Goal: Task Accomplishment & Management: Complete application form

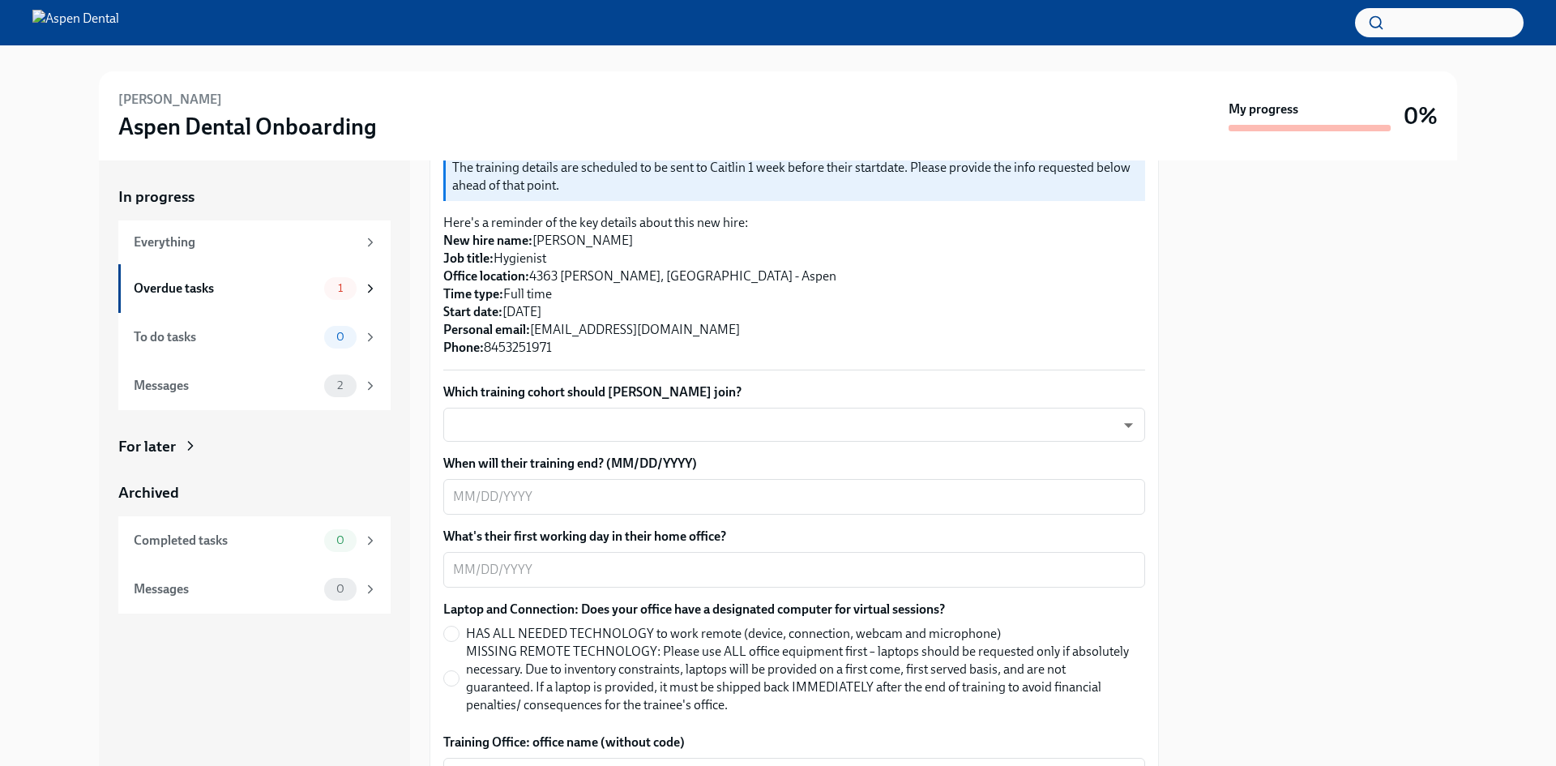
scroll to position [405, 0]
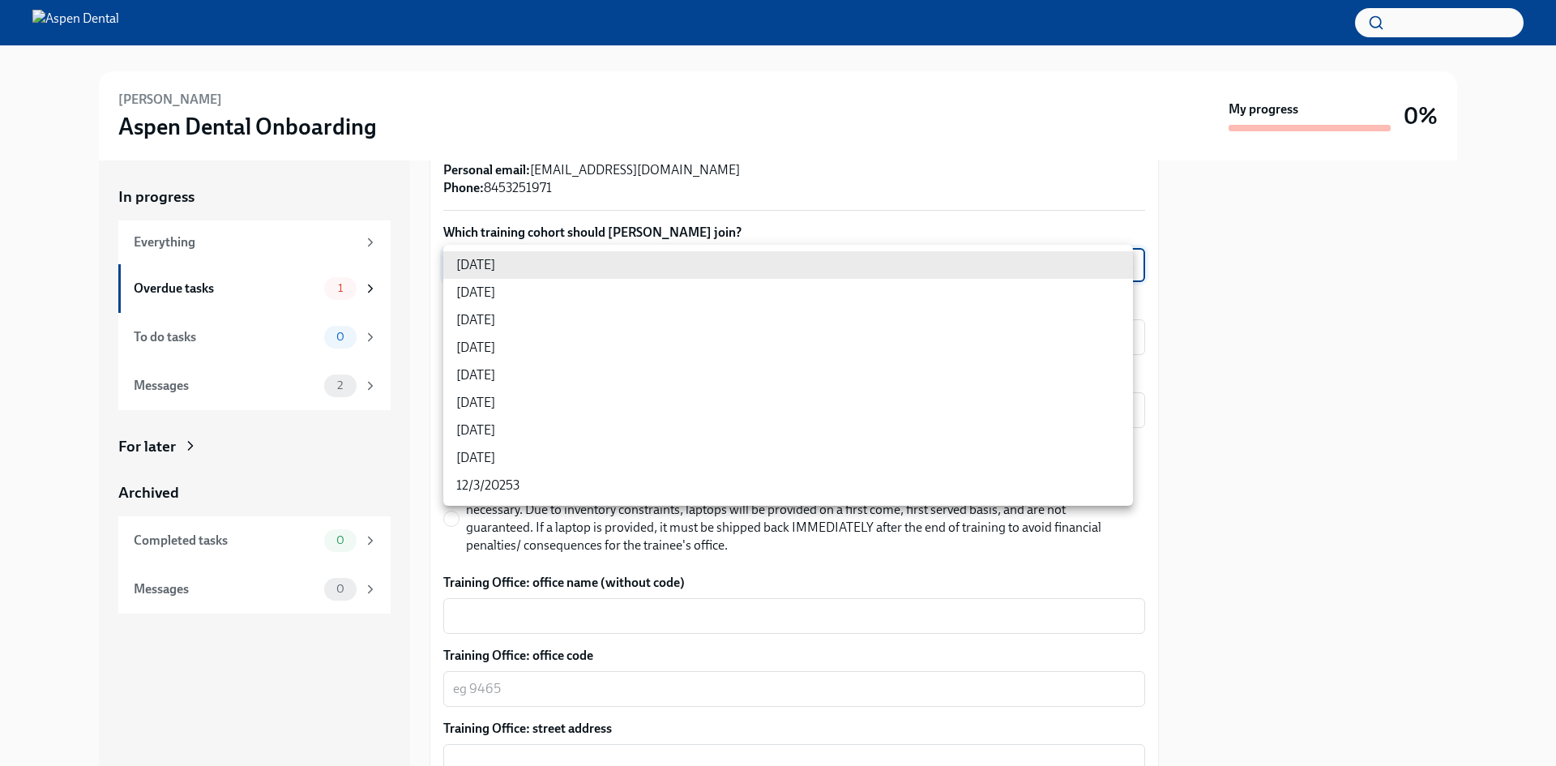
click at [651, 272] on body "[PERSON_NAME] Aspen Dental Onboarding My progress 0% In progress Everything Ove…" at bounding box center [778, 383] width 1556 height 766
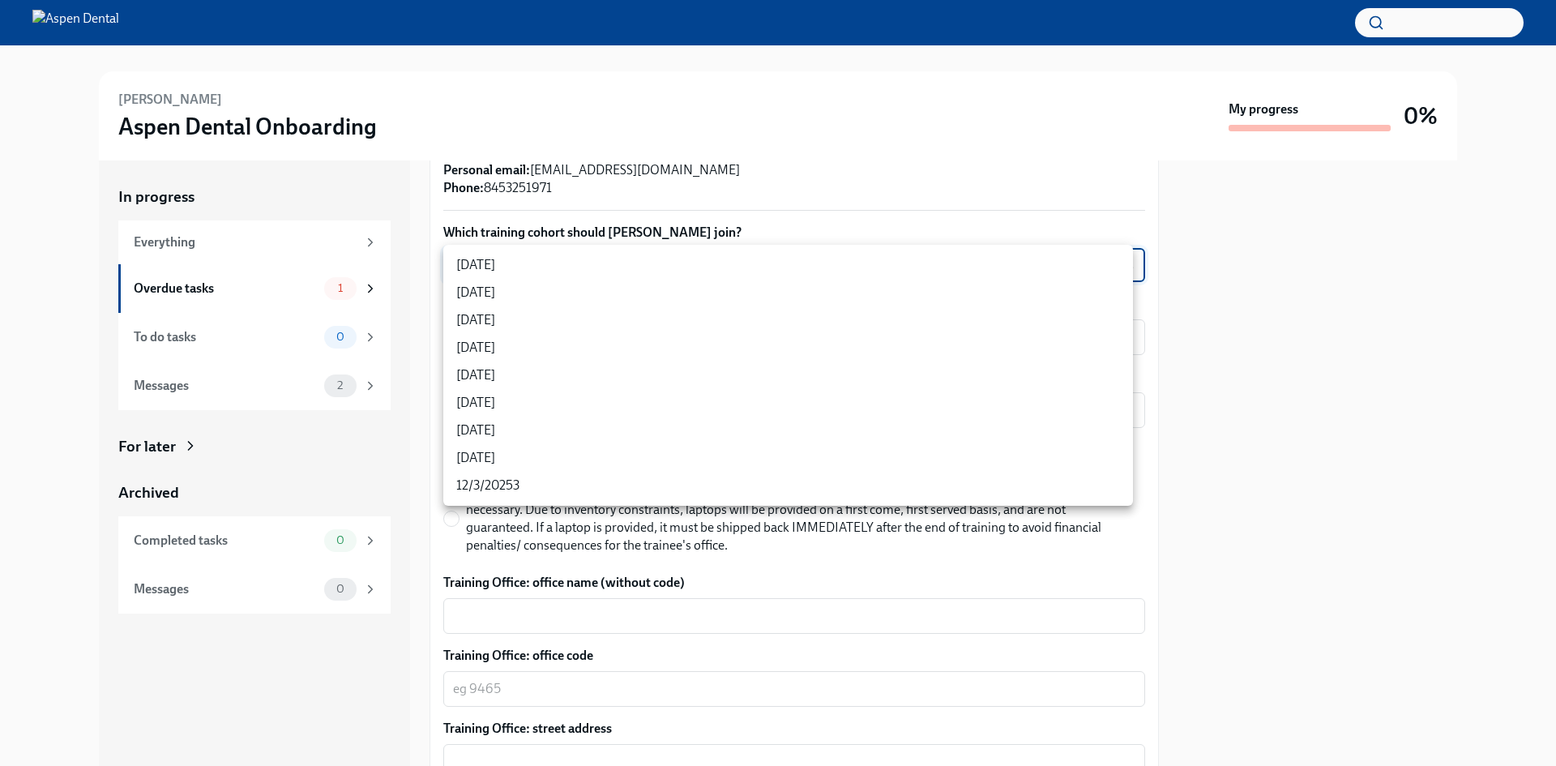
click at [711, 343] on li "[DATE]" at bounding box center [788, 348] width 690 height 28
type input "rtYPevC7n"
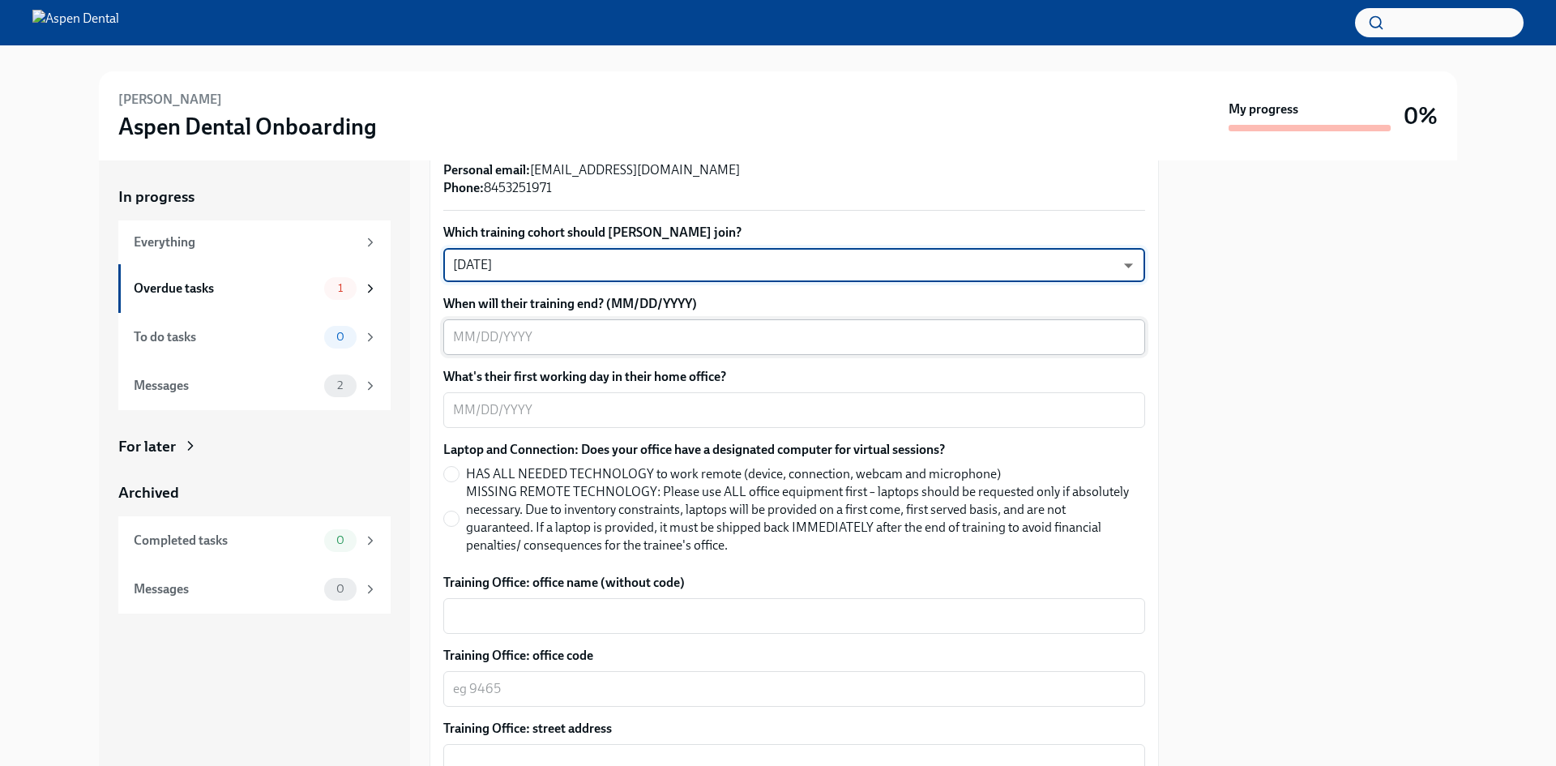
click at [708, 344] on textarea "When will their training end? (MM/DD/YYYY)" at bounding box center [794, 336] width 682 height 19
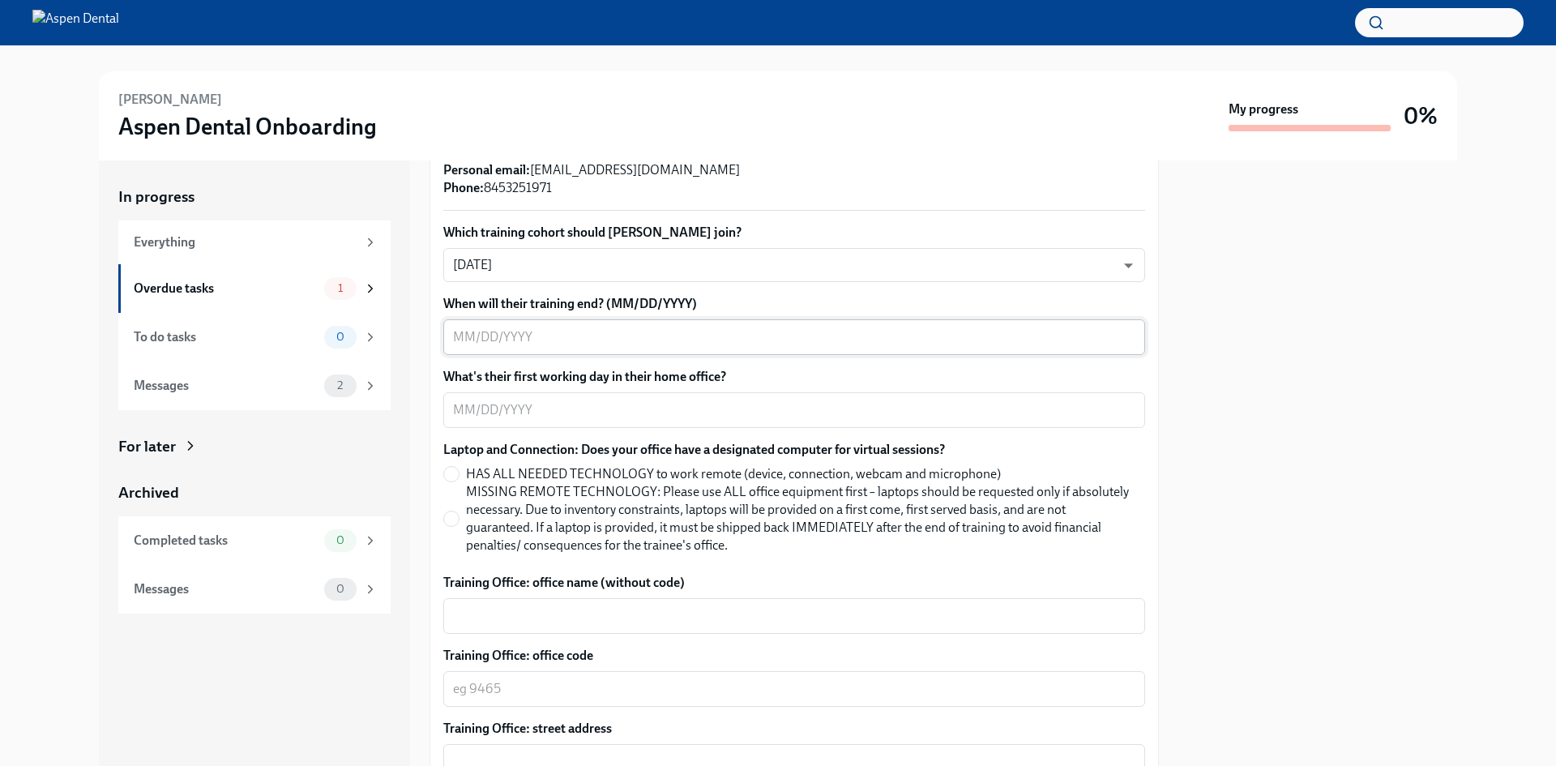
click at [542, 339] on textarea "When will their training end? (MM/DD/YYYY)" at bounding box center [794, 336] width 682 height 19
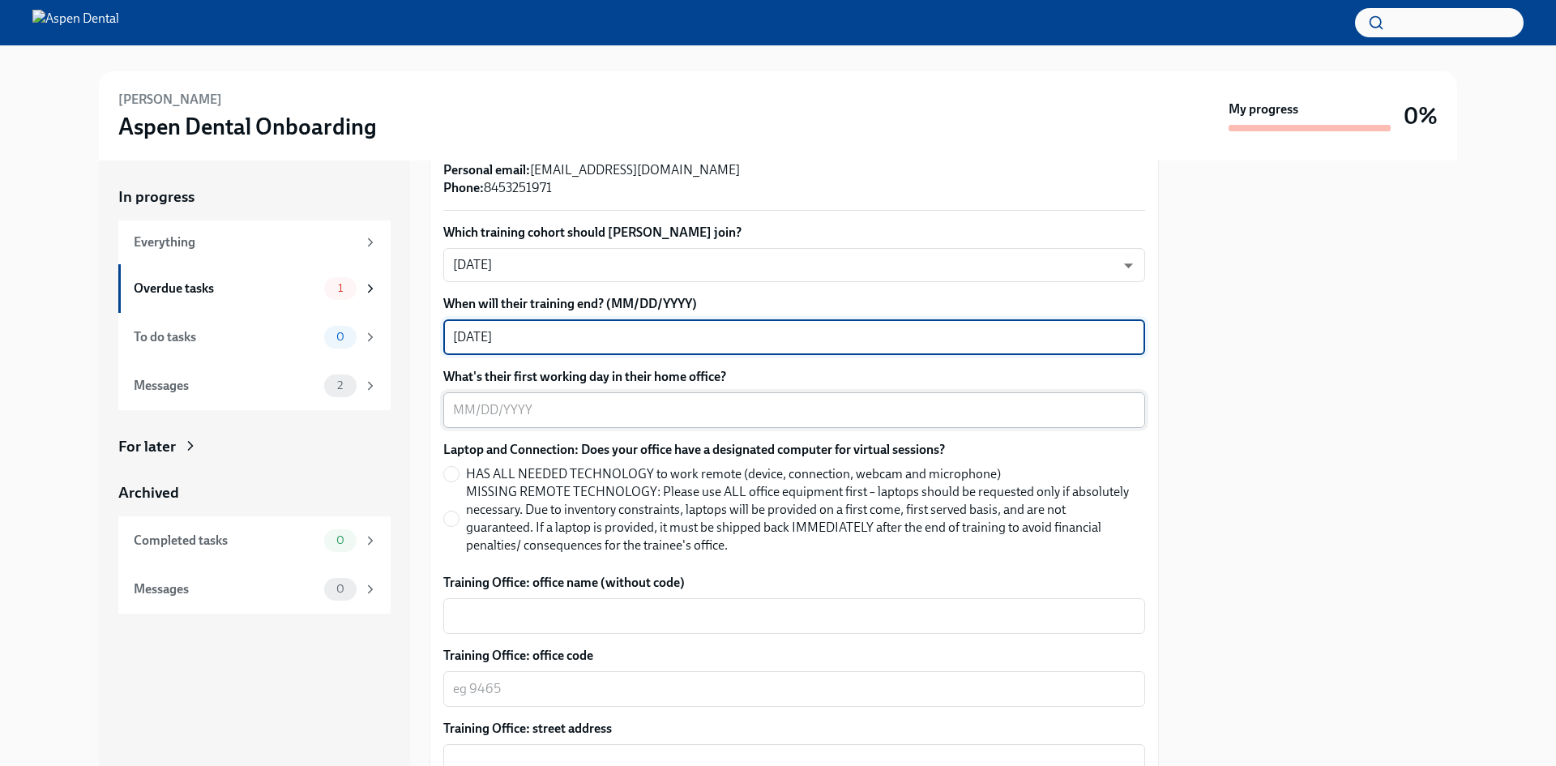
type textarea "[DATE]"
click at [586, 415] on textarea "What's their first working day in their home office?" at bounding box center [794, 409] width 682 height 19
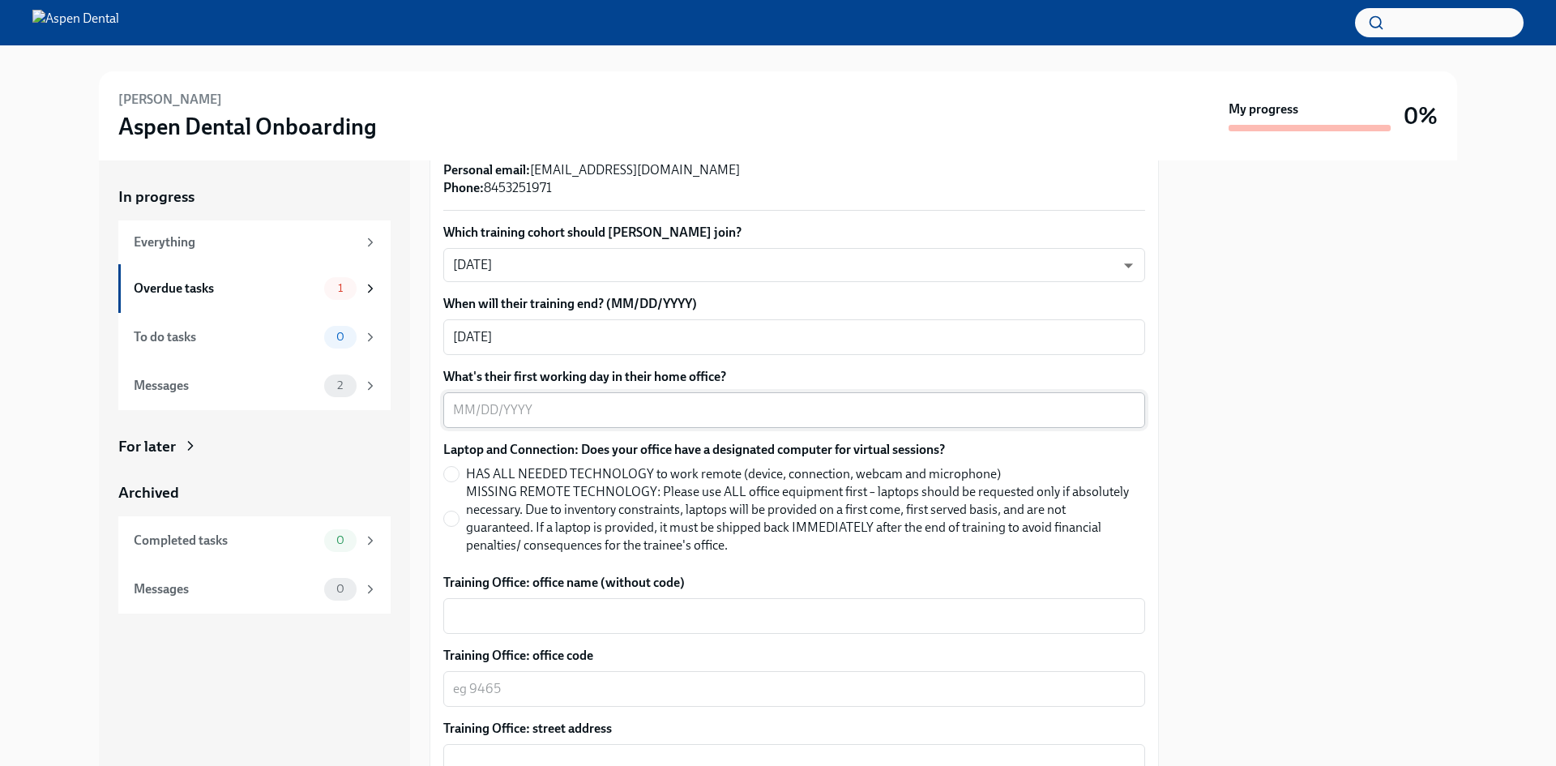
click at [574, 417] on textarea "What's their first working day in their home office?" at bounding box center [794, 409] width 682 height 19
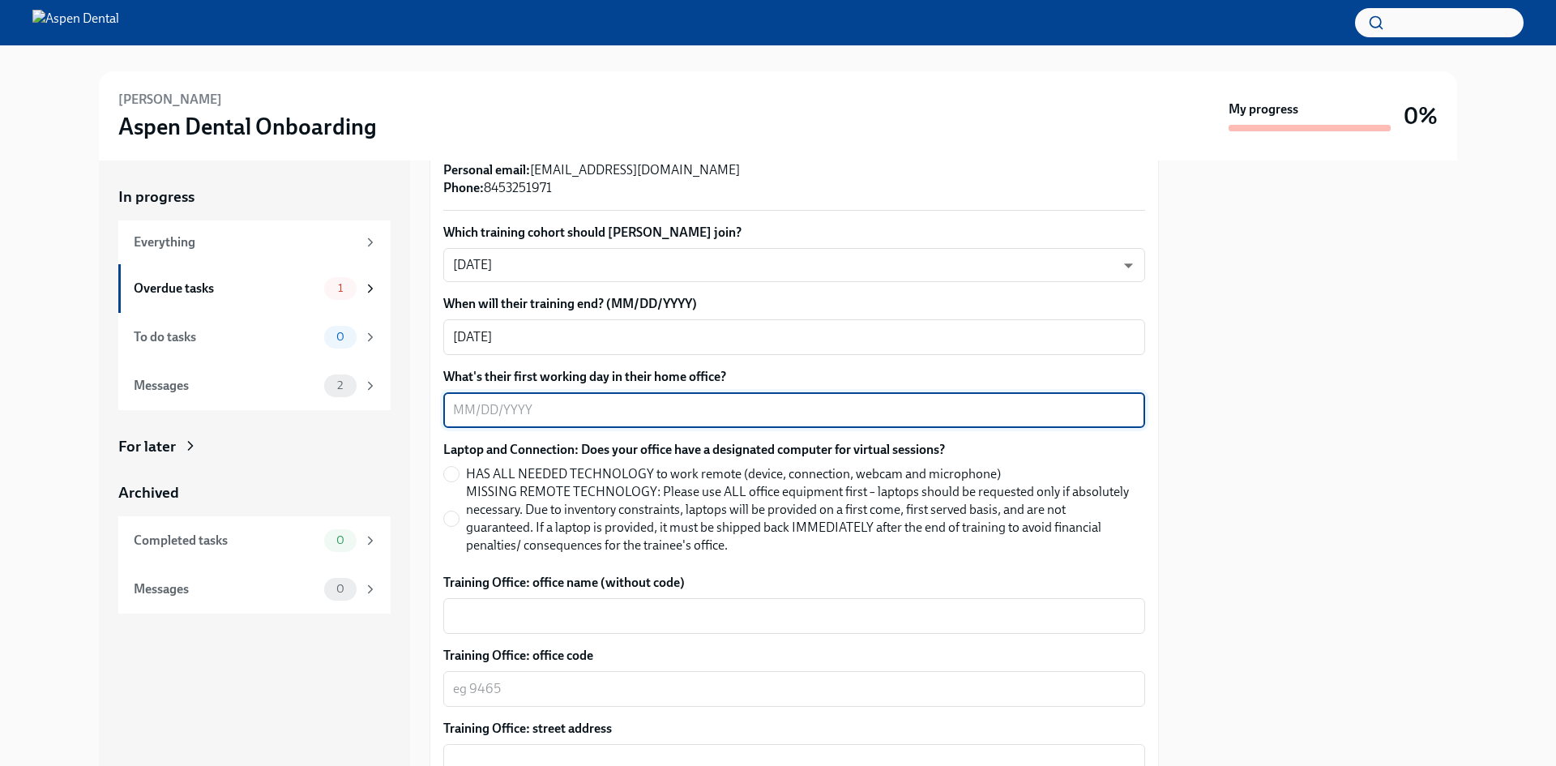
type textarea "9"
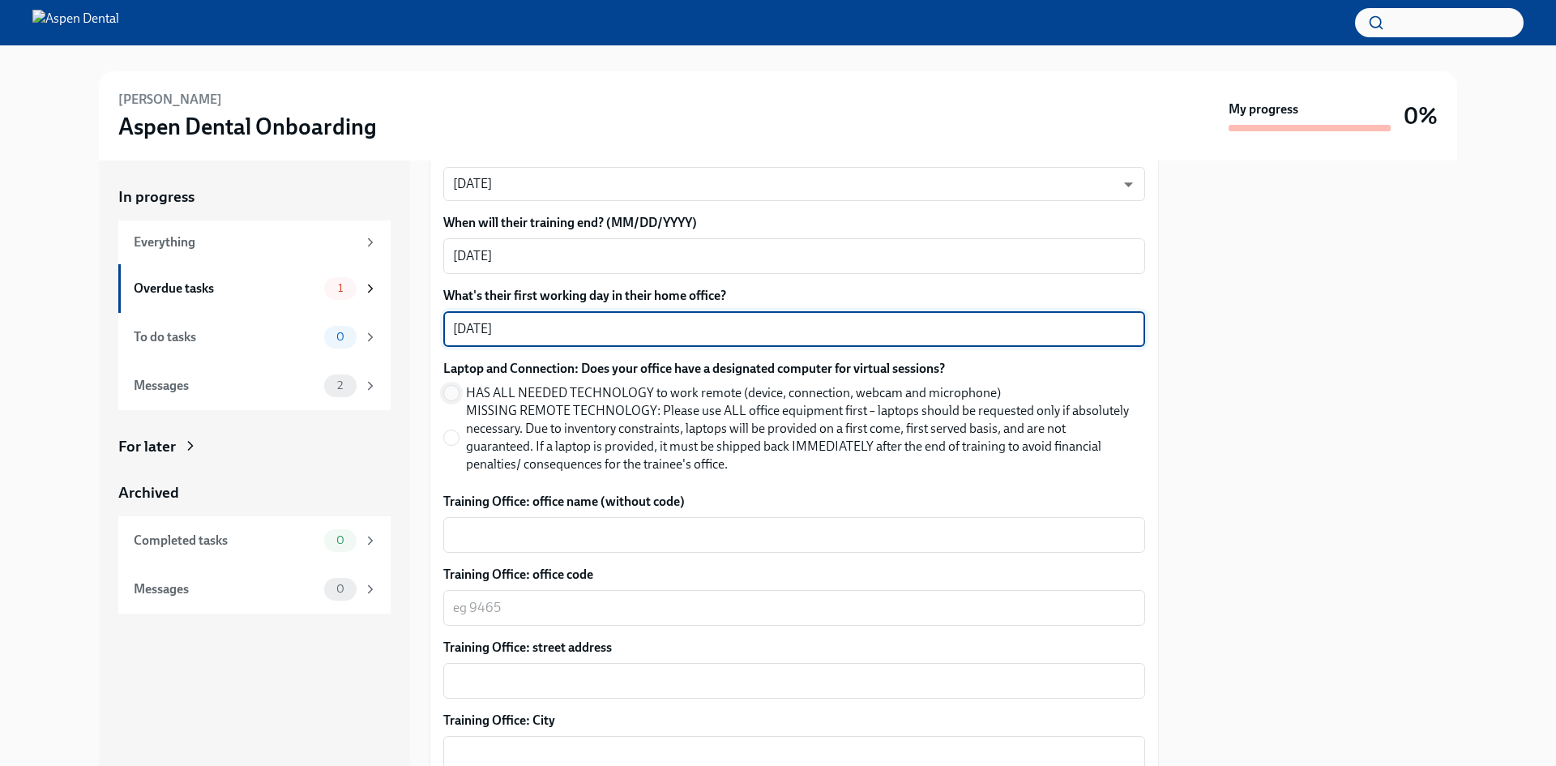
type textarea "[DATE]"
click at [451, 392] on input "HAS ALL NEEDED TECHNOLOGY to work remote (device, connection, webcam and microp…" at bounding box center [451, 393] width 15 height 15
radio input "true"
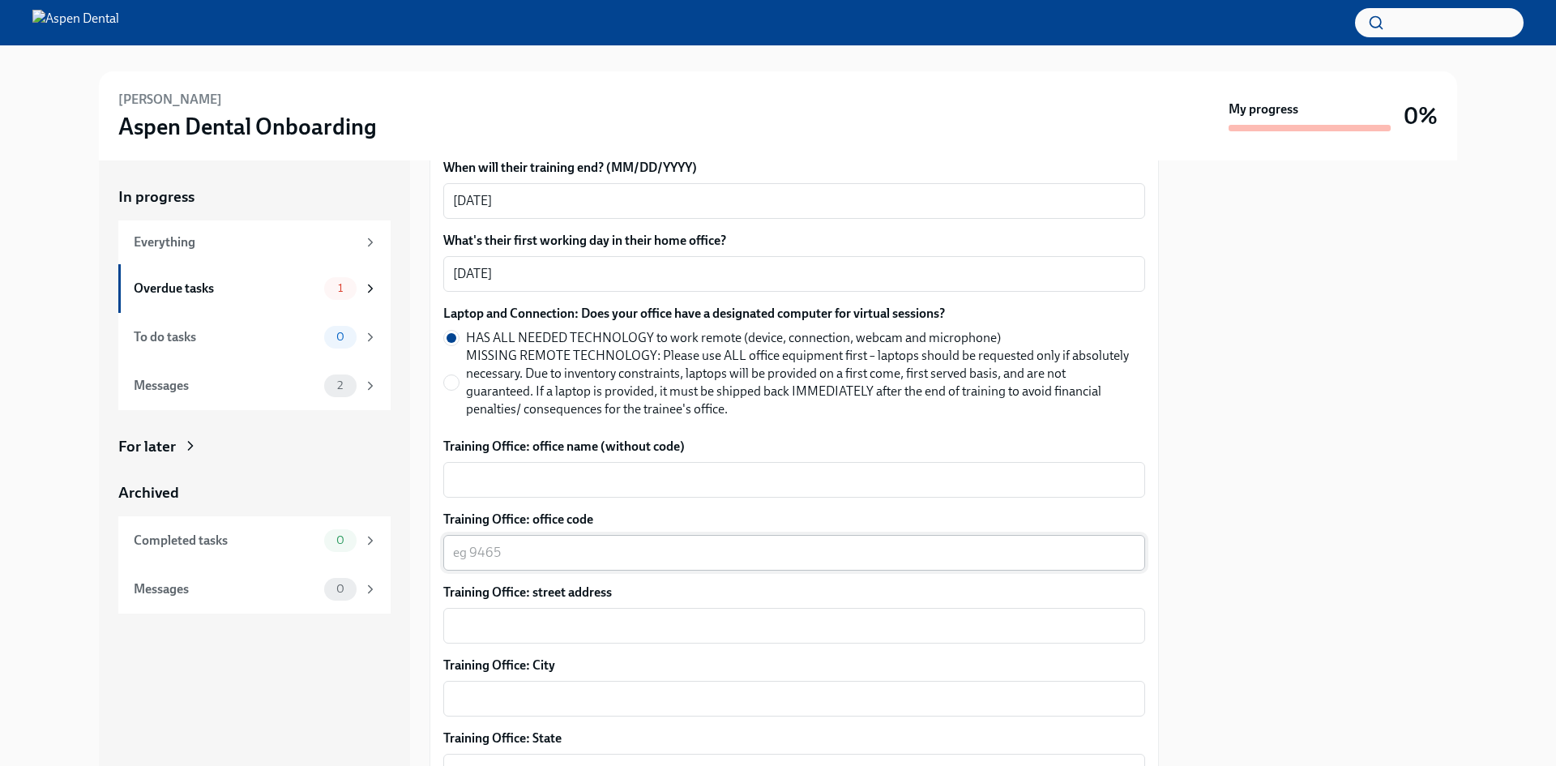
scroll to position [567, 0]
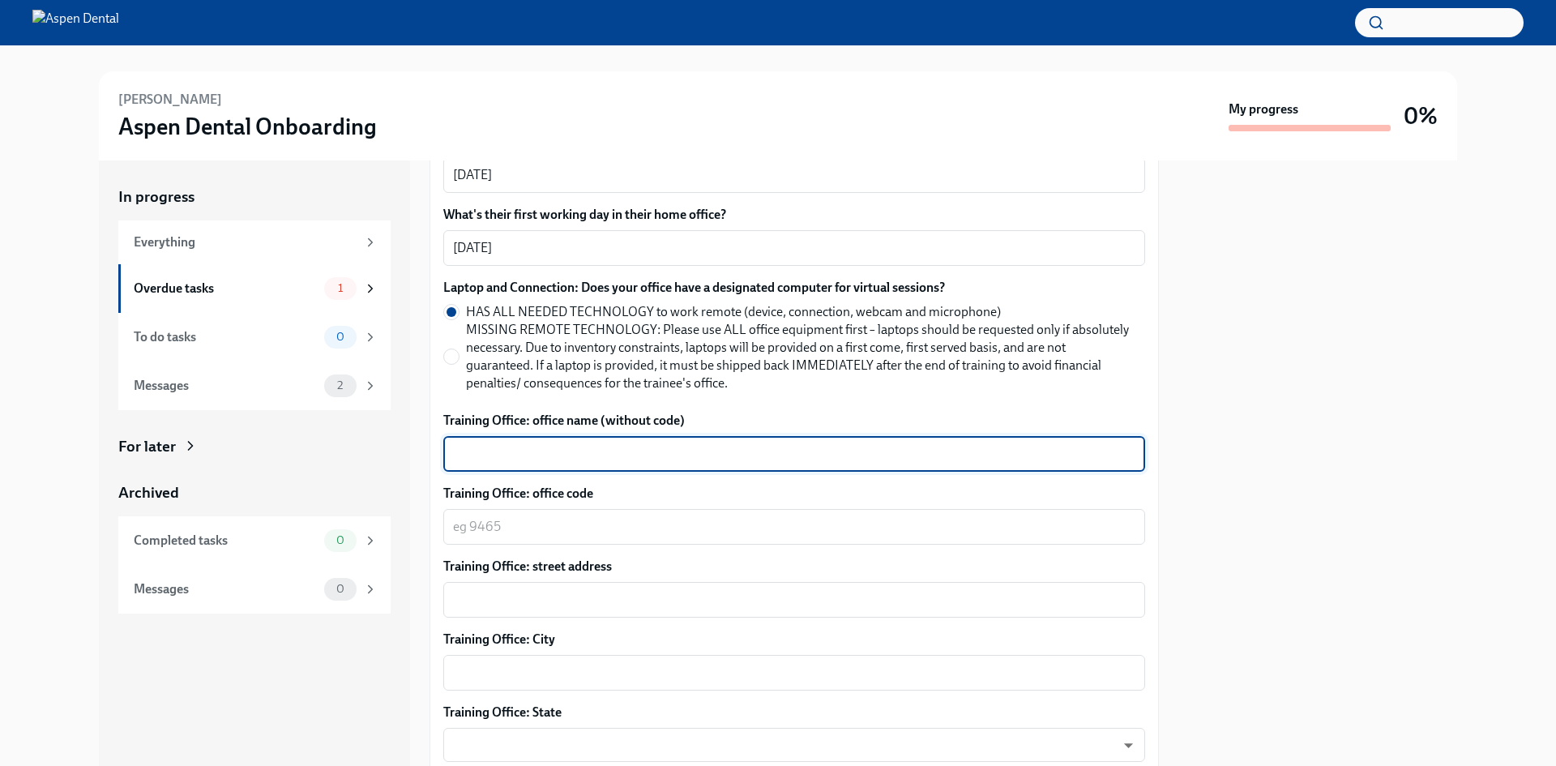
click at [674, 461] on textarea "Training Office: office name (without code)" at bounding box center [794, 453] width 682 height 19
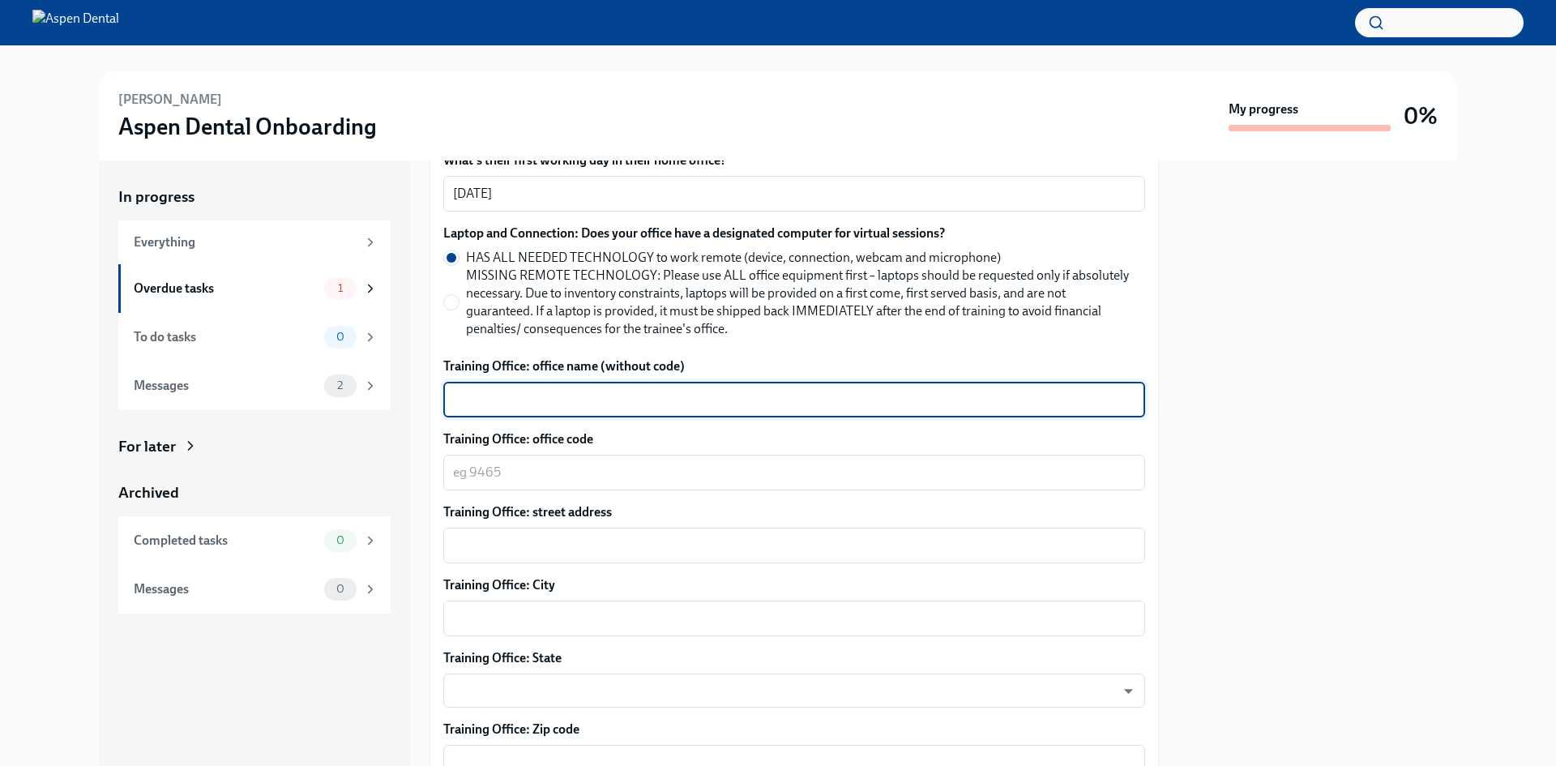
scroll to position [648, 0]
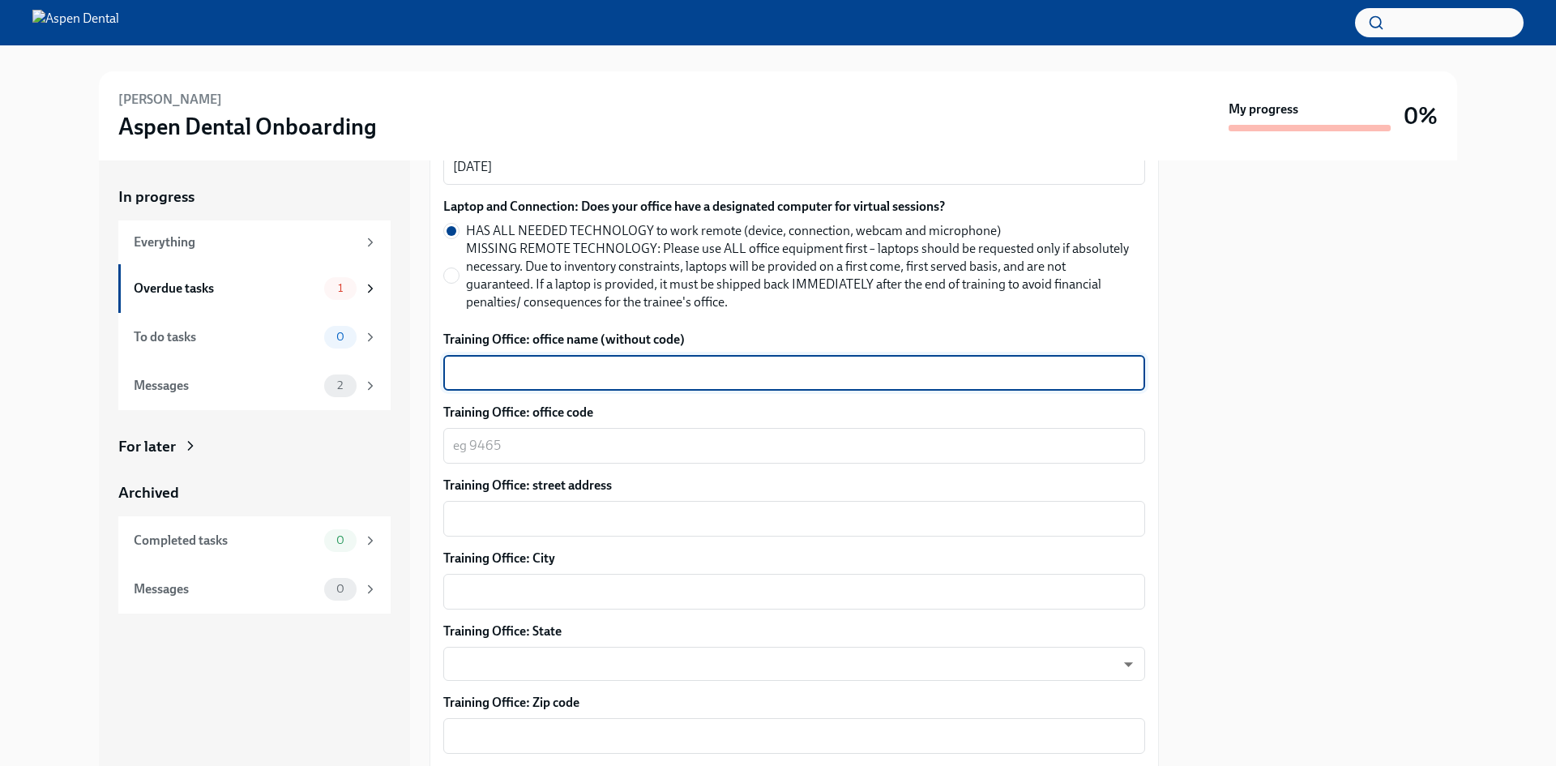
click at [674, 461] on div "x ​" at bounding box center [794, 446] width 702 height 36
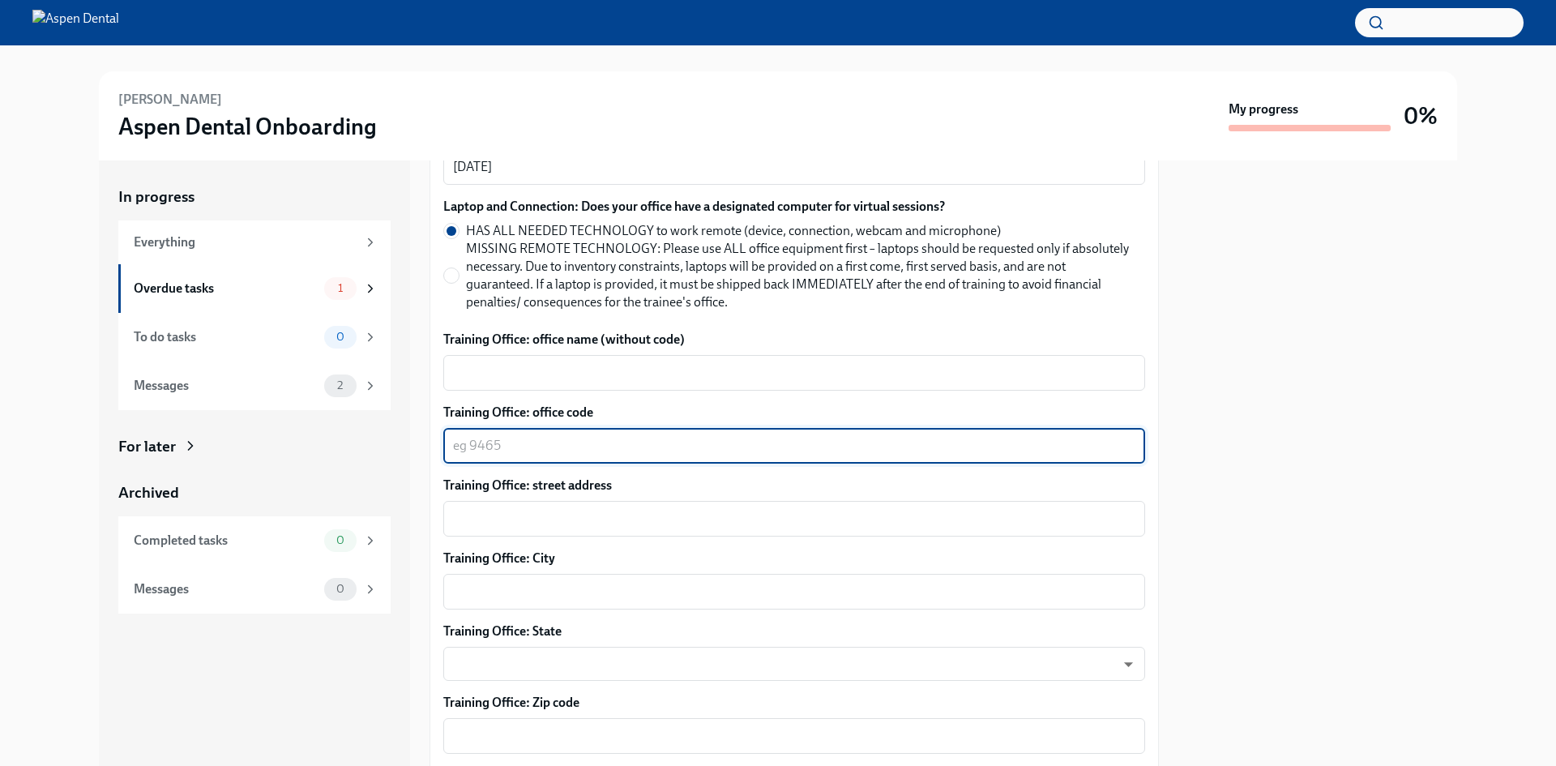
click at [684, 392] on div "Which training cohort should [PERSON_NAME] join? [DATE] rtYPevC7n ​ When will t…" at bounding box center [794, 697] width 702 height 1433
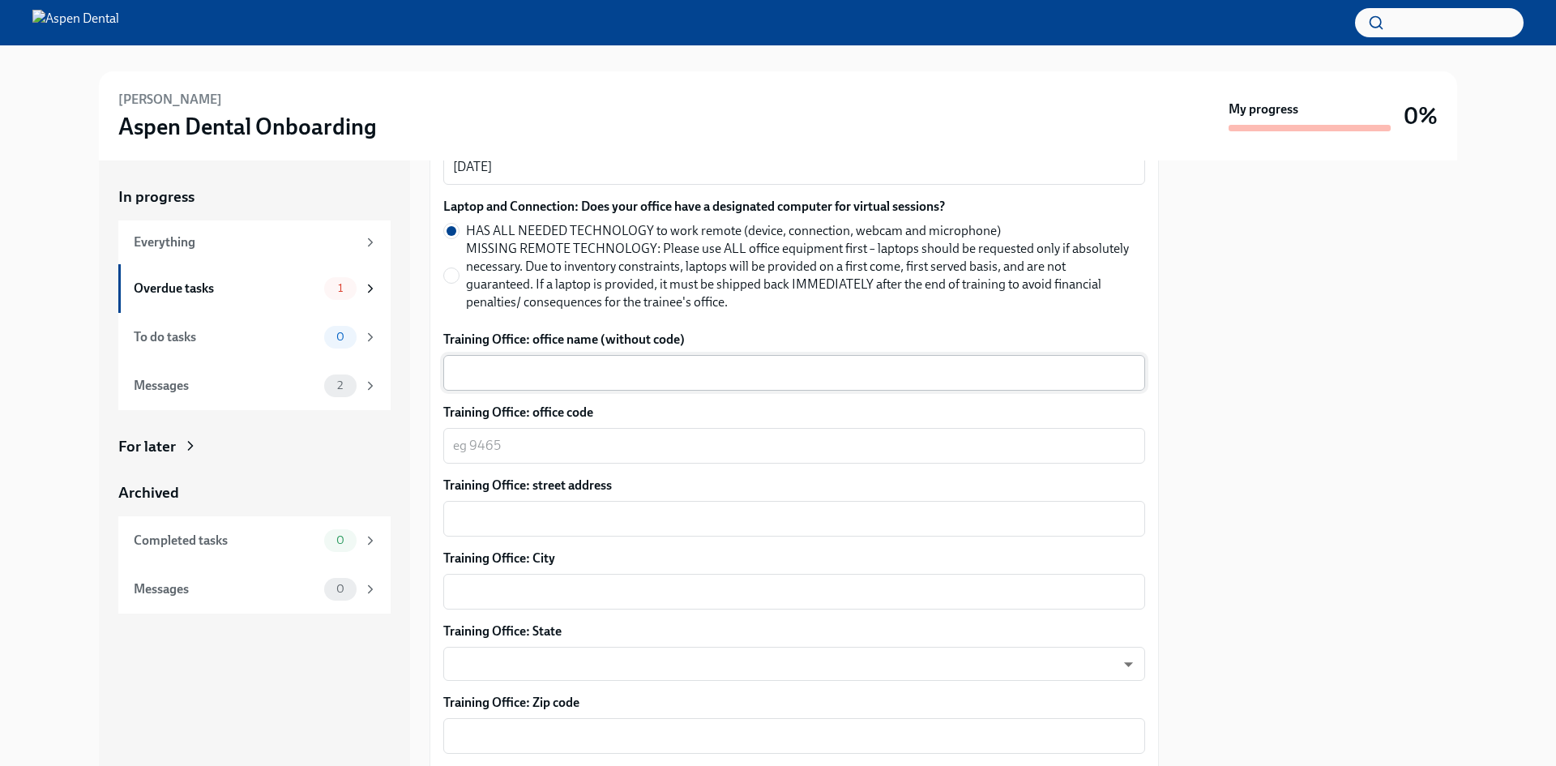
click at [684, 376] on textarea "Training Office: office name (without code)" at bounding box center [794, 372] width 682 height 19
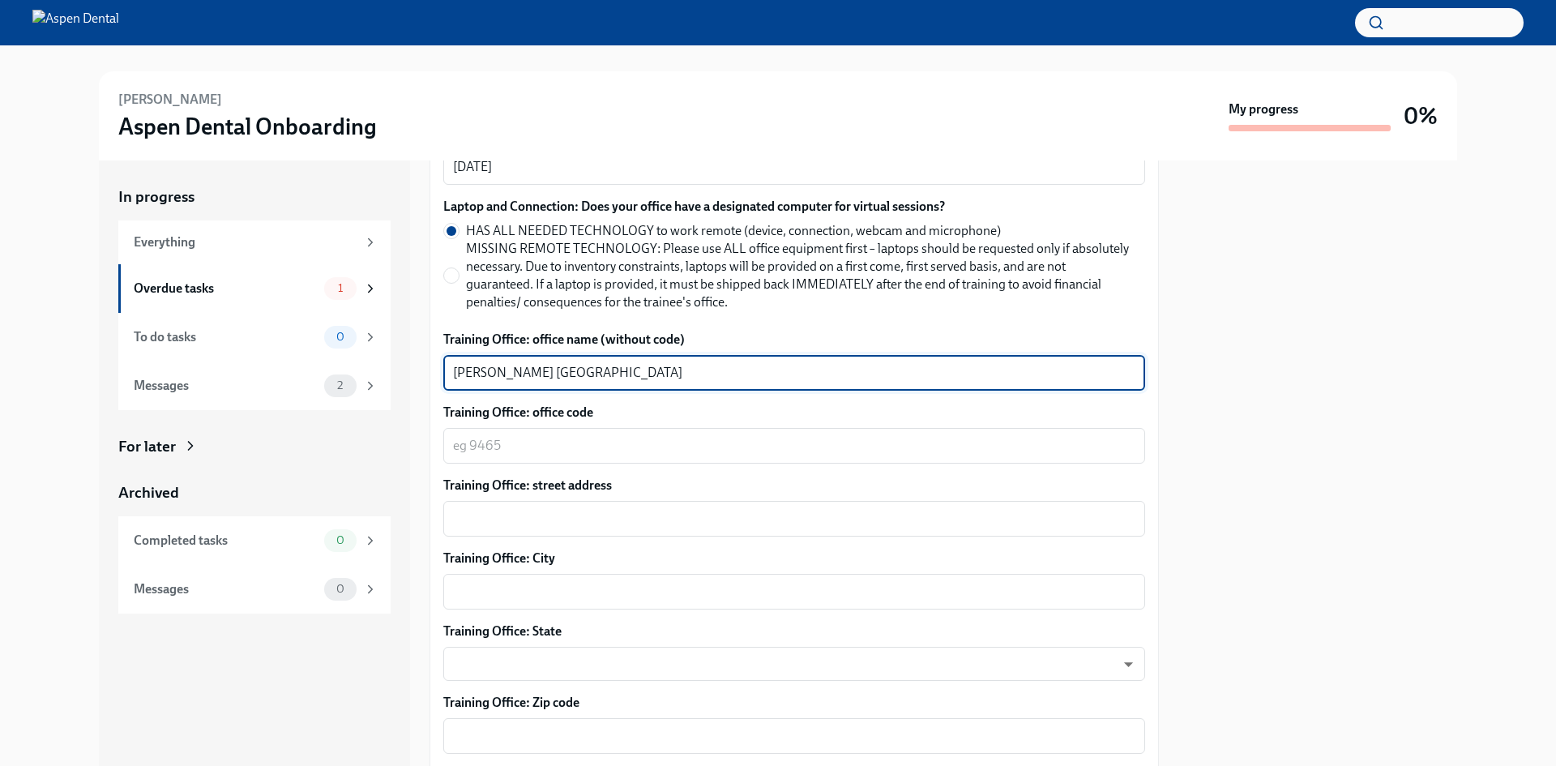
type textarea "[PERSON_NAME] [GEOGRAPHIC_DATA]"
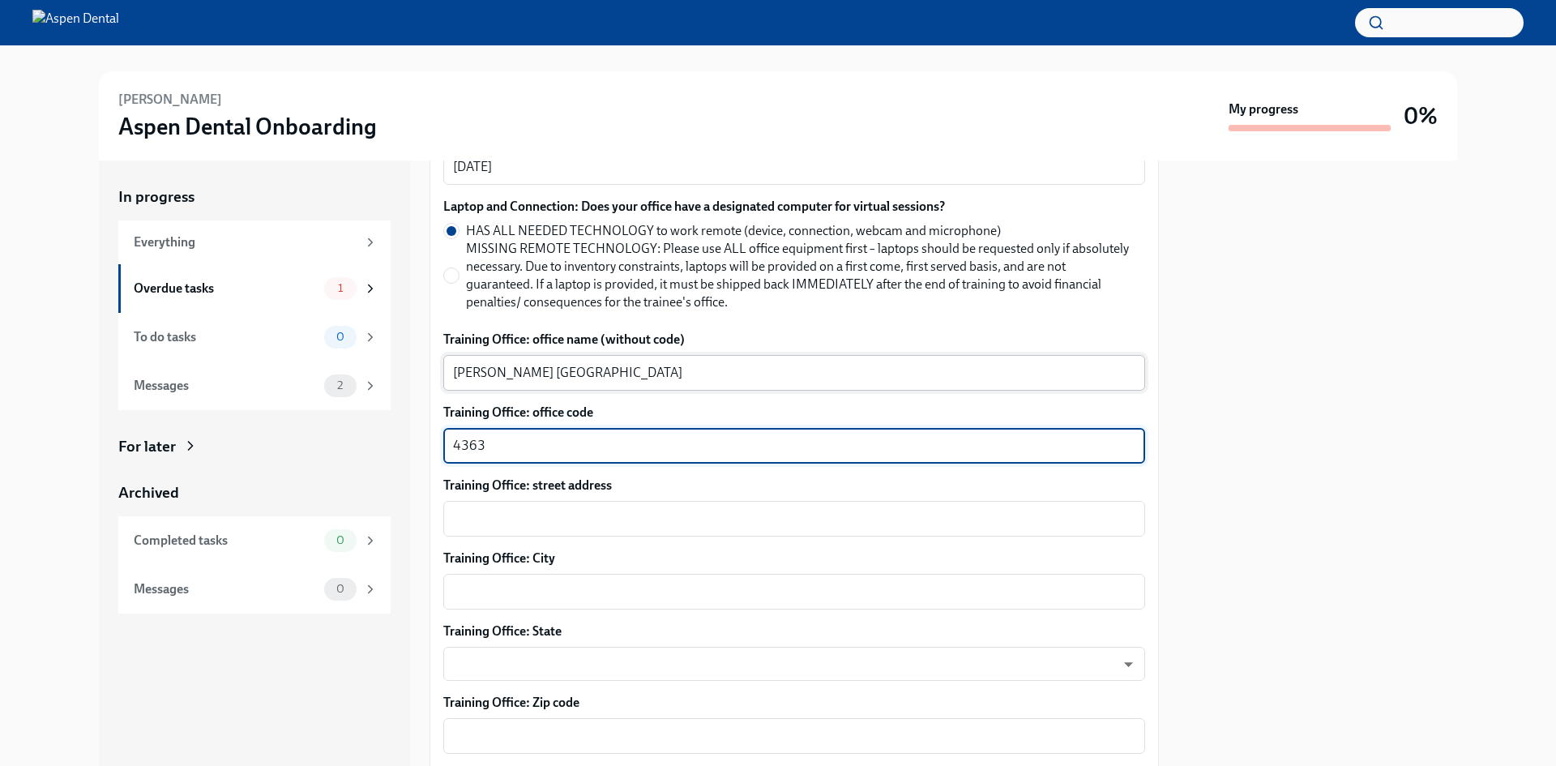
type textarea "4363"
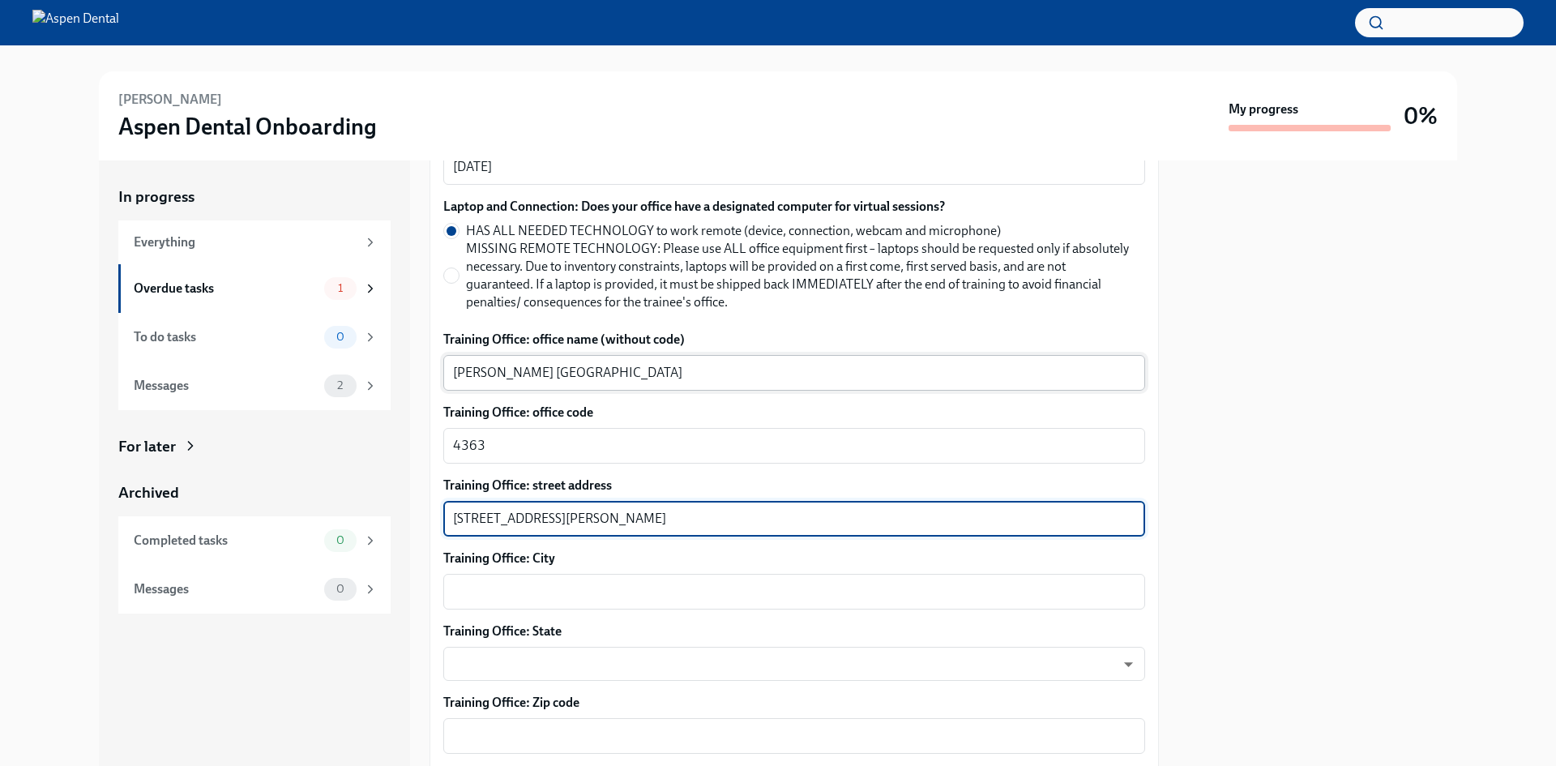
type textarea "[STREET_ADDRESS][PERSON_NAME]"
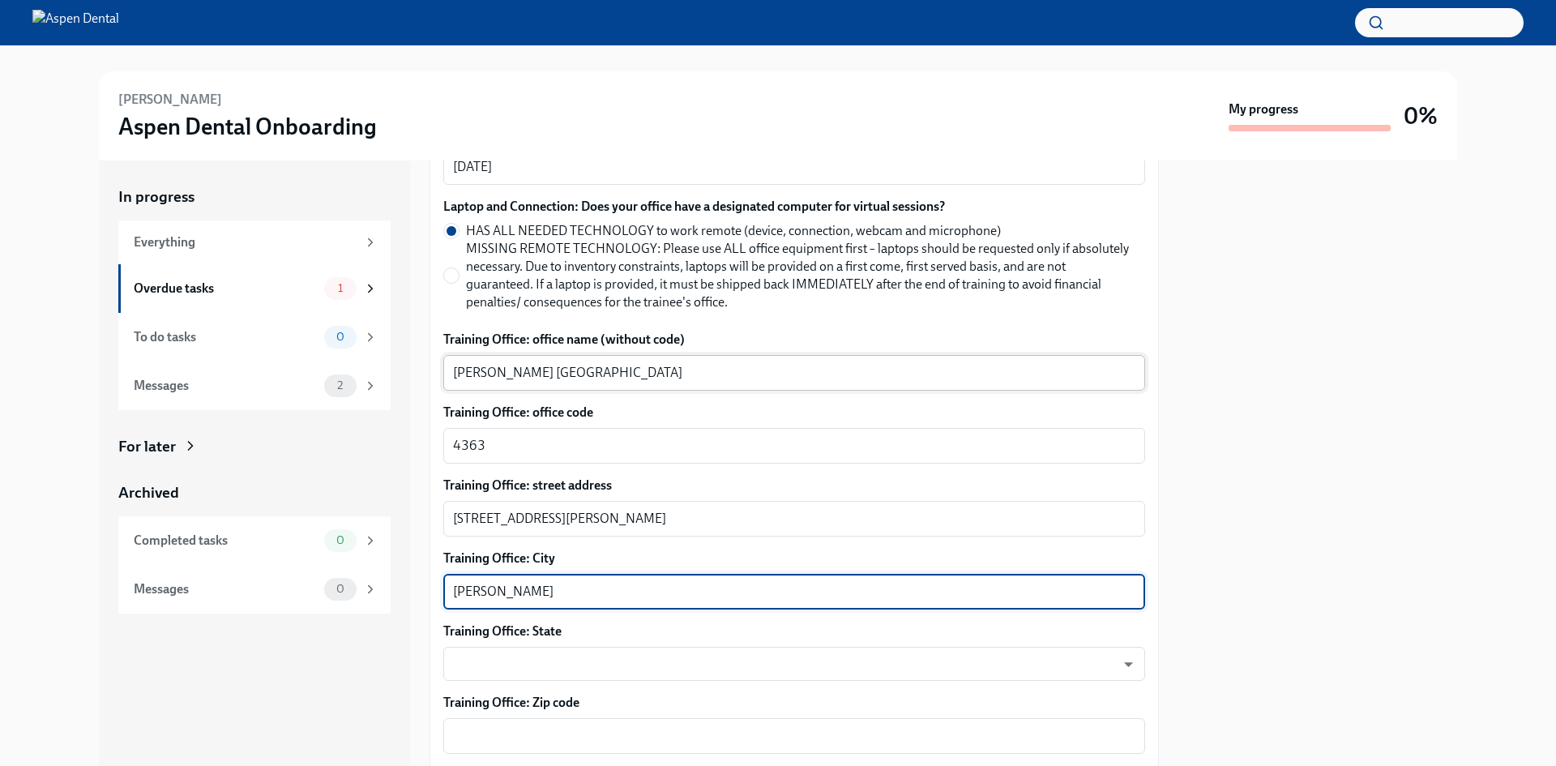
type textarea "[PERSON_NAME]"
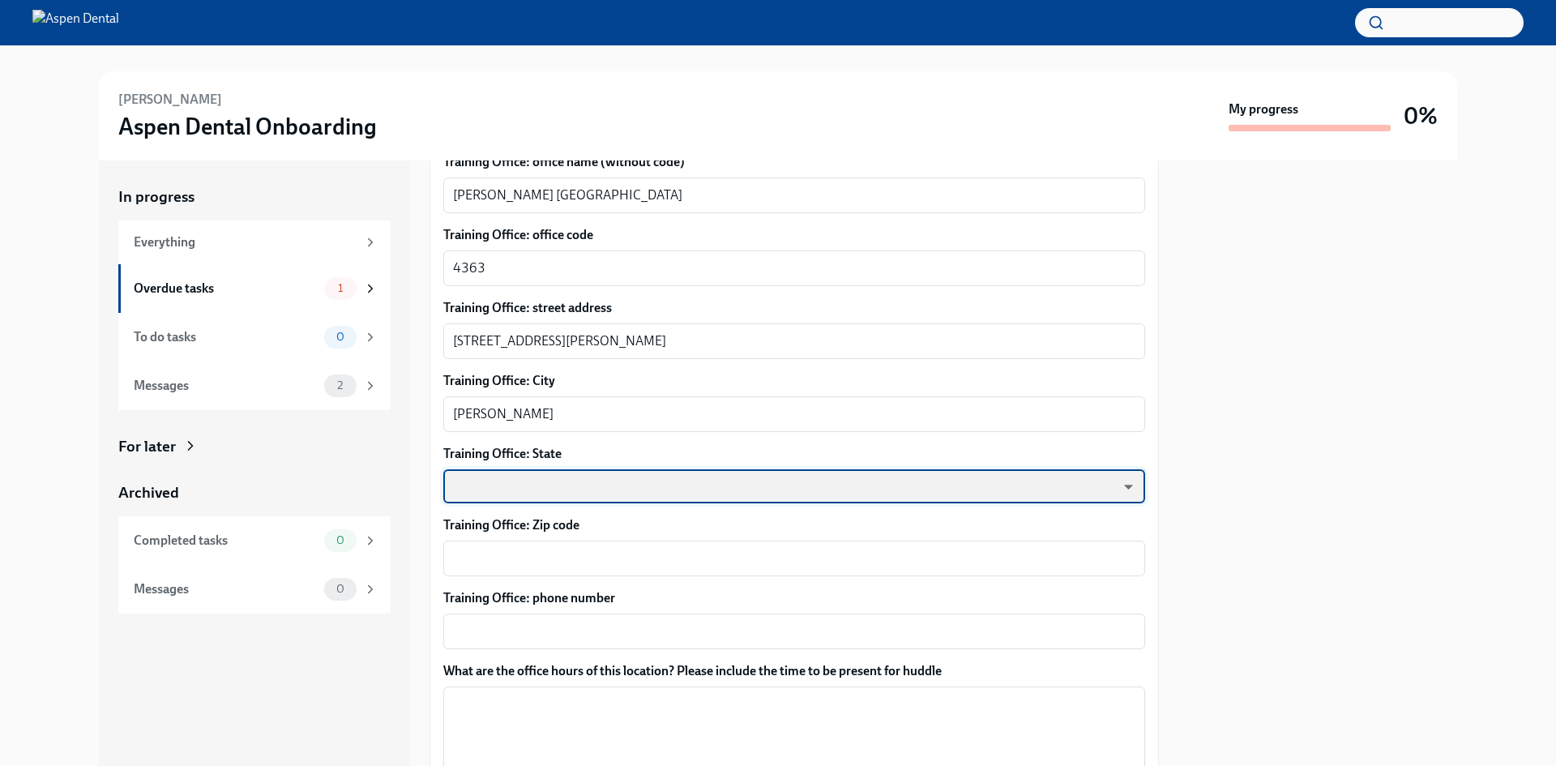
scroll to position [892, 0]
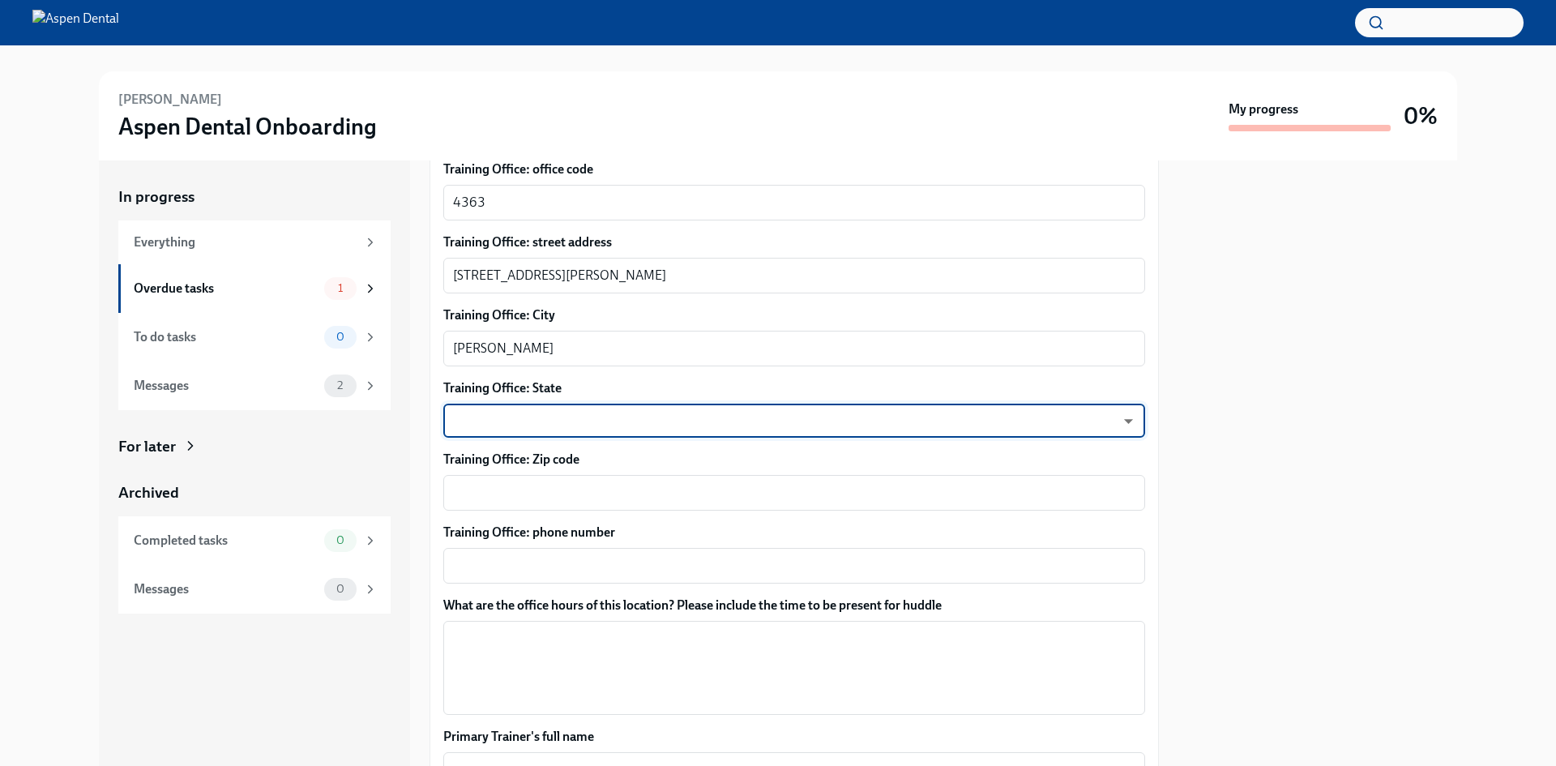
drag, startPoint x: 650, startPoint y: 455, endPoint x: 666, endPoint y: 445, distance: 18.9
click at [652, 453] on label "Training Office: Zip code" at bounding box center [794, 460] width 702 height 18
click at [652, 483] on textarea "Training Office: Zip code" at bounding box center [794, 492] width 682 height 19
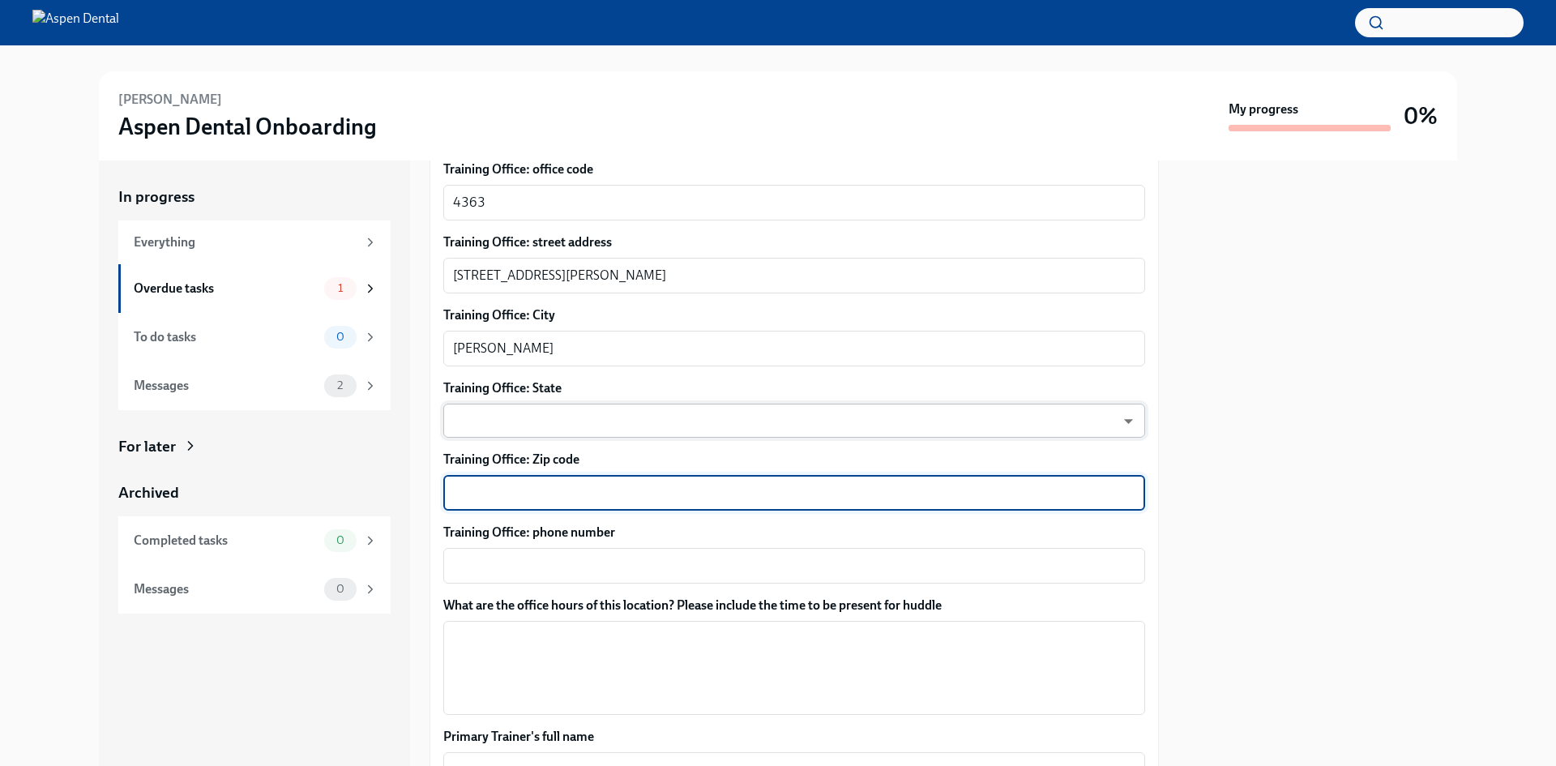
click at [697, 420] on body "[PERSON_NAME] Aspen Dental Onboarding My progress 0% In progress Everything Ove…" at bounding box center [778, 383] width 1556 height 766
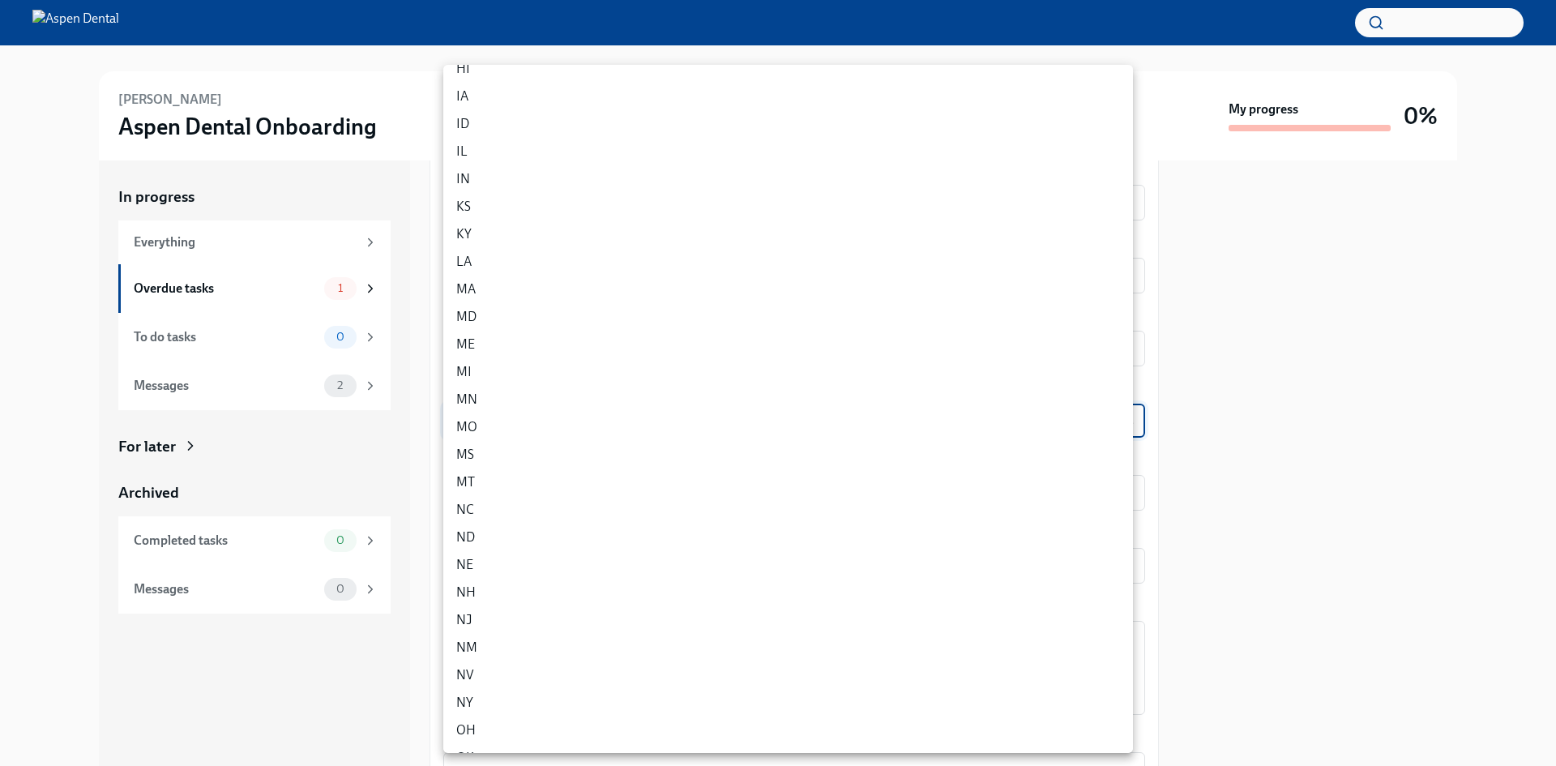
scroll to position [324, 0]
click at [592, 668] on li "NY" at bounding box center [788, 671] width 690 height 28
type input "EgO0PX8C9"
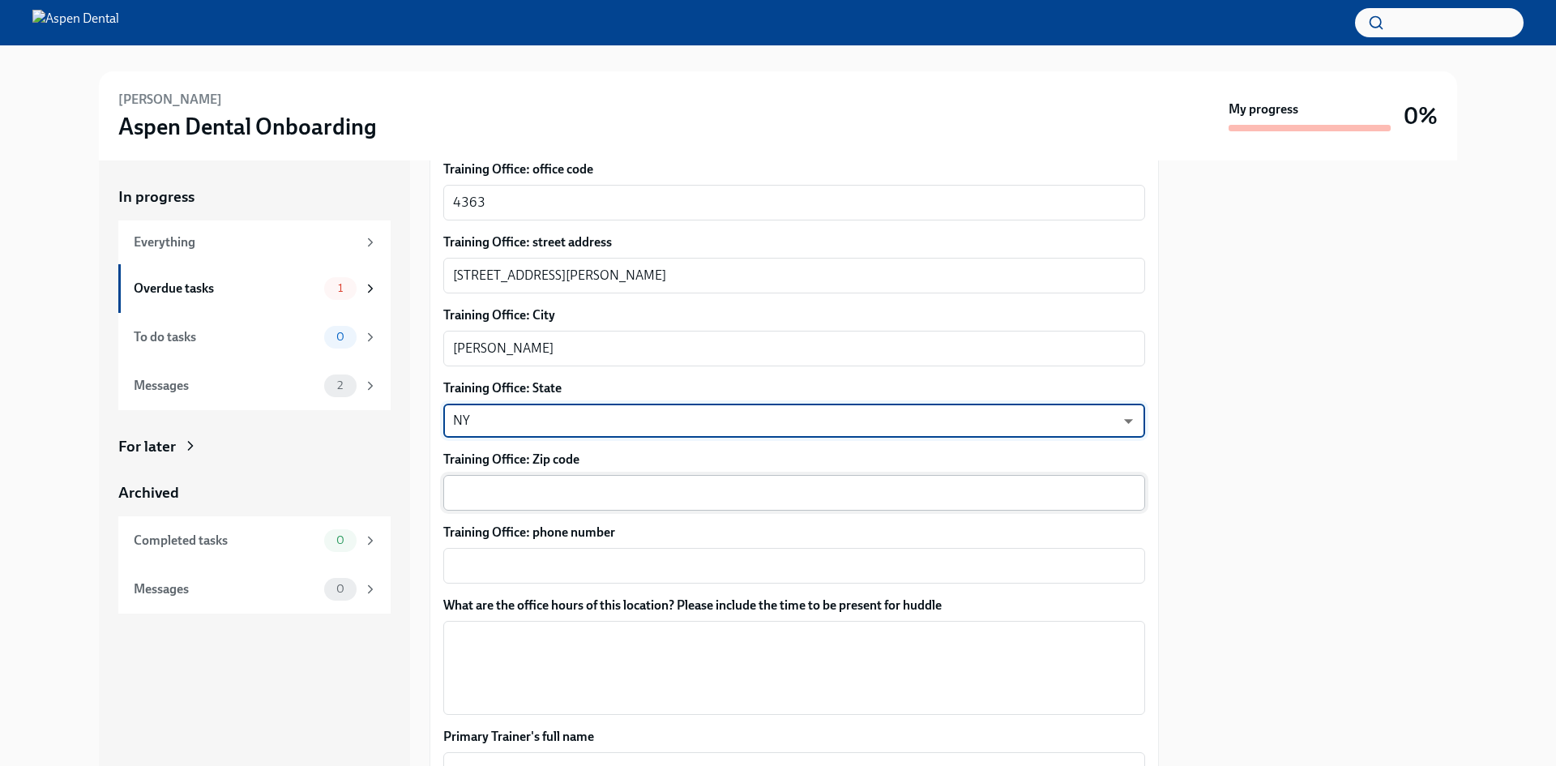
click at [584, 494] on textarea "Training Office: Zip code" at bounding box center [794, 492] width 682 height 19
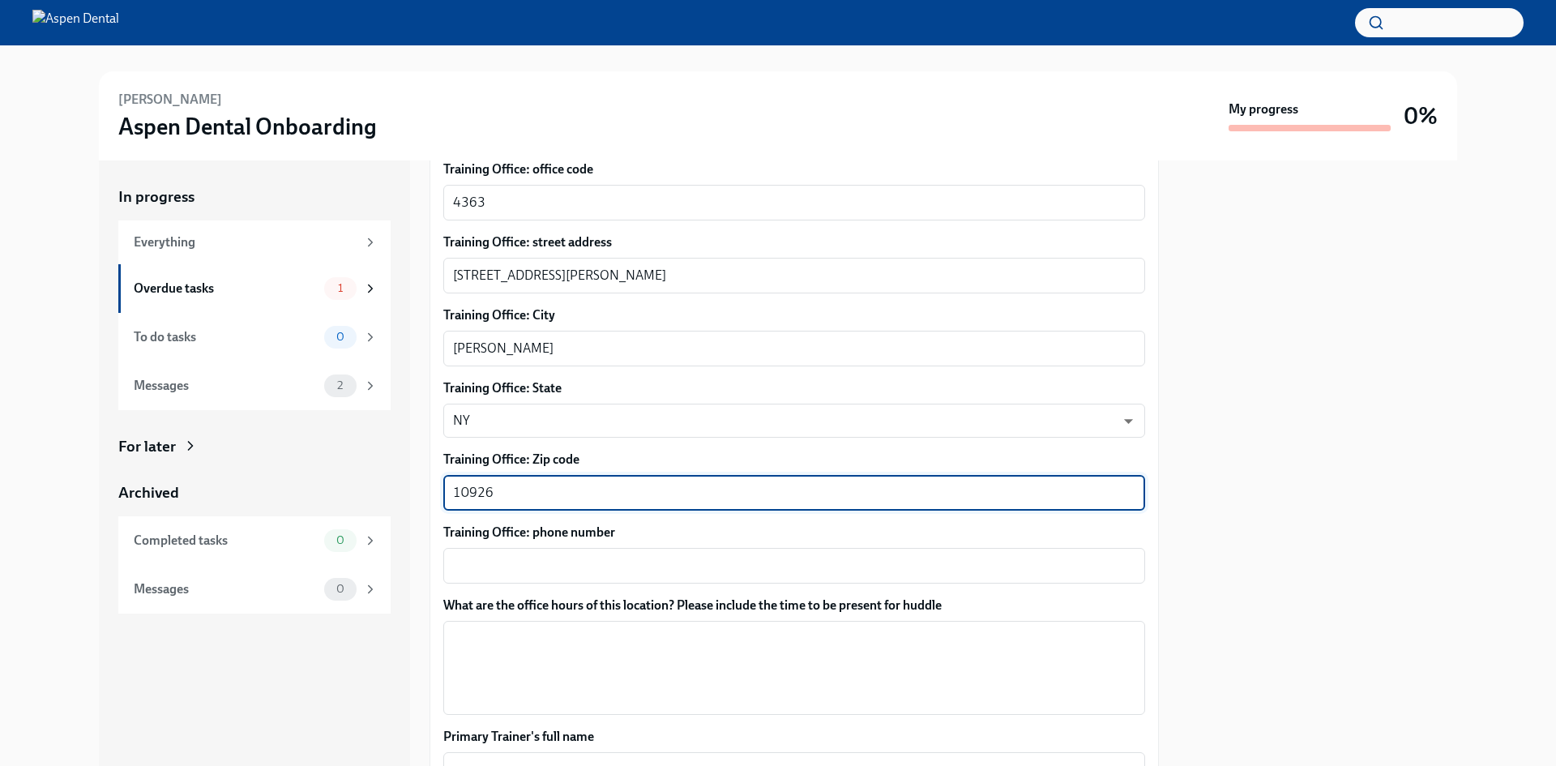
type textarea "10926"
click at [463, 576] on div "x ​" at bounding box center [794, 566] width 702 height 36
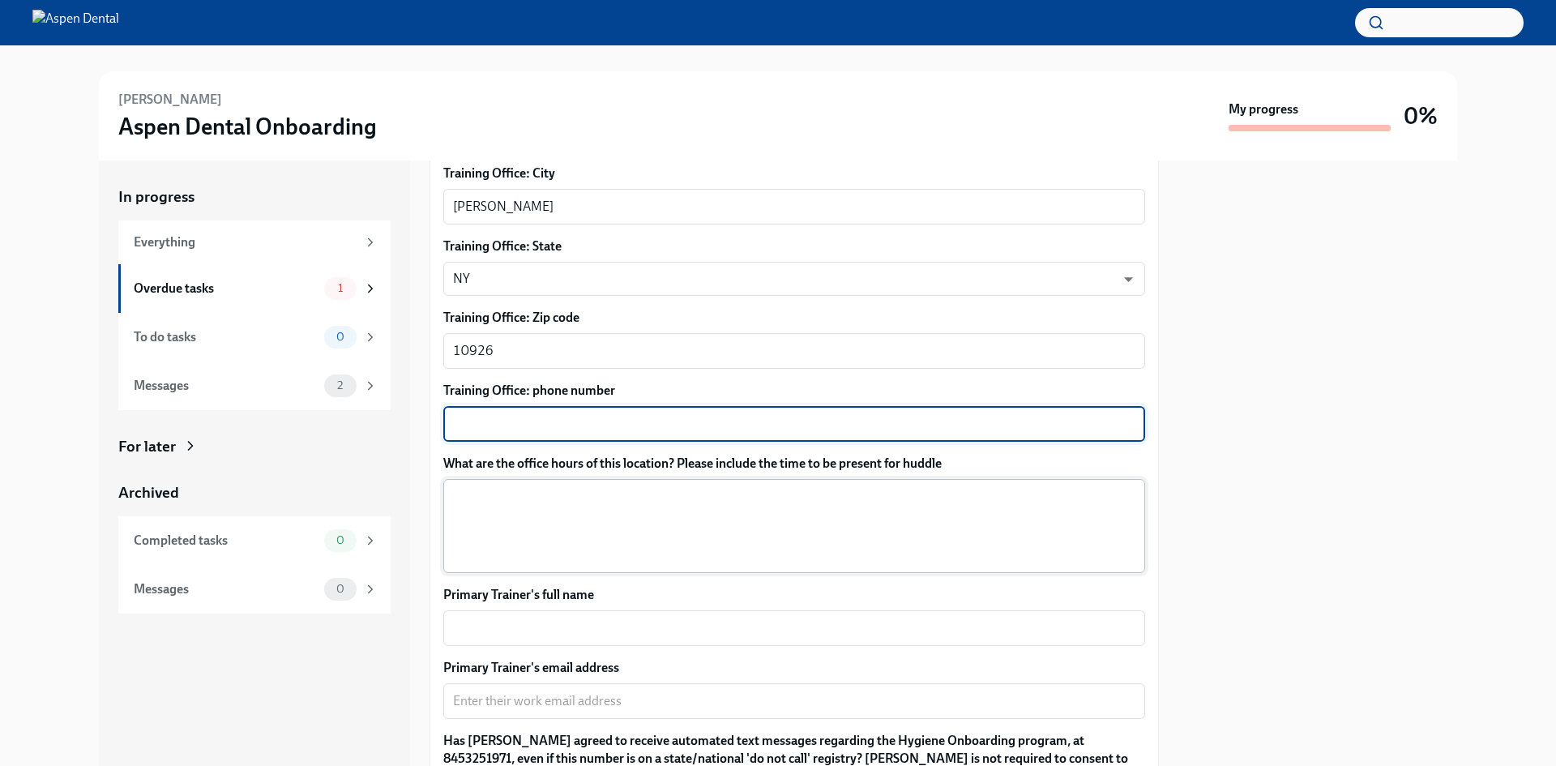
scroll to position [1054, 0]
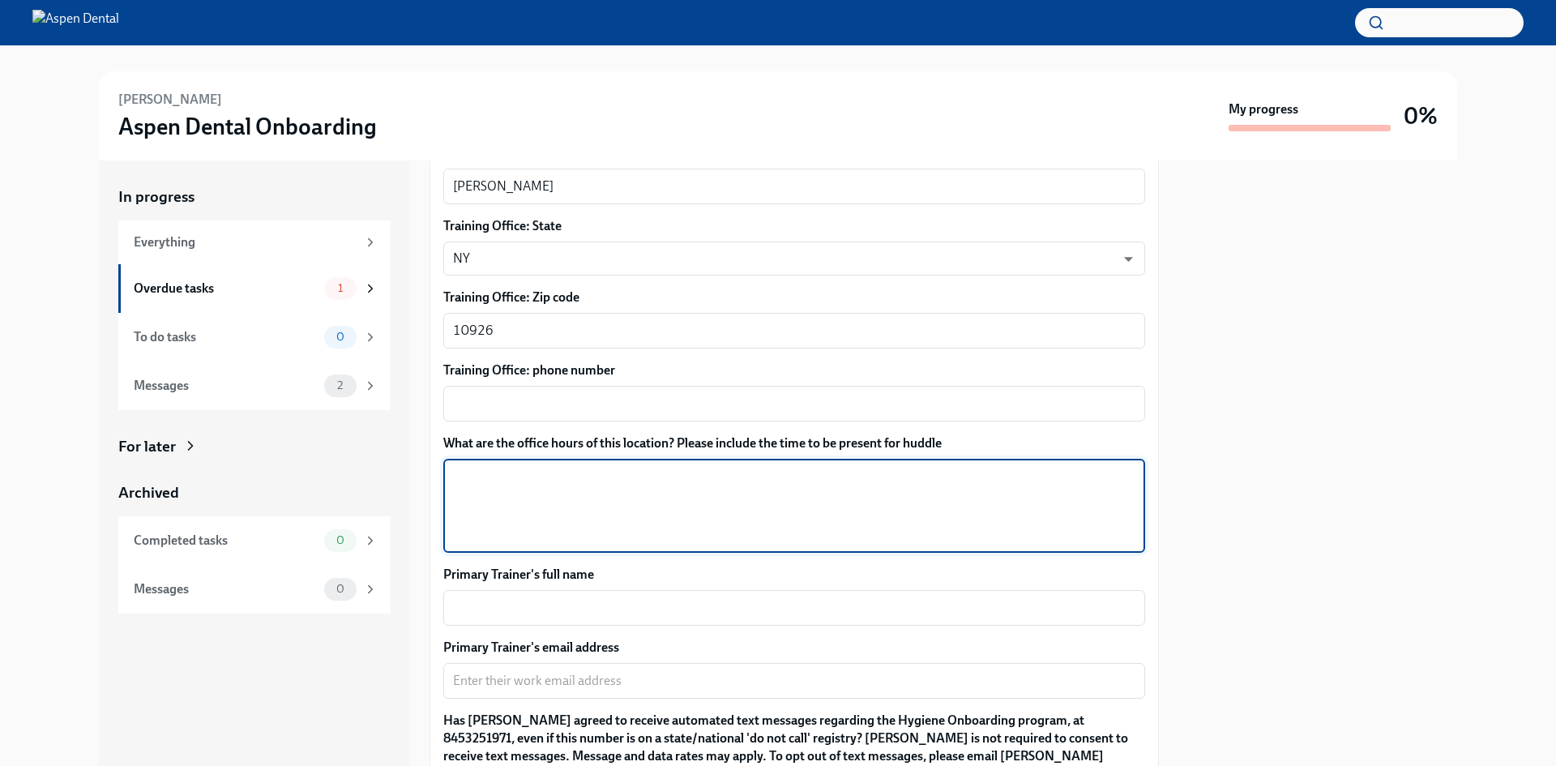
click at [542, 525] on textarea "What are the office hours of this location? Please include the time to be prese…" at bounding box center [794, 506] width 682 height 78
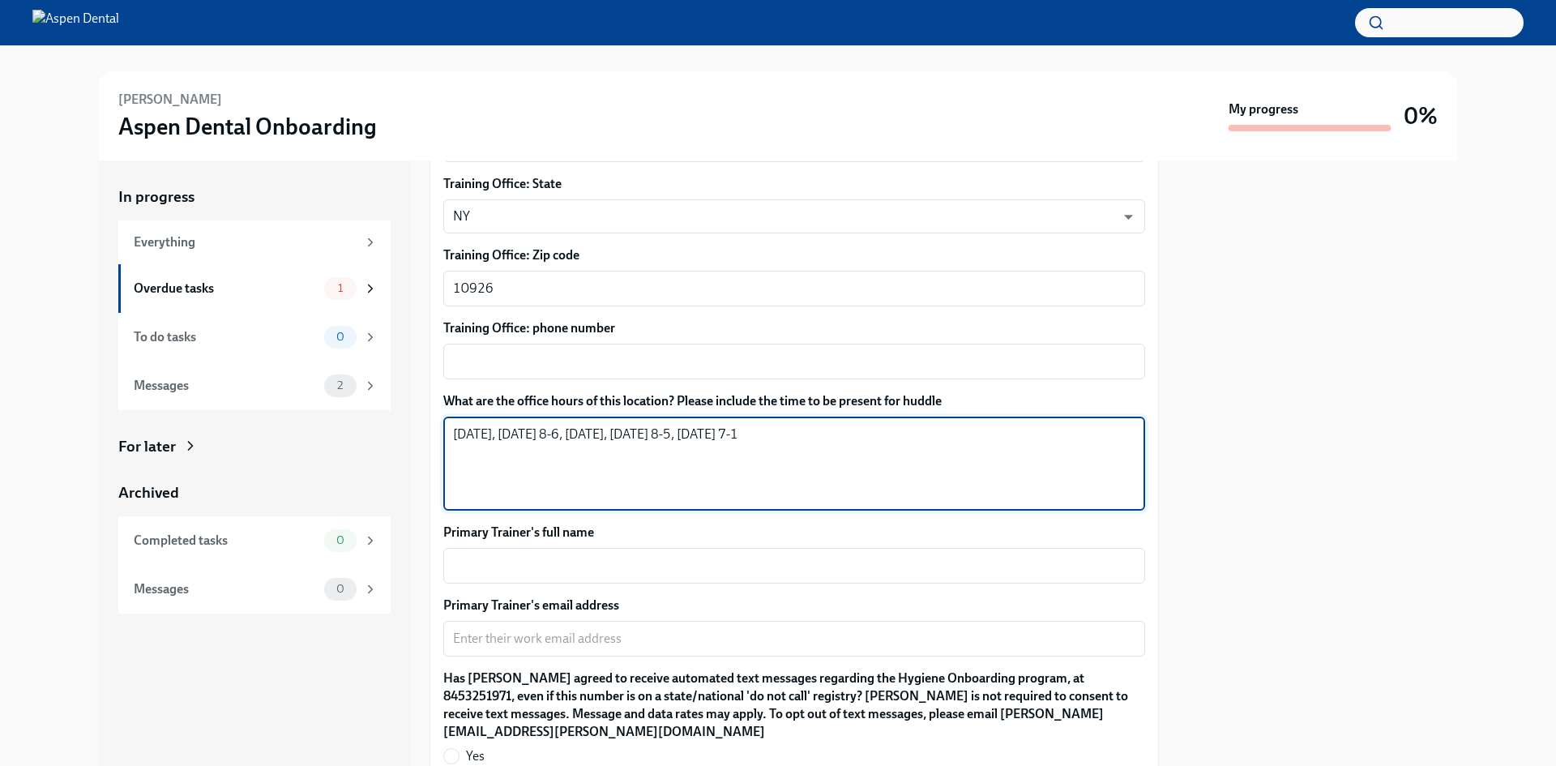
scroll to position [1135, 0]
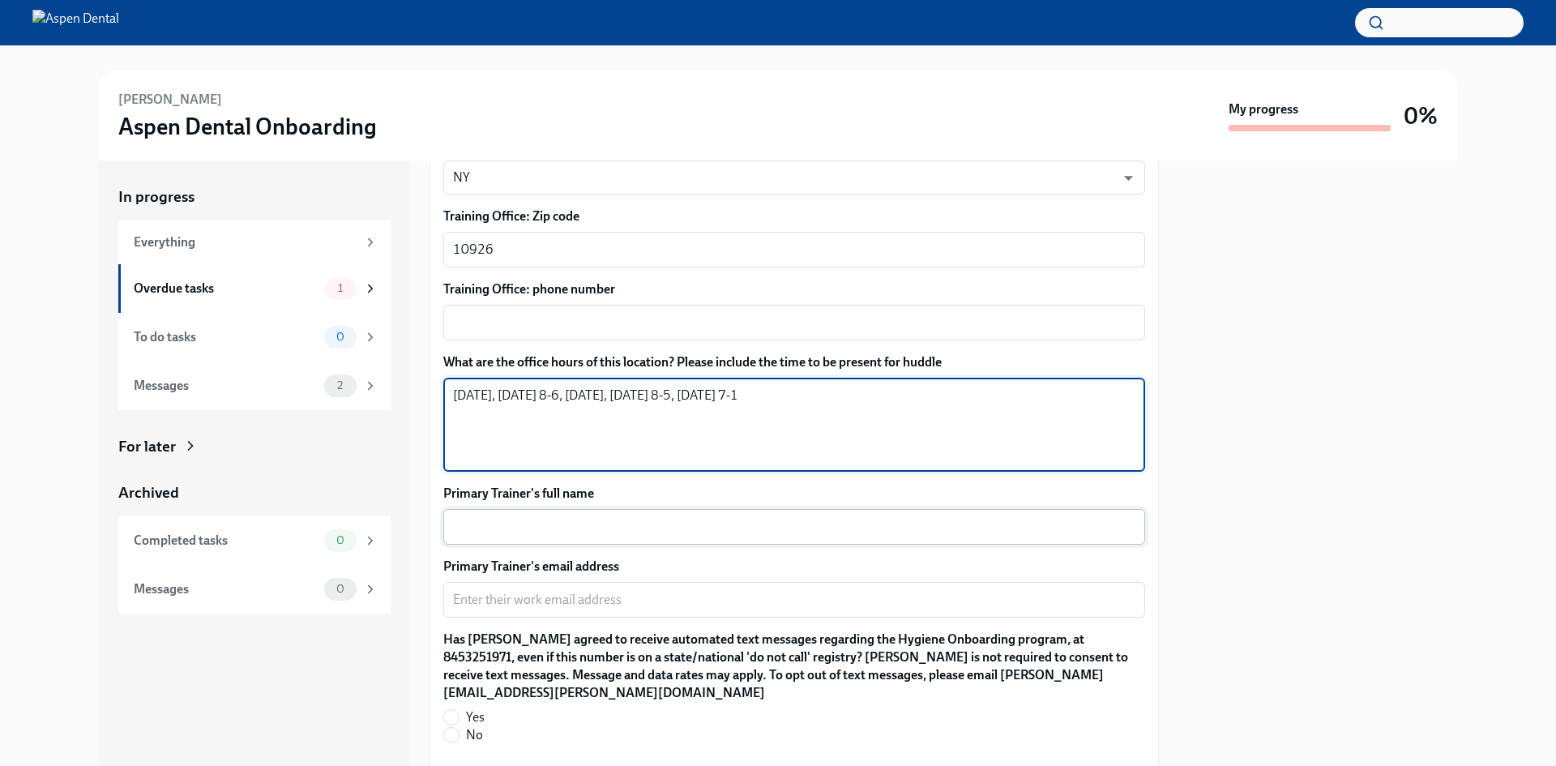
type textarea "[DATE], [DATE] 8-6, [DATE], [DATE] 8-5, [DATE] 7-1"
click at [544, 524] on textarea "Primary Trainer's full name" at bounding box center [794, 526] width 682 height 19
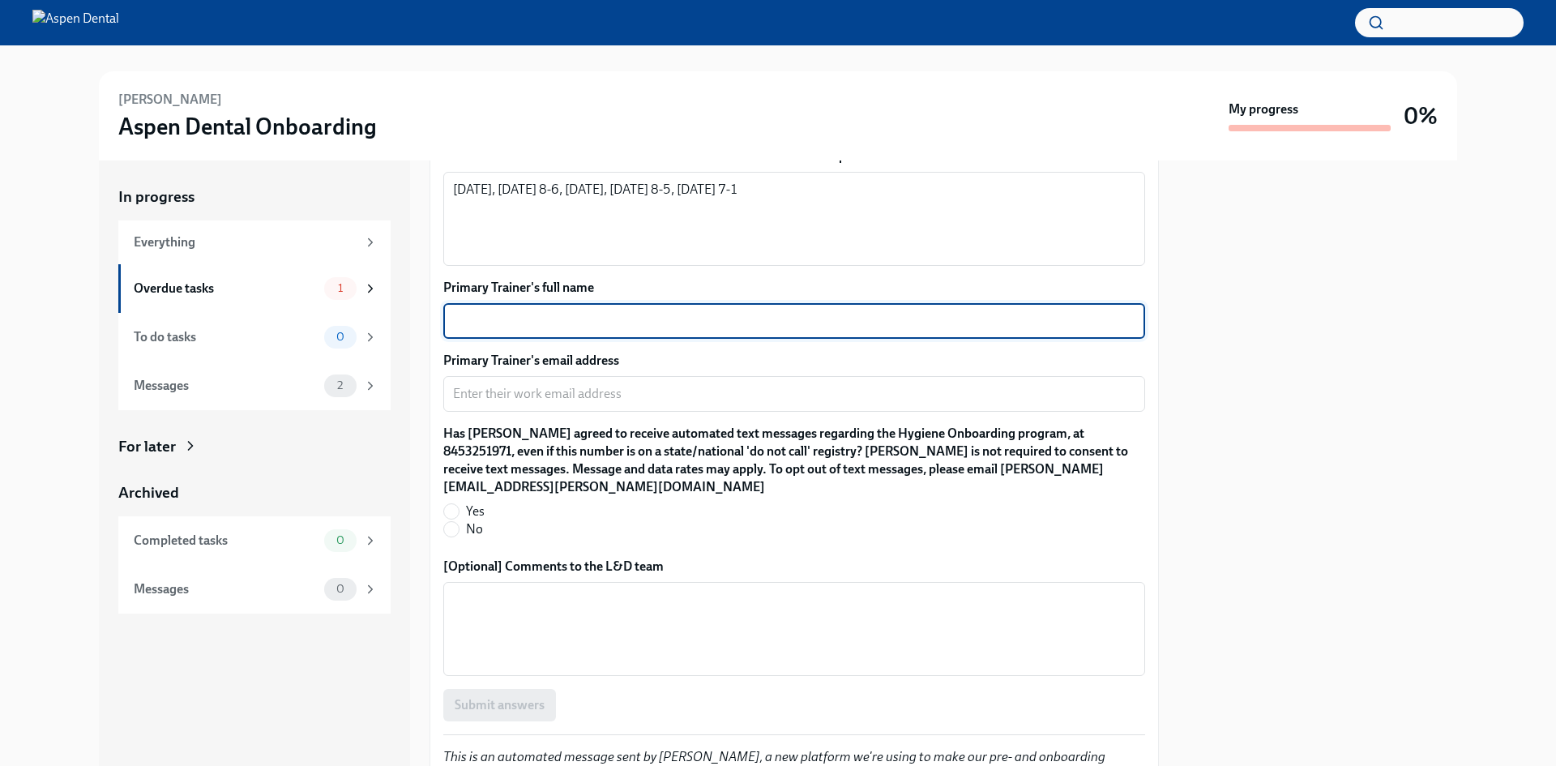
scroll to position [1378, 0]
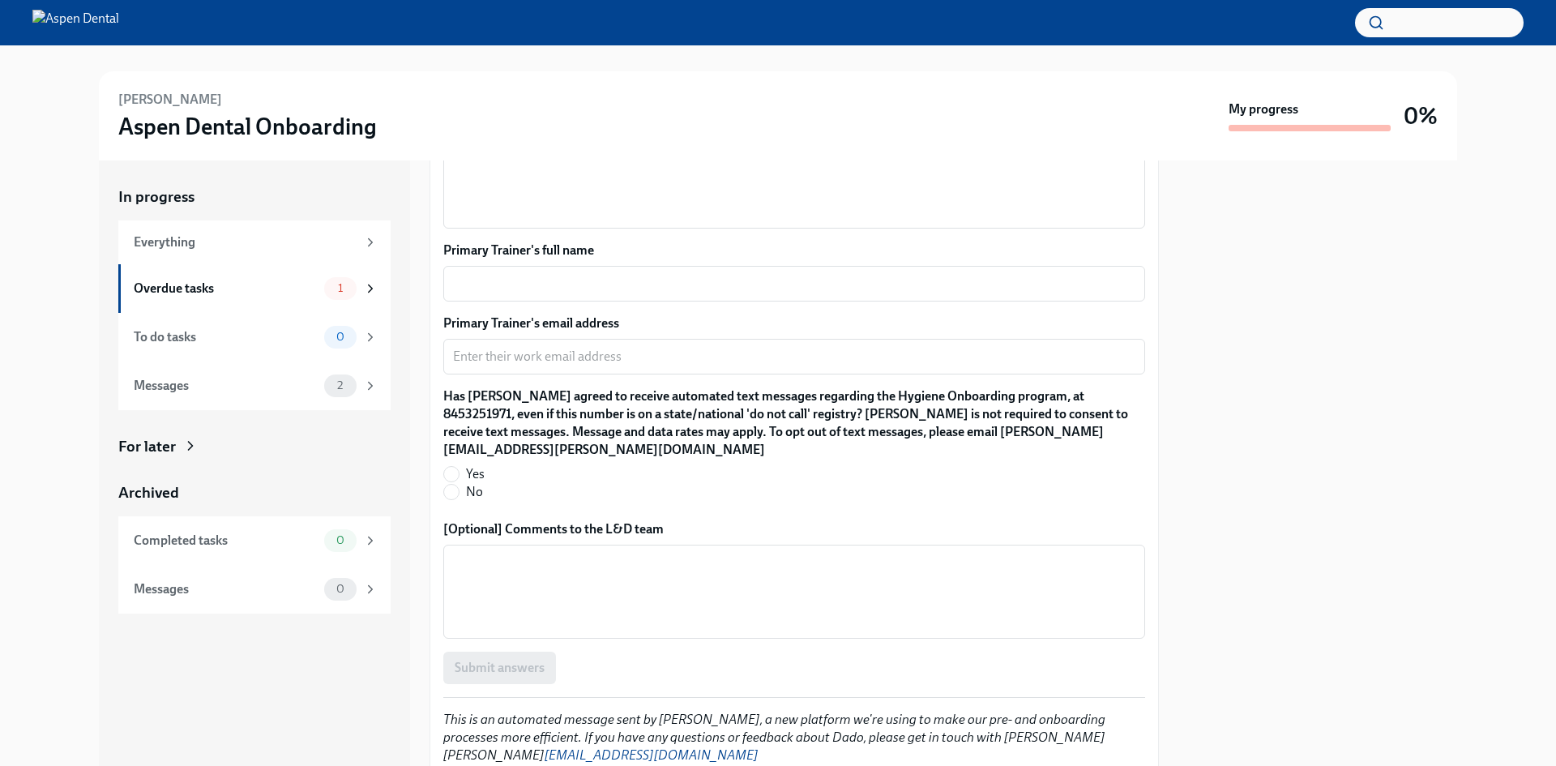
click at [474, 489] on span "No" at bounding box center [474, 492] width 17 height 18
click at [459, 489] on input "No" at bounding box center [451, 492] width 15 height 15
radio input "true"
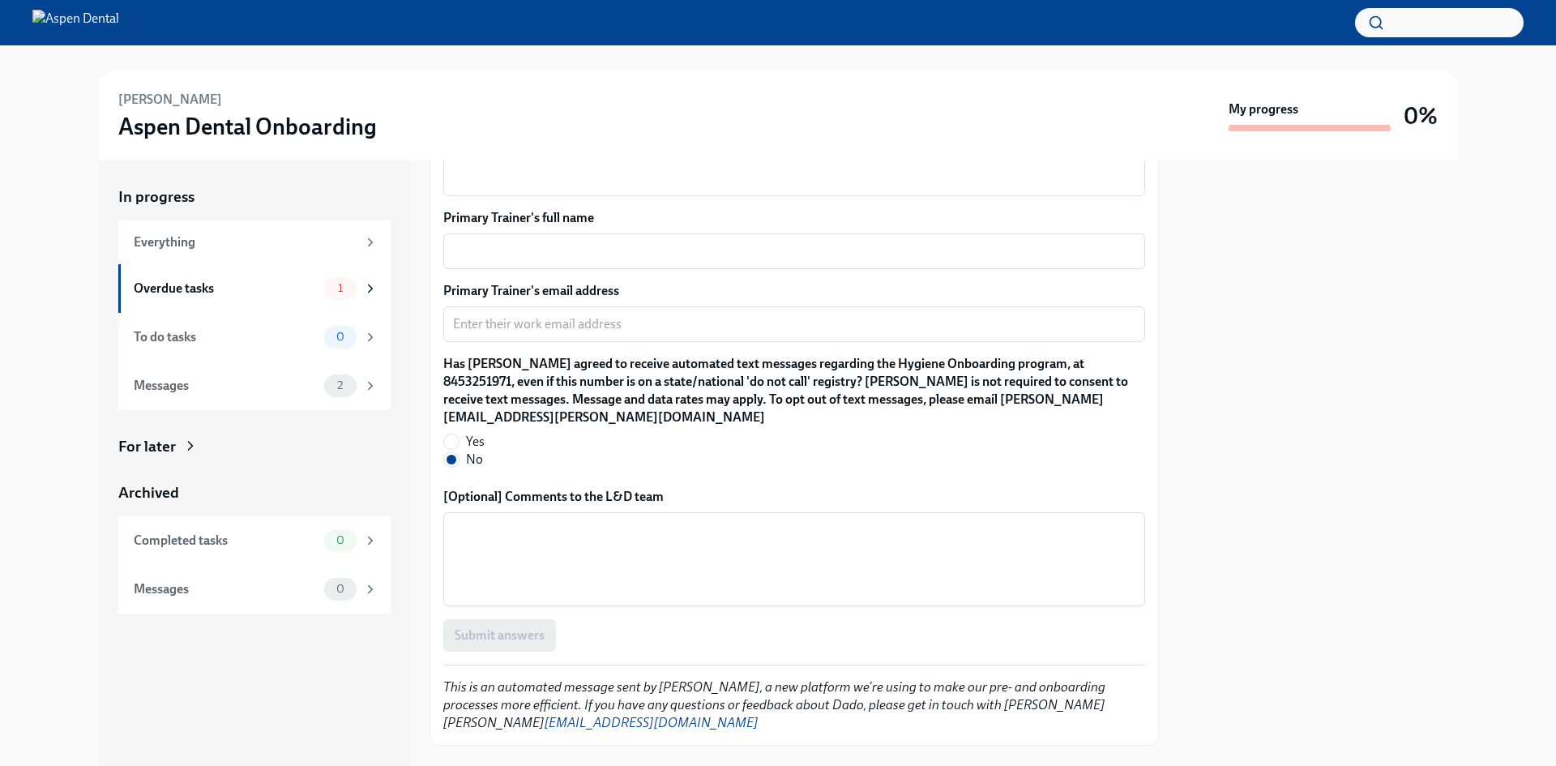
scroll to position [1442, 0]
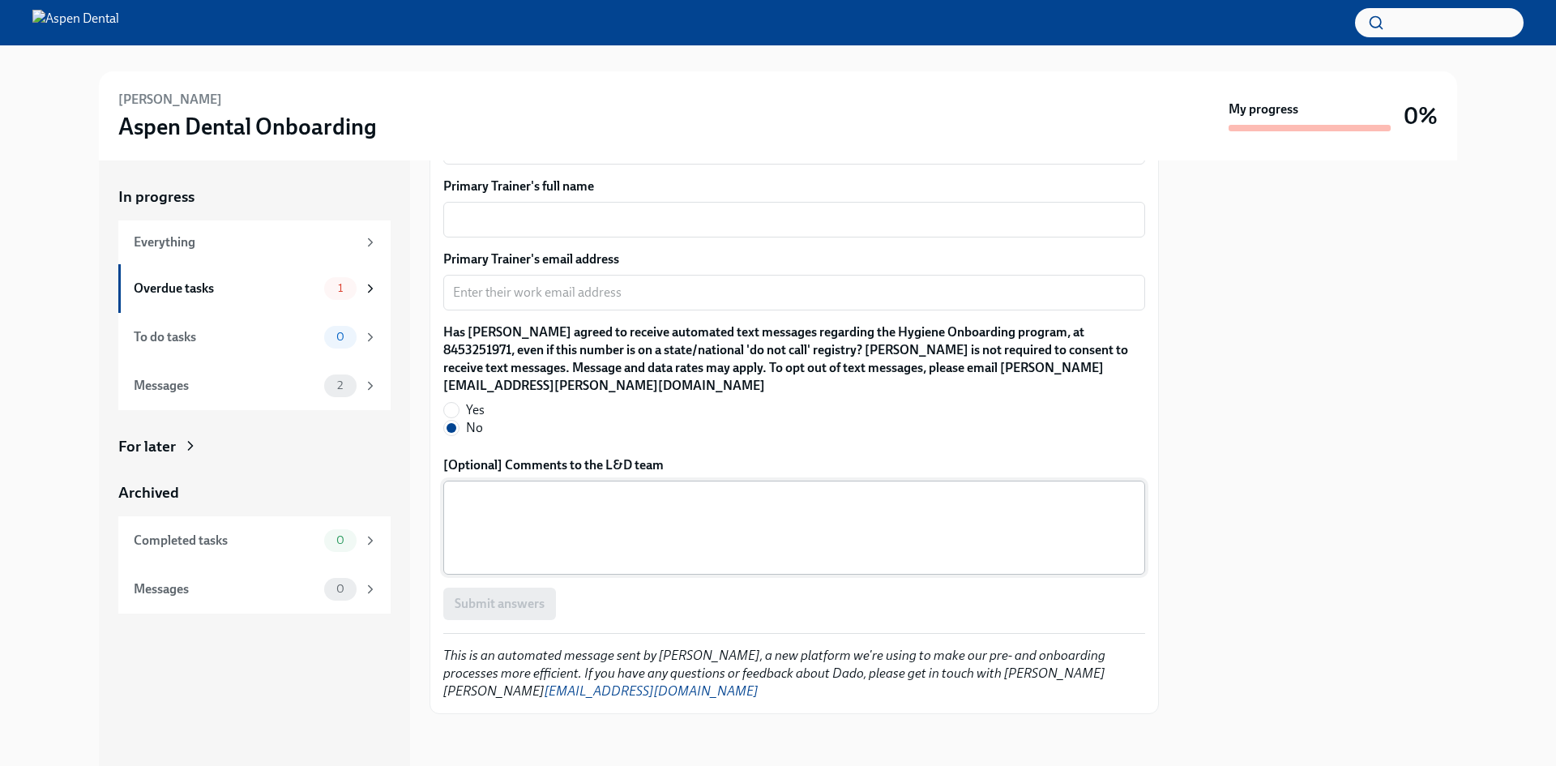
click at [623, 547] on textarea "[Optional] Comments to the L&D team" at bounding box center [794, 528] width 682 height 78
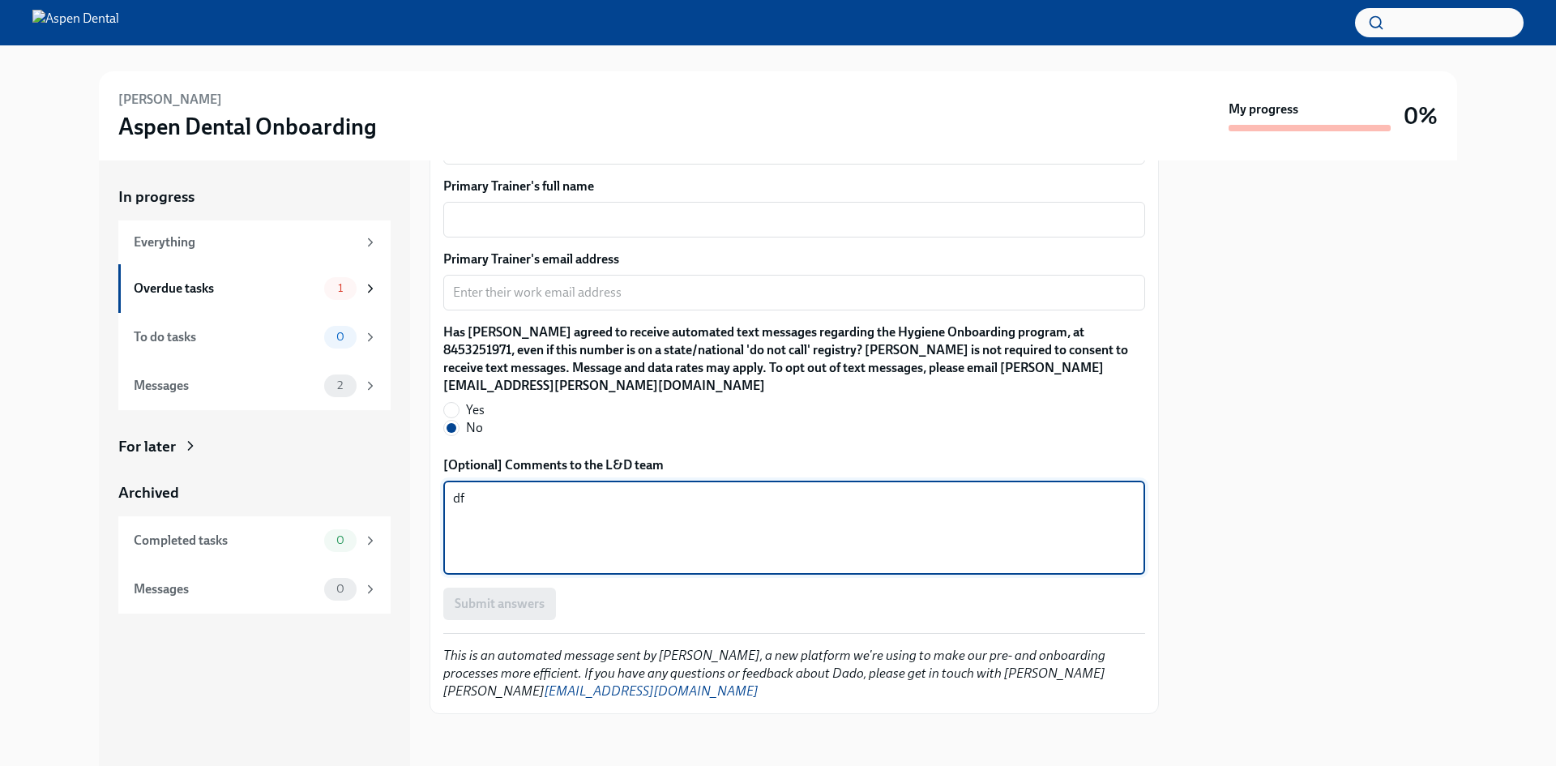
type textarea "d"
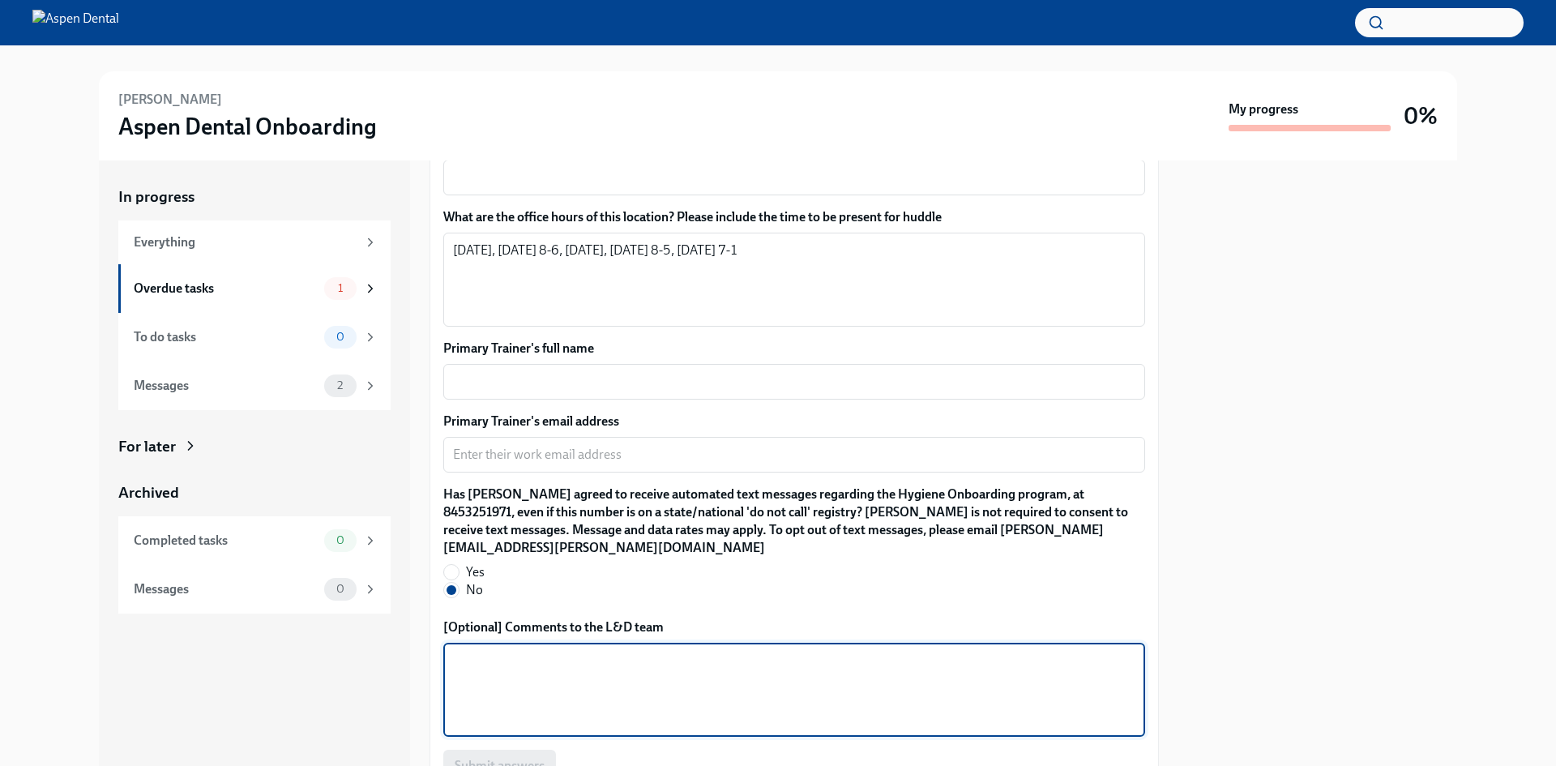
scroll to position [1199, 0]
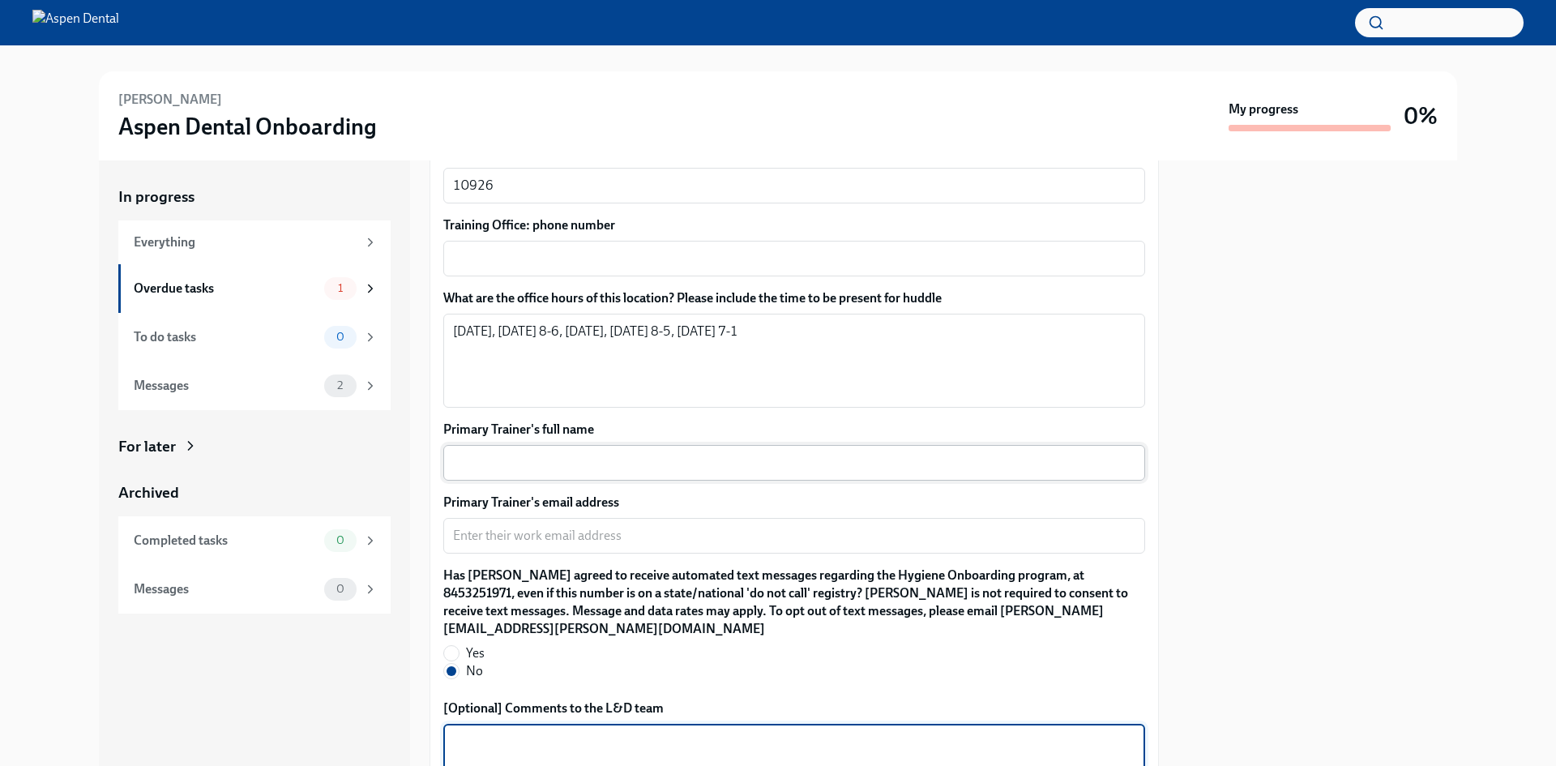
click at [614, 459] on textarea "Primary Trainer's full name" at bounding box center [794, 462] width 682 height 19
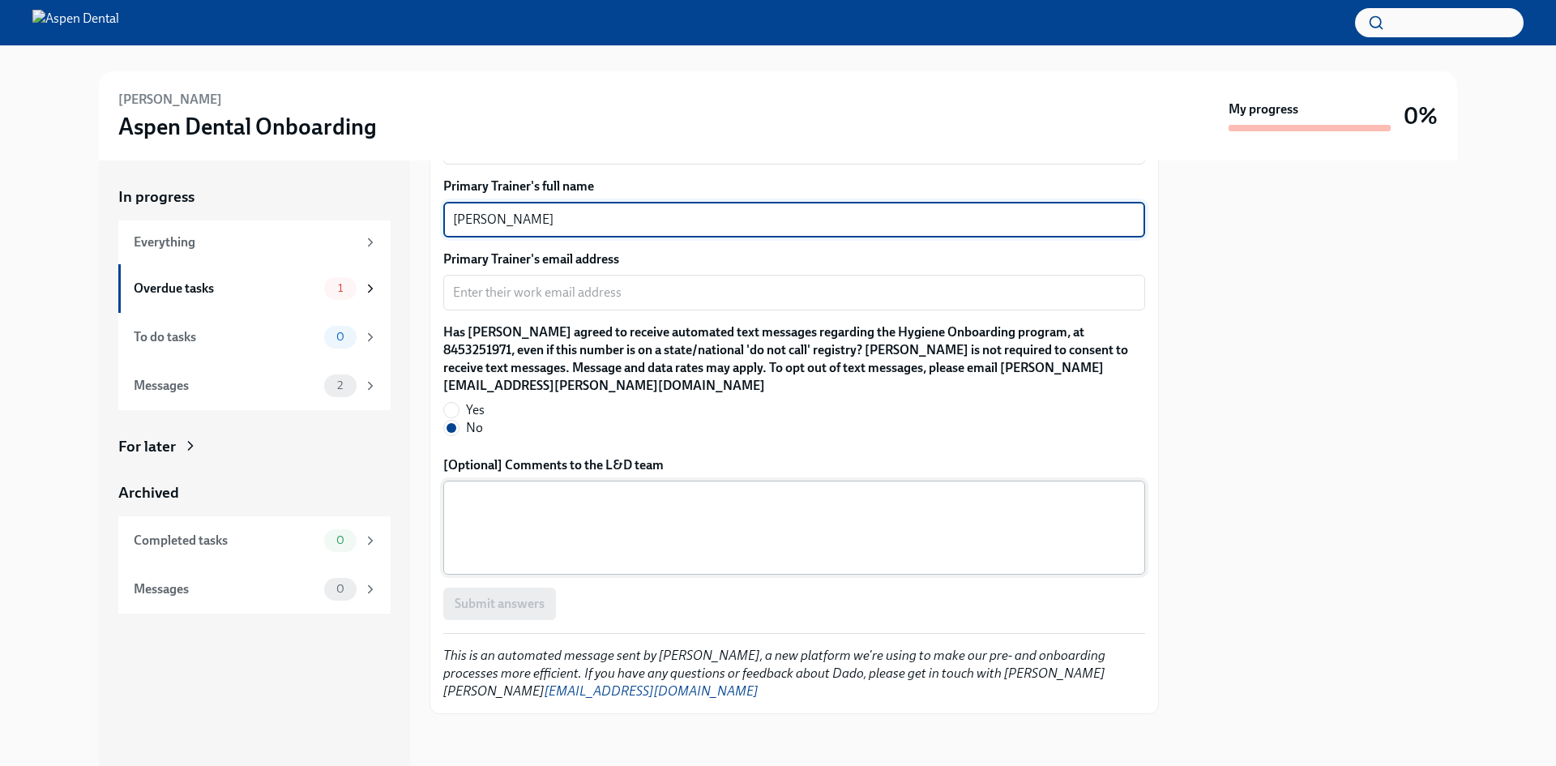
type textarea "[PERSON_NAME]"
click at [623, 532] on textarea "[Optional] Comments to the L&D team" at bounding box center [794, 528] width 682 height 78
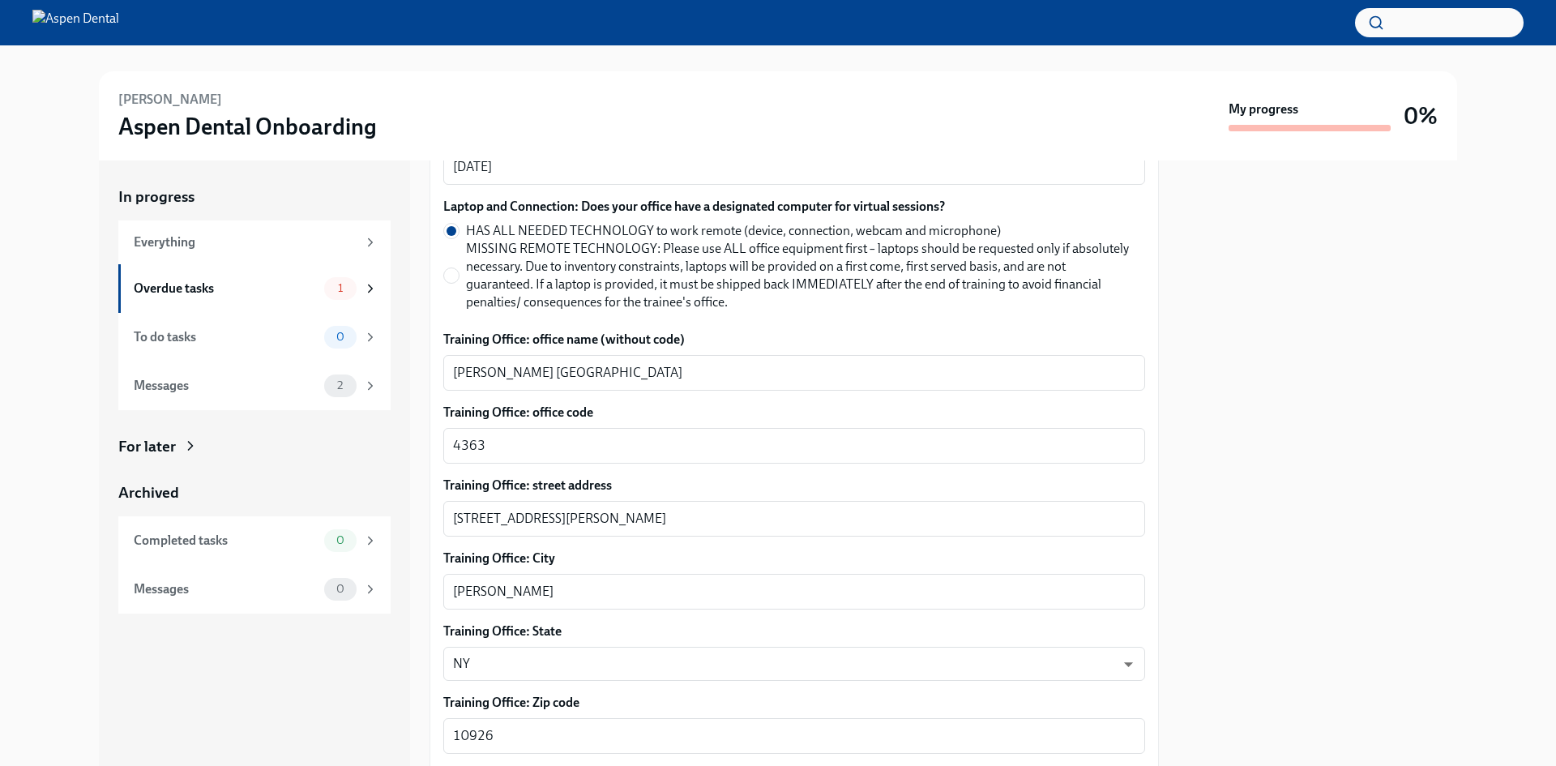
scroll to position [729, 0]
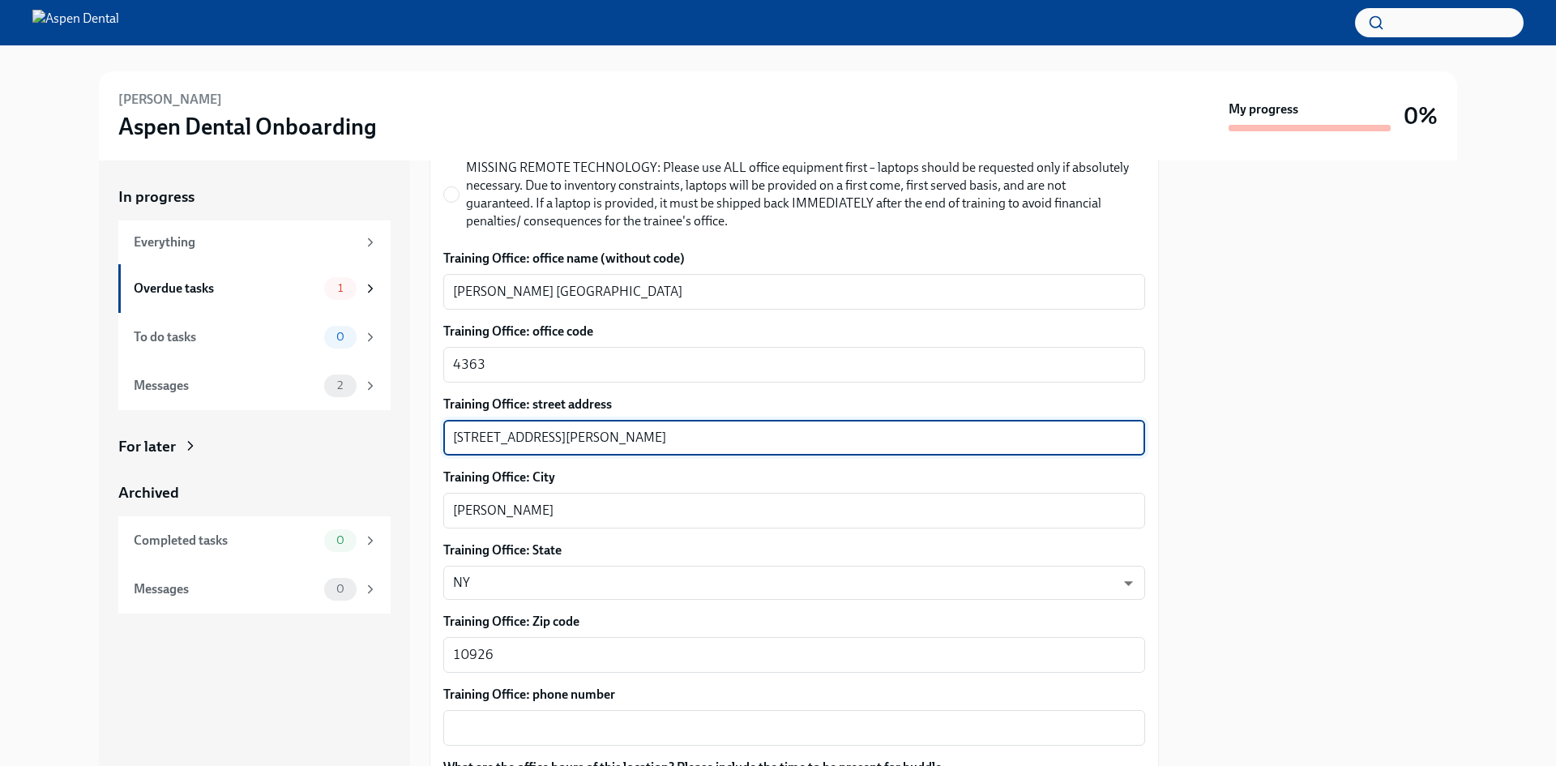
click at [483, 431] on textarea "[STREET_ADDRESS][PERSON_NAME]" at bounding box center [794, 437] width 682 height 19
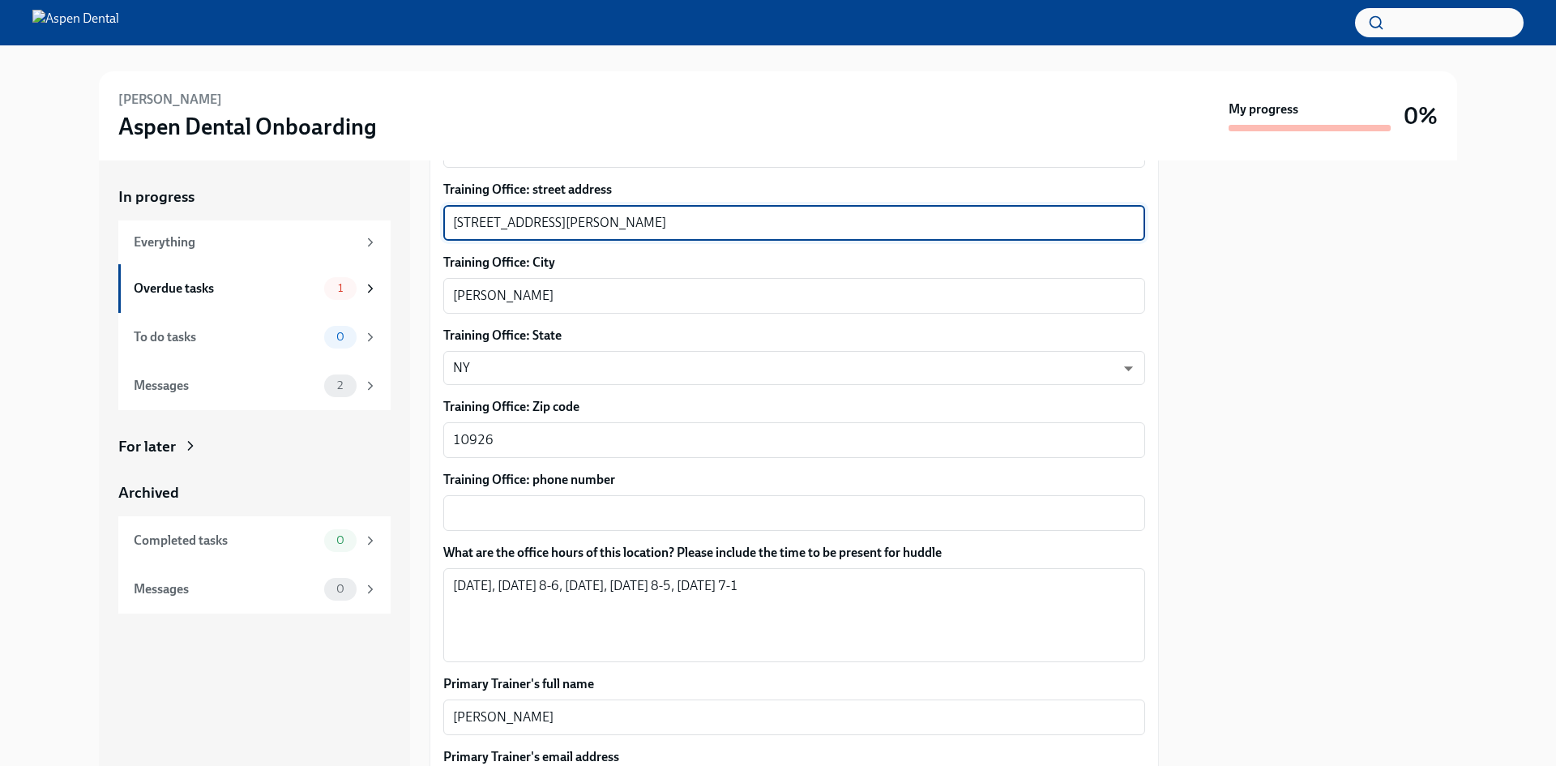
scroll to position [973, 0]
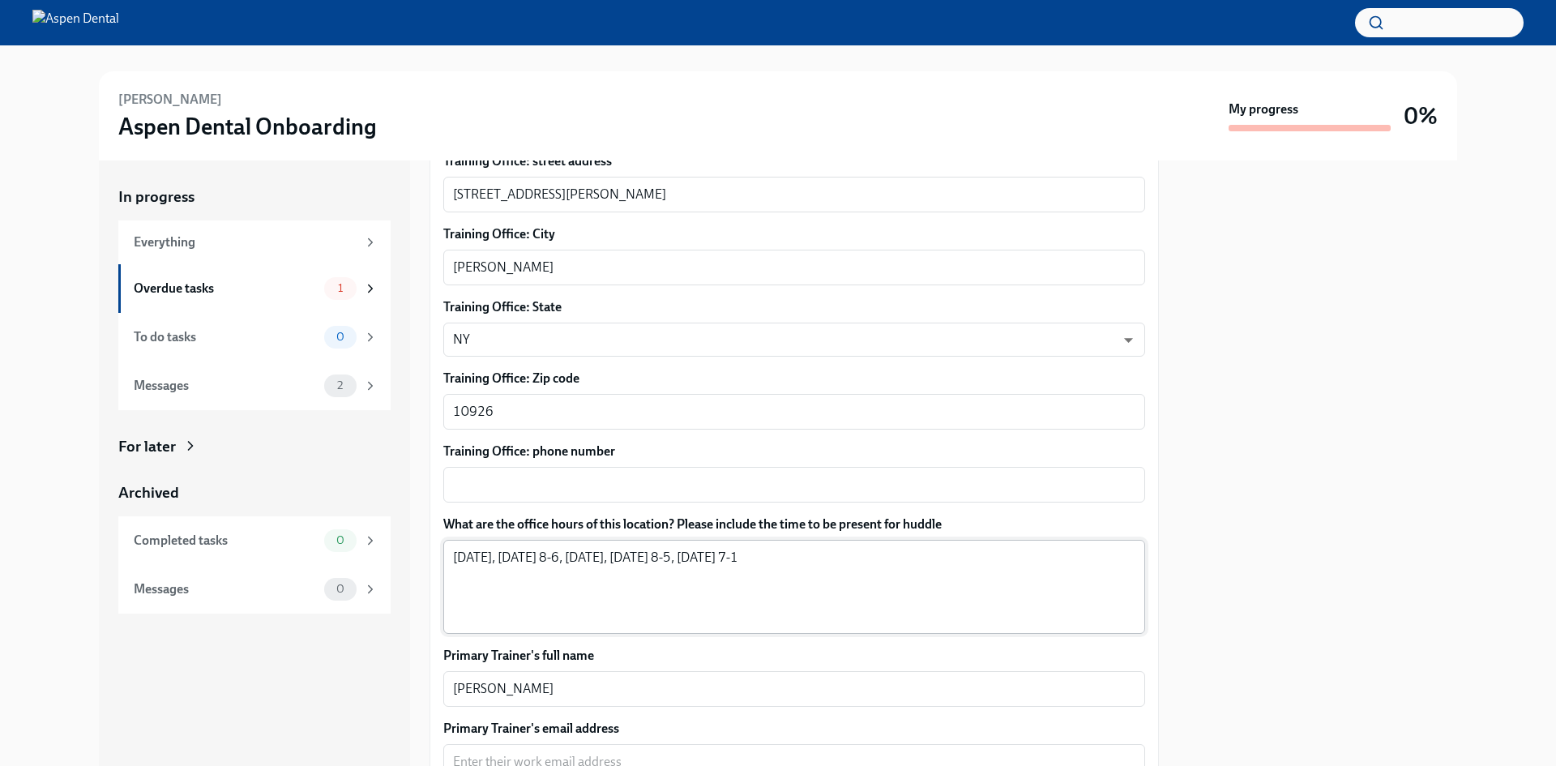
click at [834, 547] on div "[DATE], [DATE] 8-6, [DATE], [DATE] 8-5, [DATE] 7-1 x ​" at bounding box center [794, 587] width 702 height 94
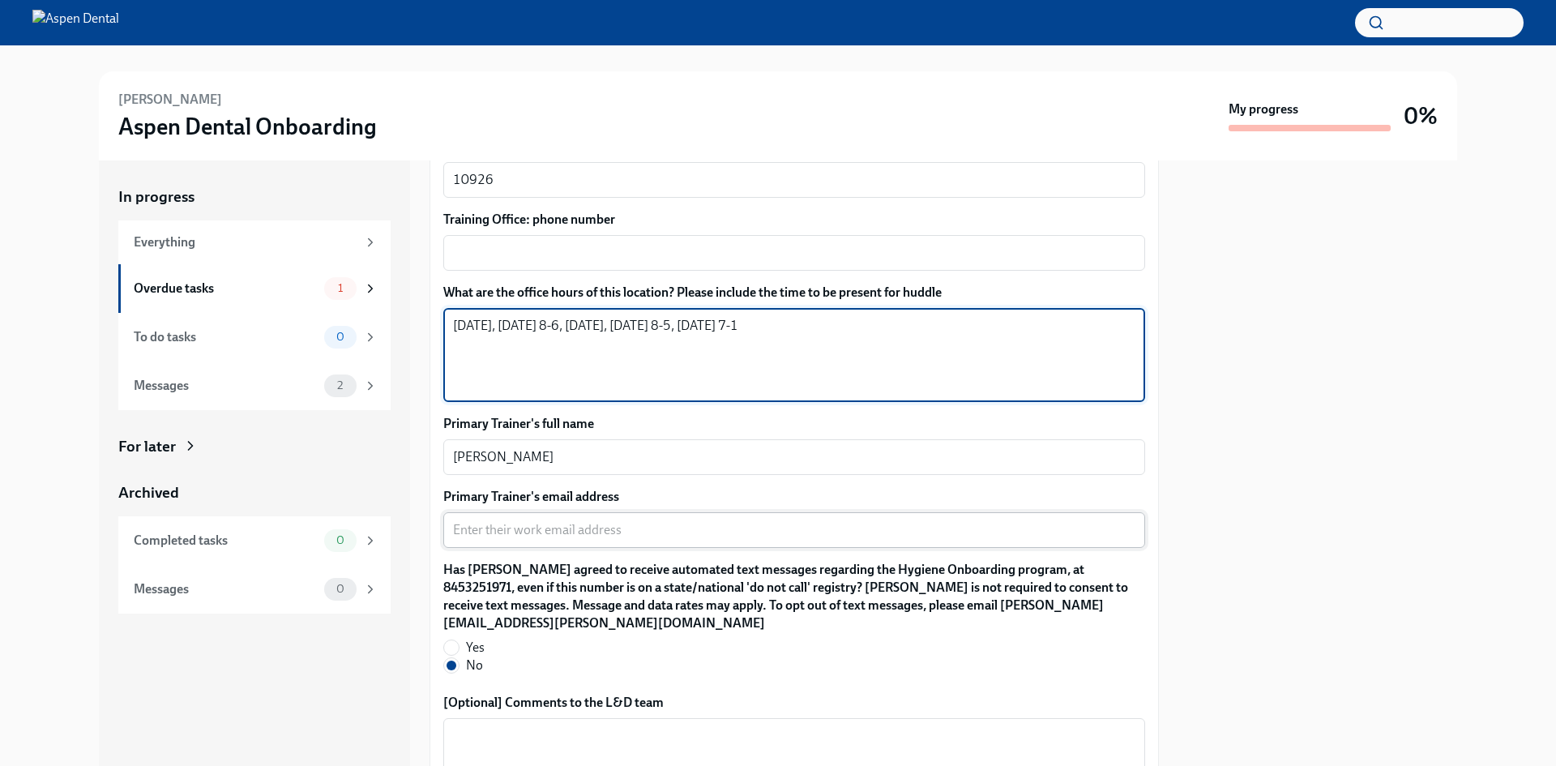
scroll to position [1297, 0]
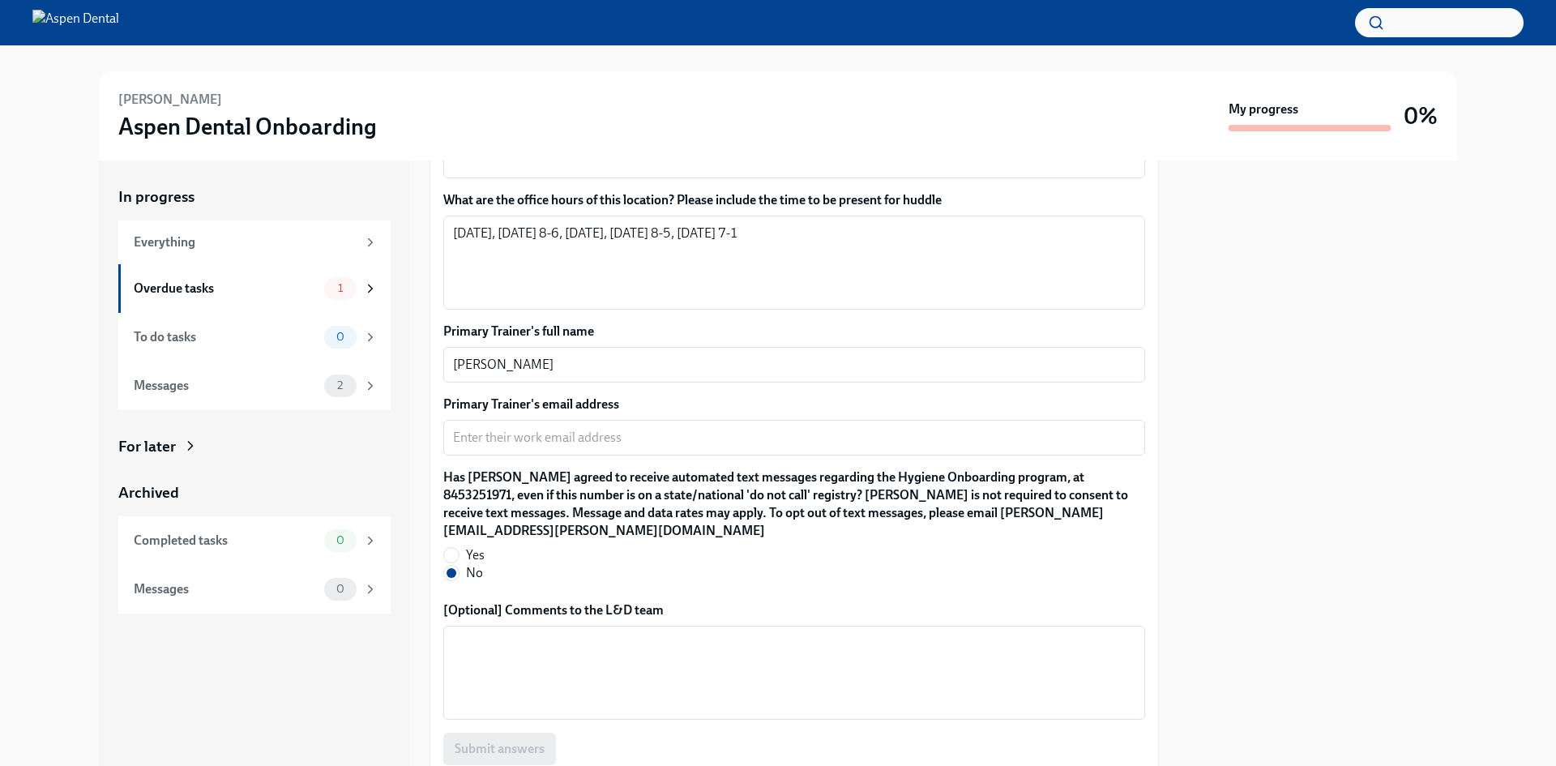
click at [588, 413] on label "Primary Trainer's email address" at bounding box center [794, 405] width 702 height 18
click at [588, 428] on textarea "Primary Trainer's email address" at bounding box center [794, 437] width 682 height 19
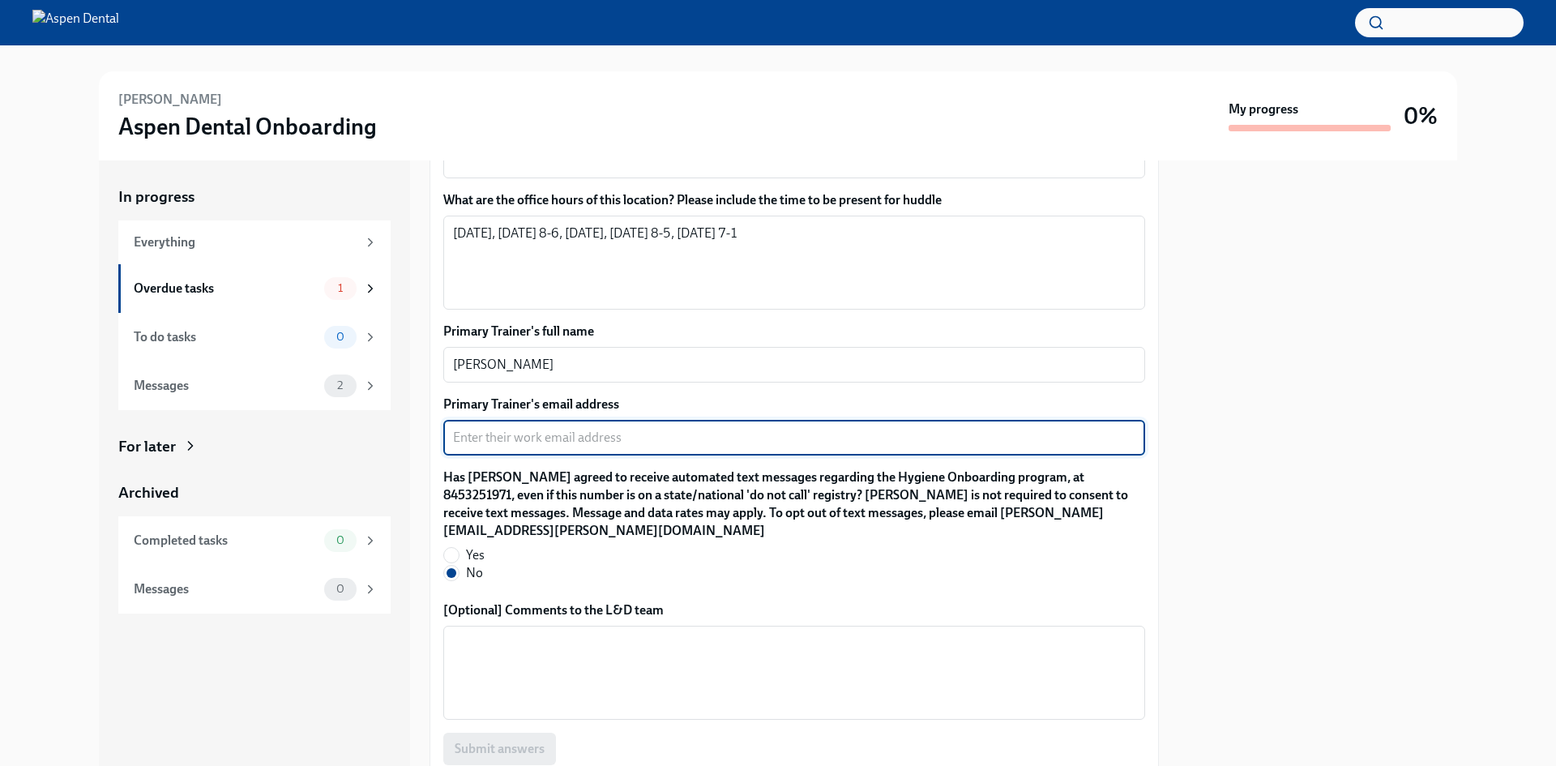
click at [585, 432] on textarea "Primary Trainer's email address" at bounding box center [794, 437] width 682 height 19
click at [158, 59] on div at bounding box center [778, 58] width 1504 height 26
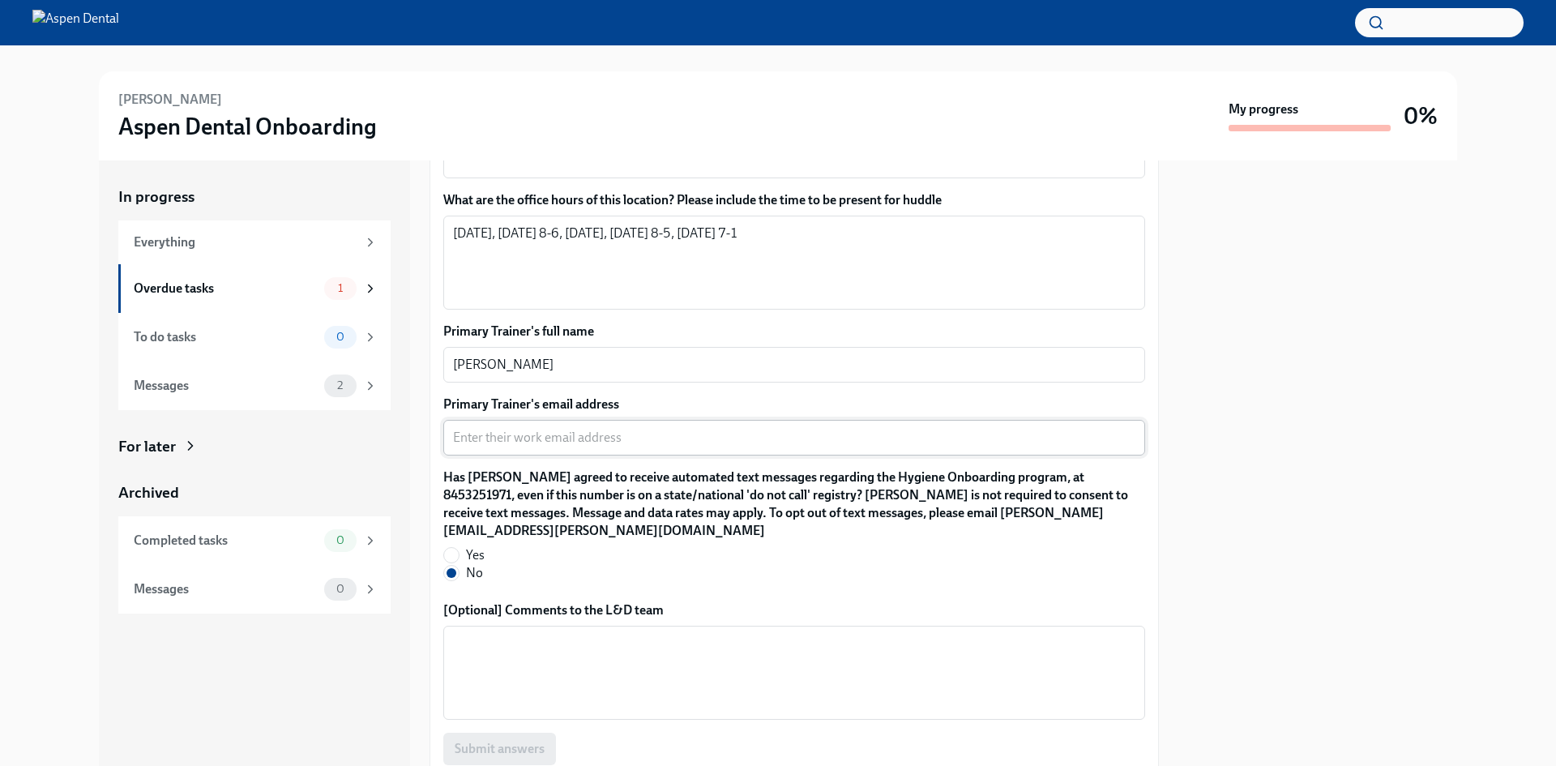
click at [593, 446] on textarea "Primary Trainer's email address" at bounding box center [794, 437] width 682 height 19
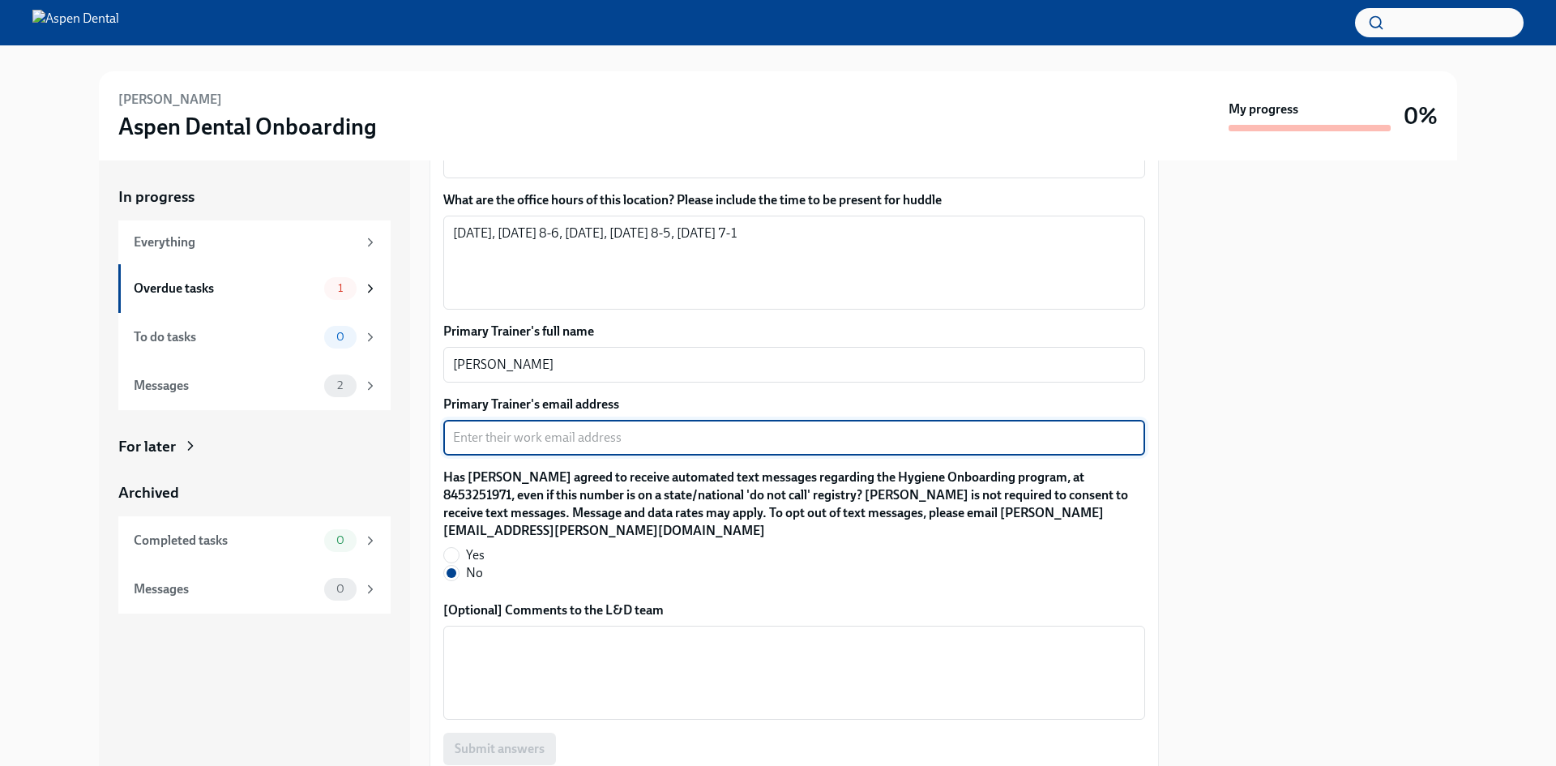
paste textarea "[EMAIL_ADDRESS][DOMAIN_NAME]"
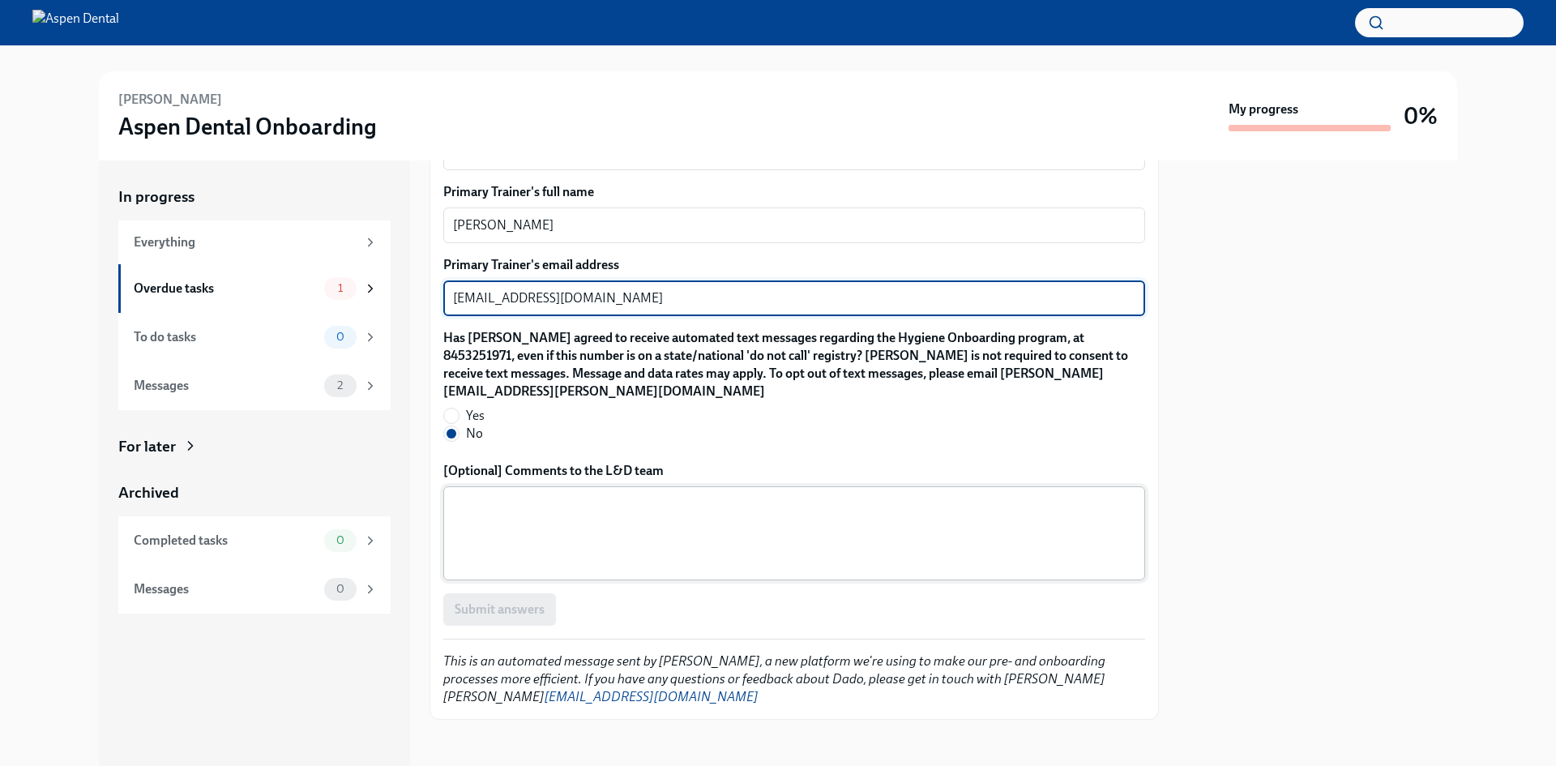
scroll to position [1442, 0]
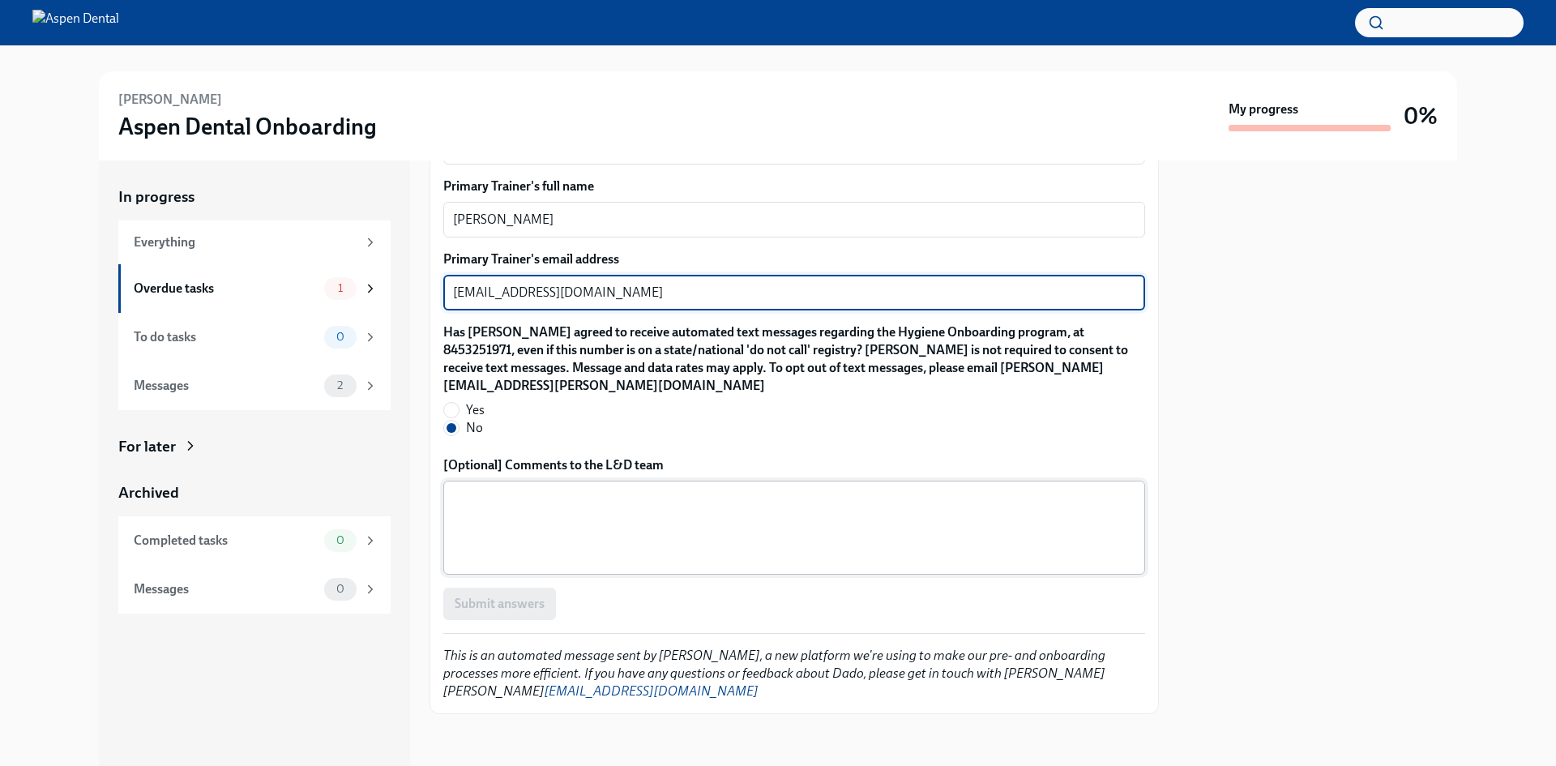
type textarea "[EMAIL_ADDRESS][DOMAIN_NAME]"
click at [635, 538] on textarea "[Optional] Comments to the L&D team" at bounding box center [794, 528] width 682 height 78
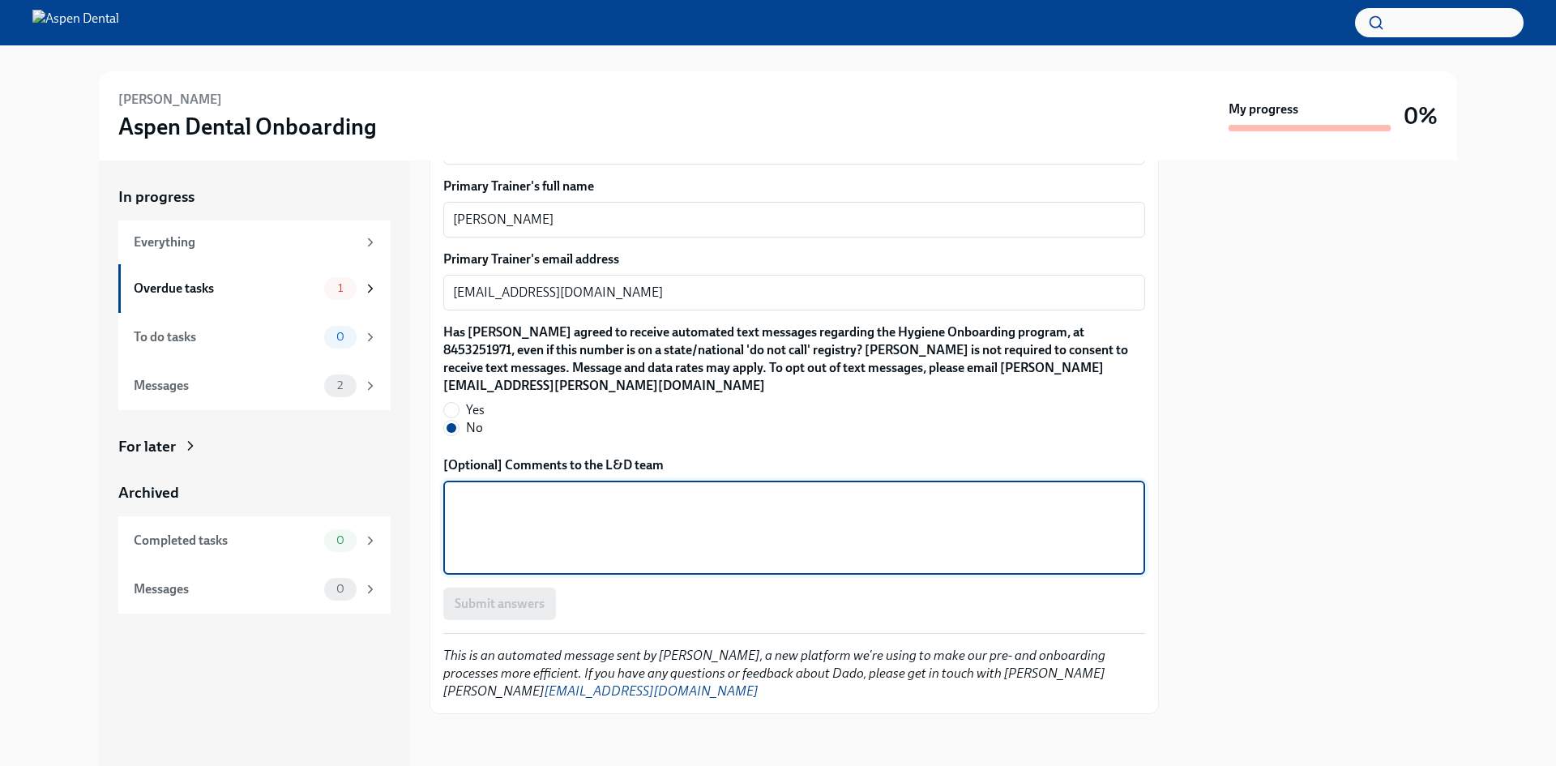
click at [543, 603] on div "Submit answers" at bounding box center [794, 604] width 702 height 32
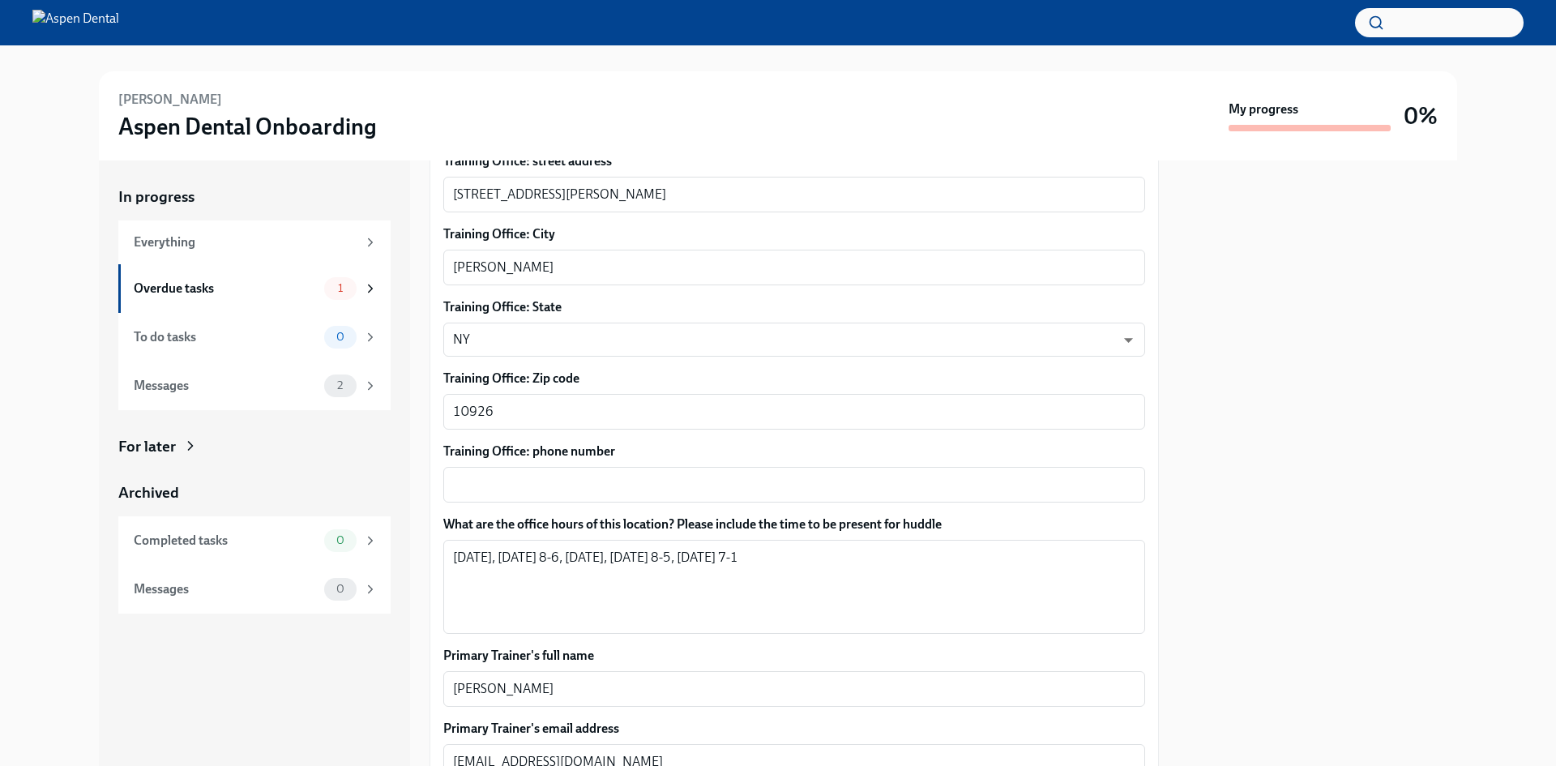
scroll to position [1054, 0]
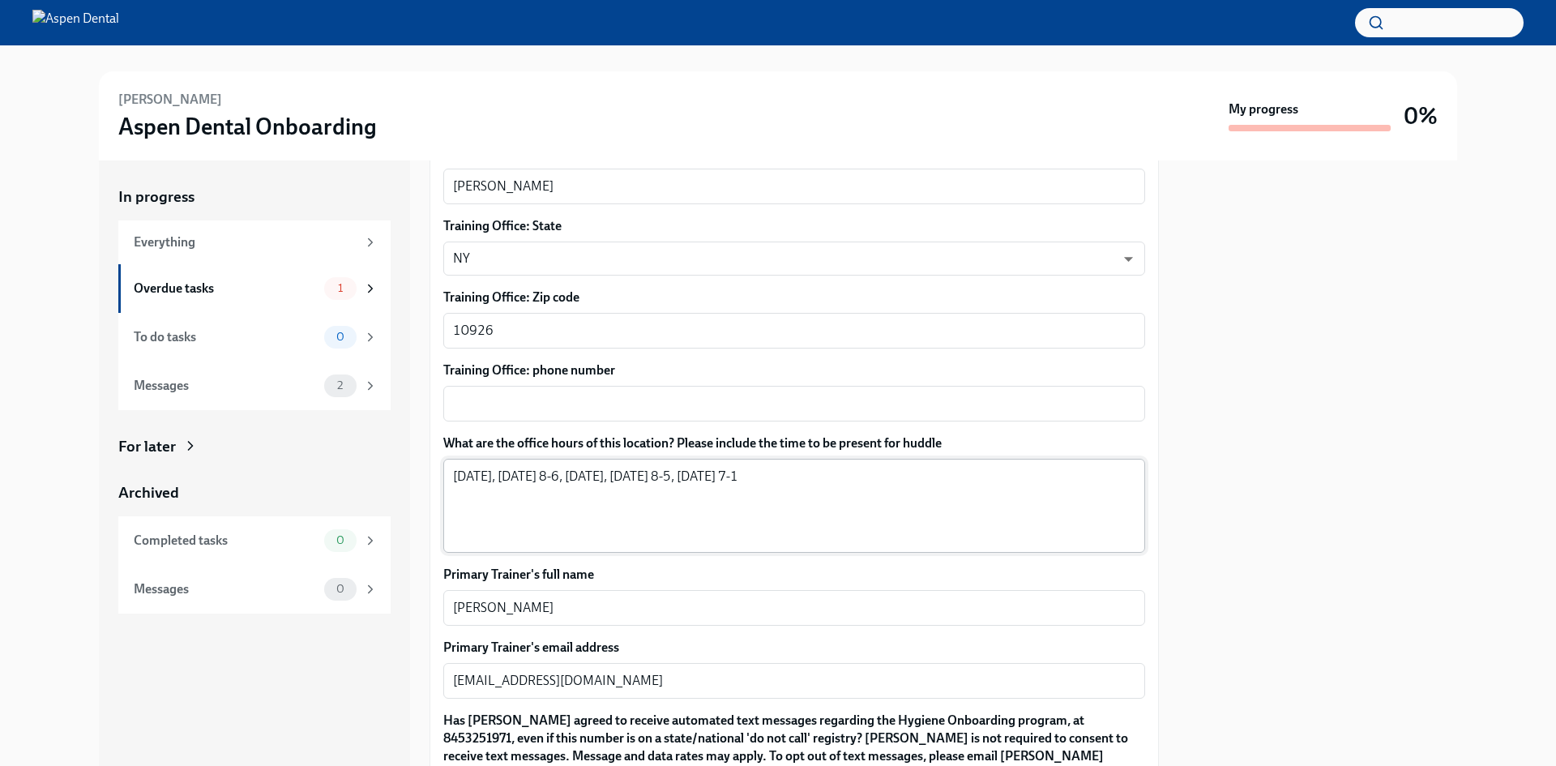
click at [778, 467] on textarea "[DATE], [DATE] 8-6, [DATE], [DATE] 8-5, [DATE] 7-1" at bounding box center [794, 506] width 682 height 78
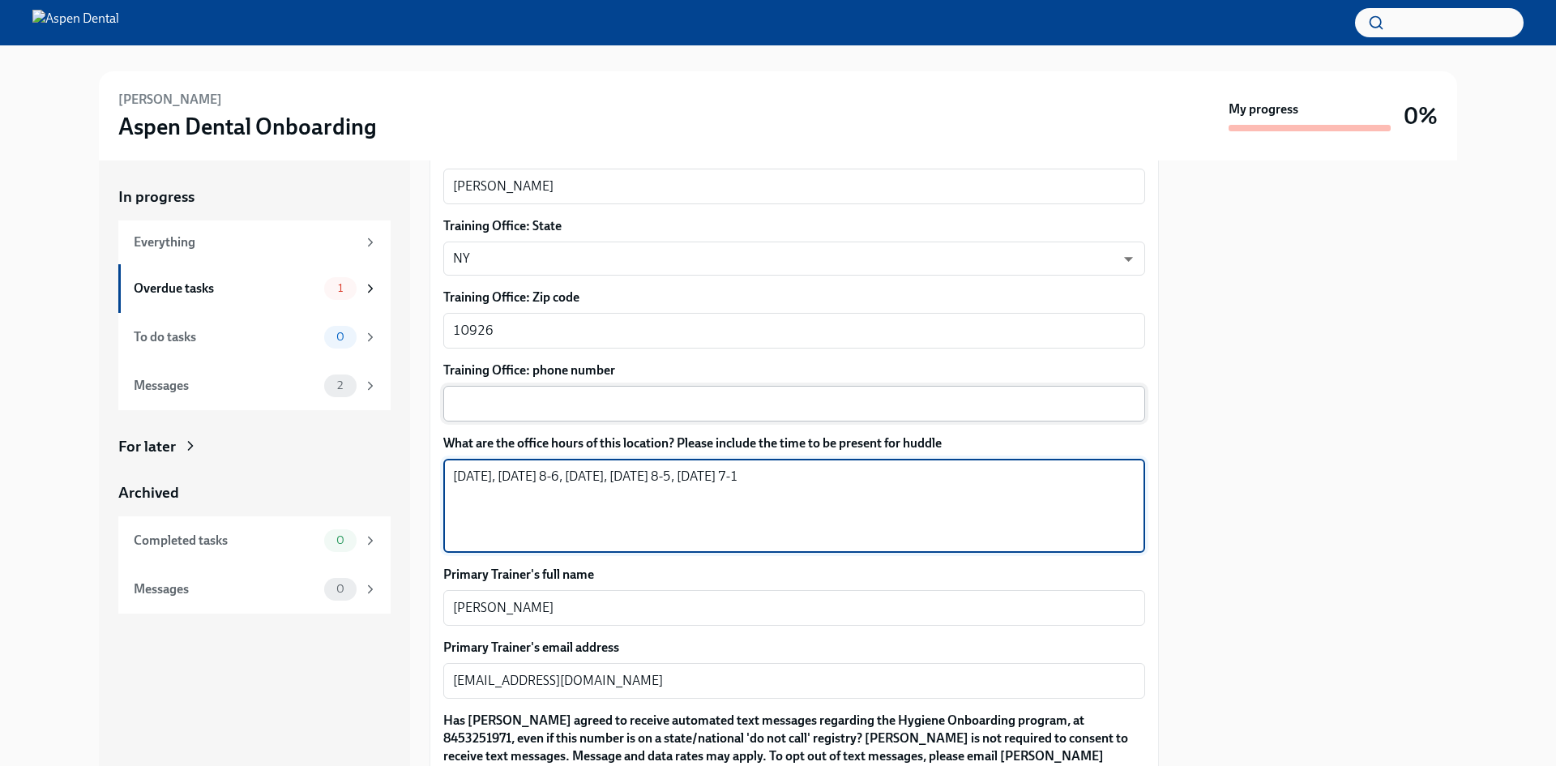
click at [740, 413] on textarea "Training Office: phone number" at bounding box center [794, 403] width 682 height 19
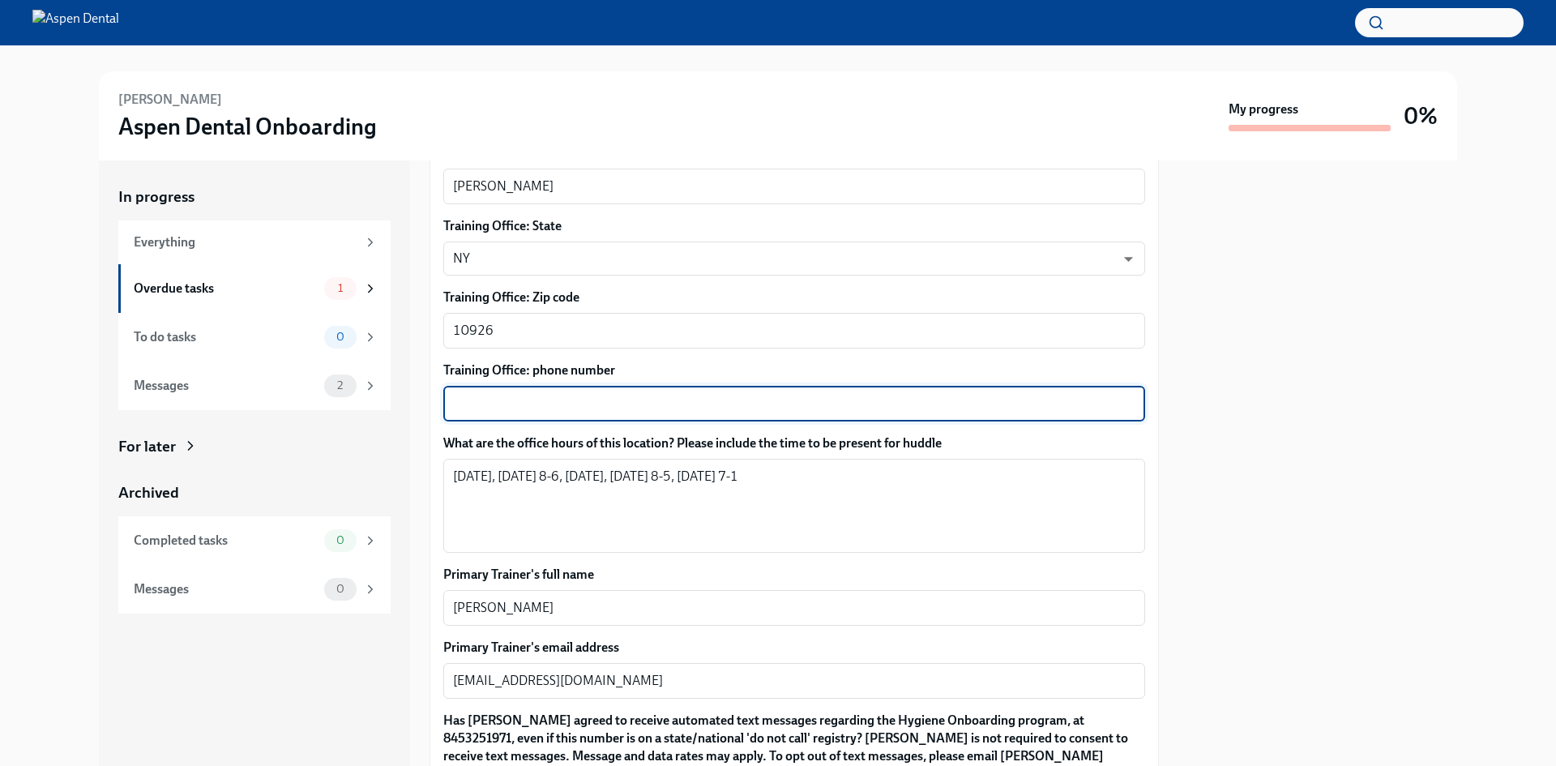
paste textarea "[PHONE_NUMBER]"
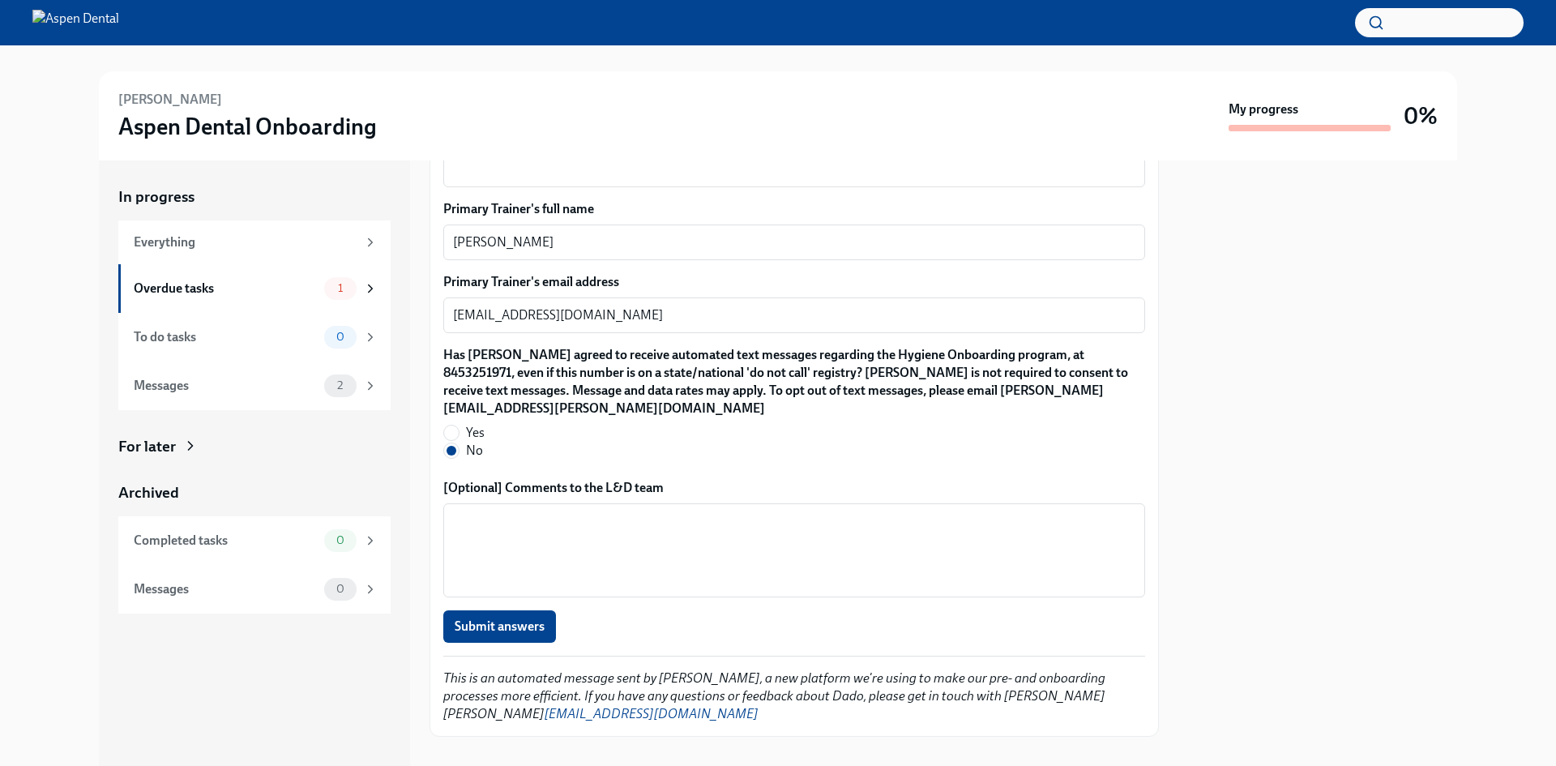
scroll to position [1442, 0]
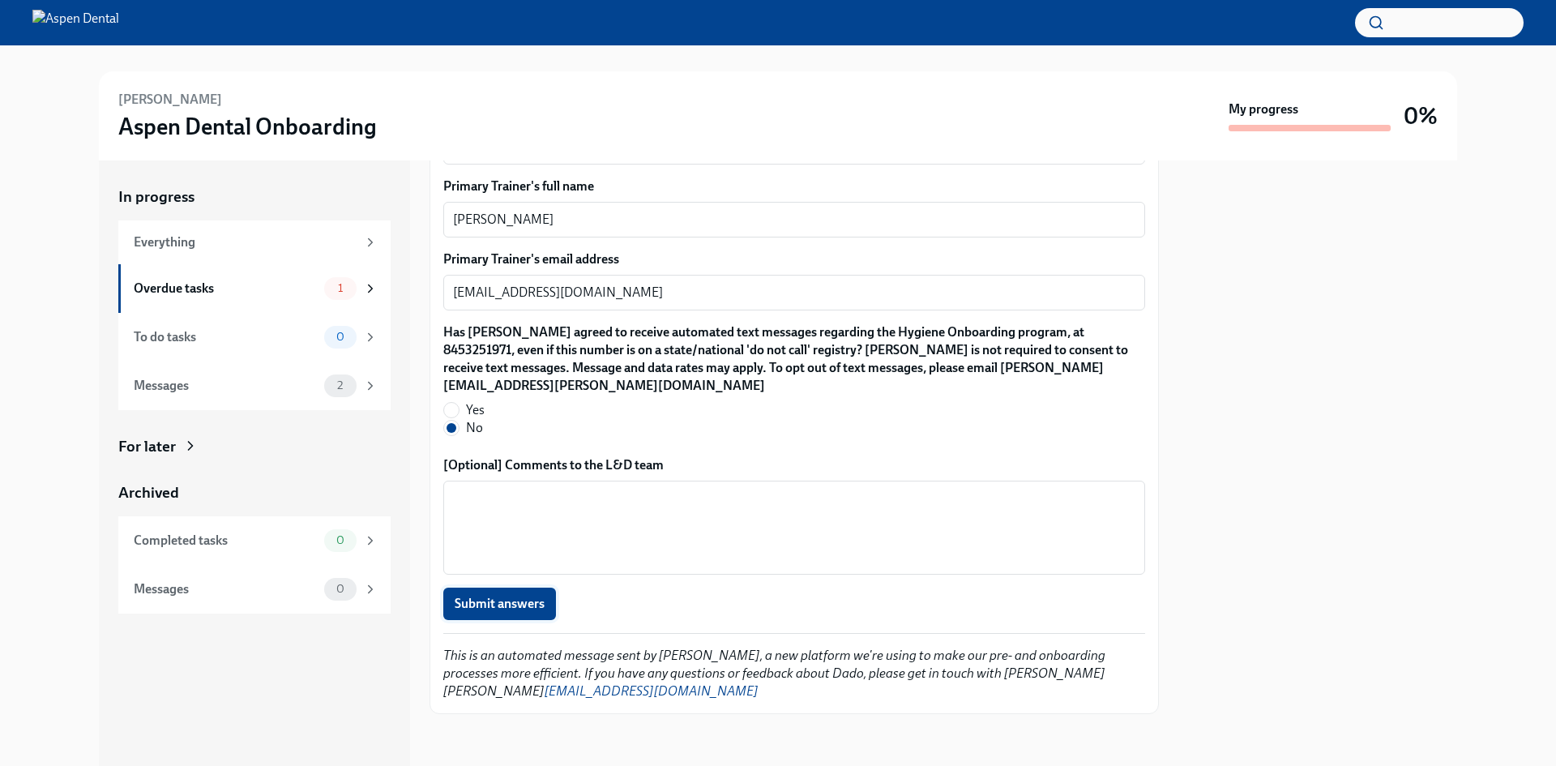
type textarea "[PHONE_NUMBER]"
click at [537, 588] on button "Submit answers" at bounding box center [499, 604] width 113 height 32
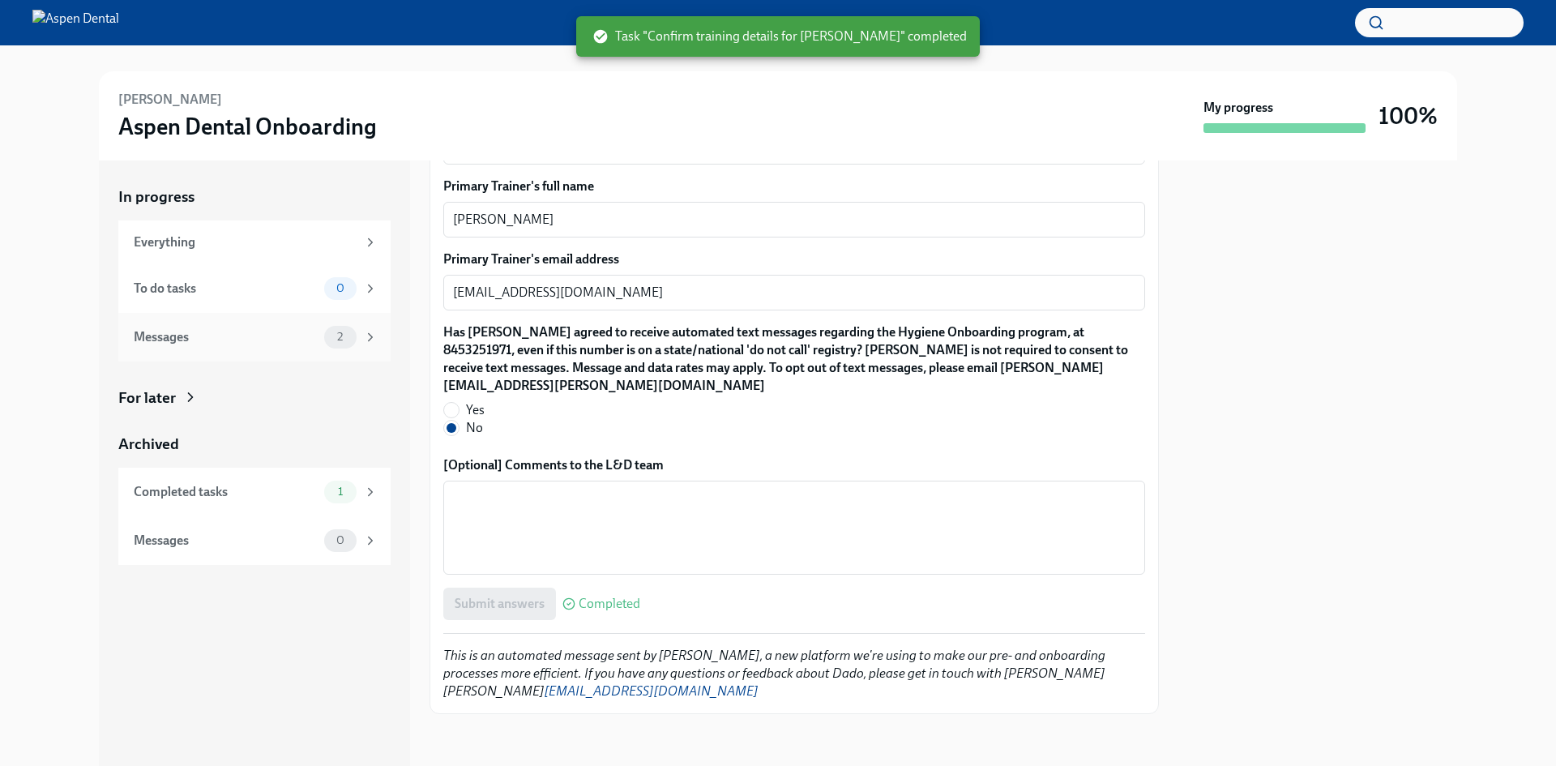
click at [191, 324] on div "Messages 2" at bounding box center [254, 337] width 272 height 49
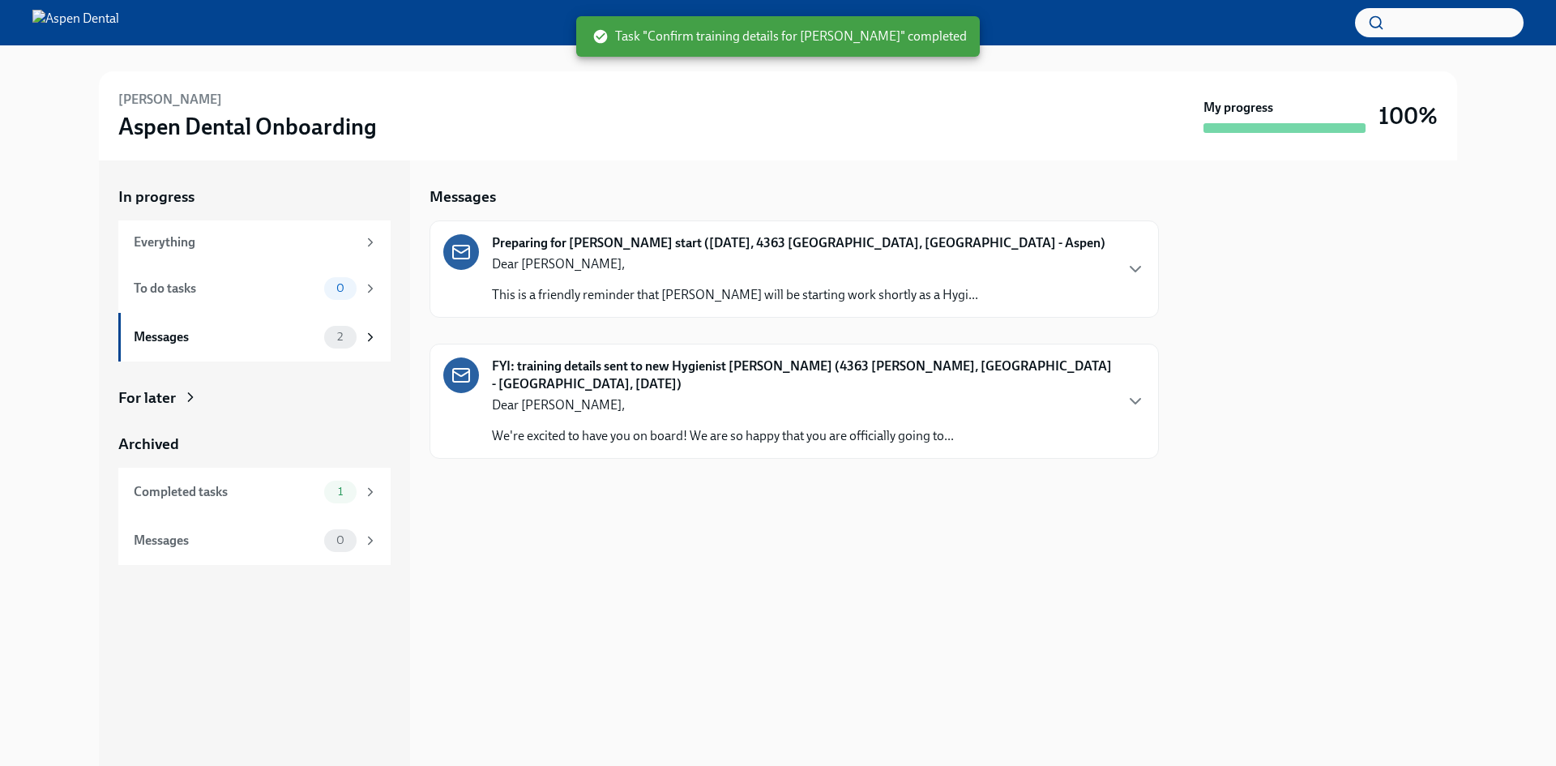
click at [708, 260] on p "Dear [PERSON_NAME]," at bounding box center [735, 264] width 486 height 18
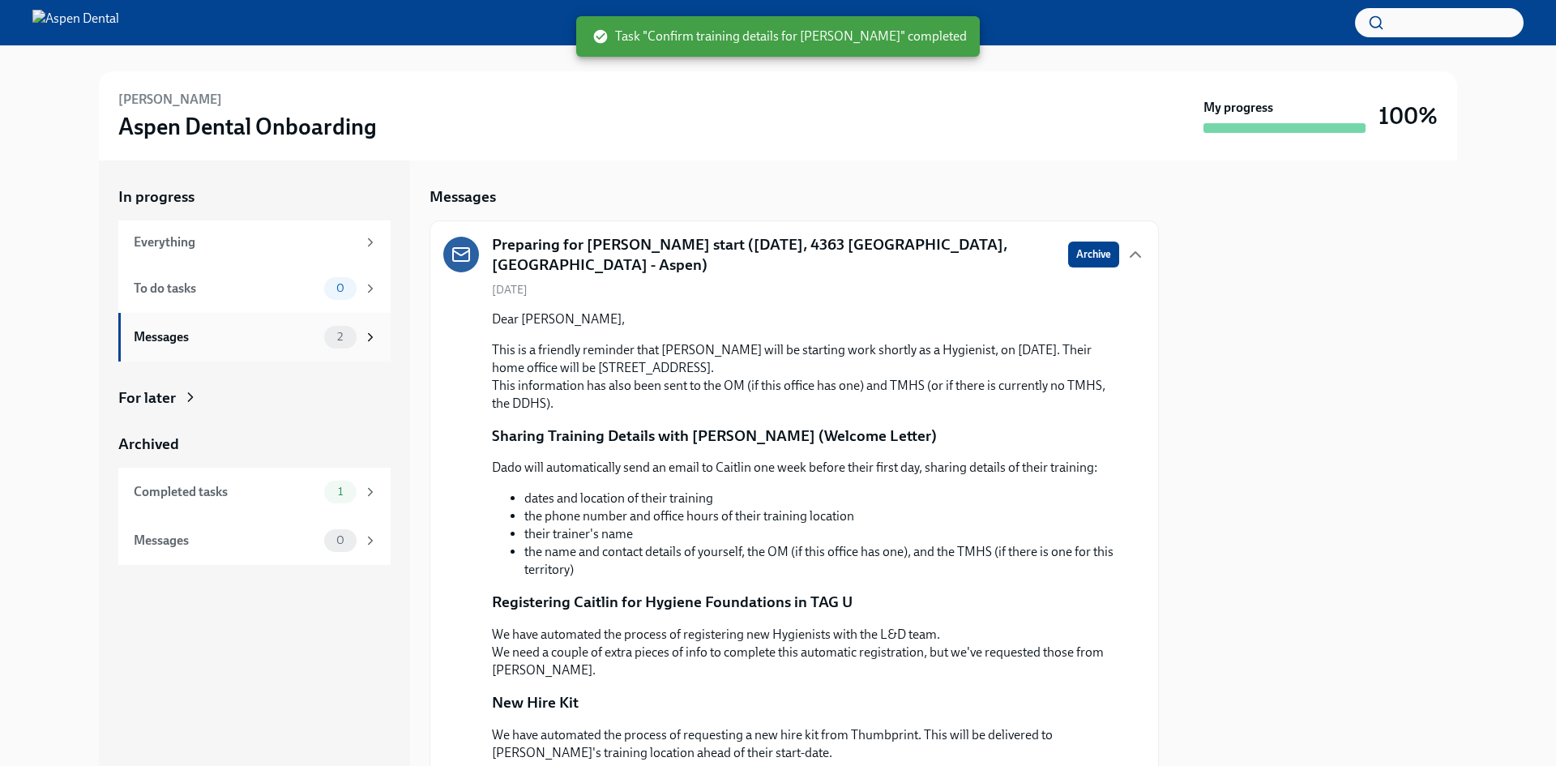
click at [255, 358] on div "Messages 2" at bounding box center [254, 337] width 272 height 49
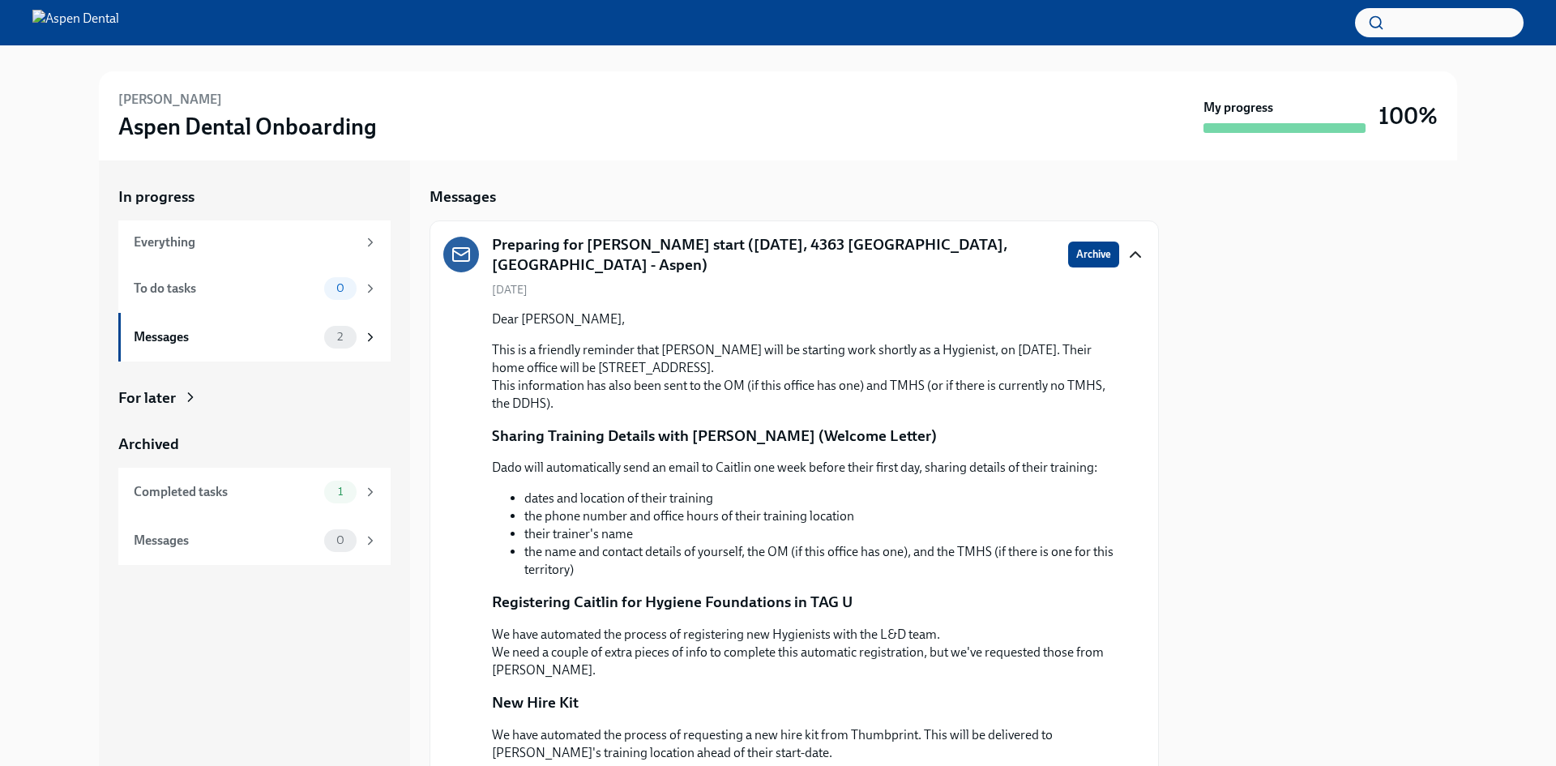
click at [1126, 258] on icon "button" at bounding box center [1135, 254] width 19 height 19
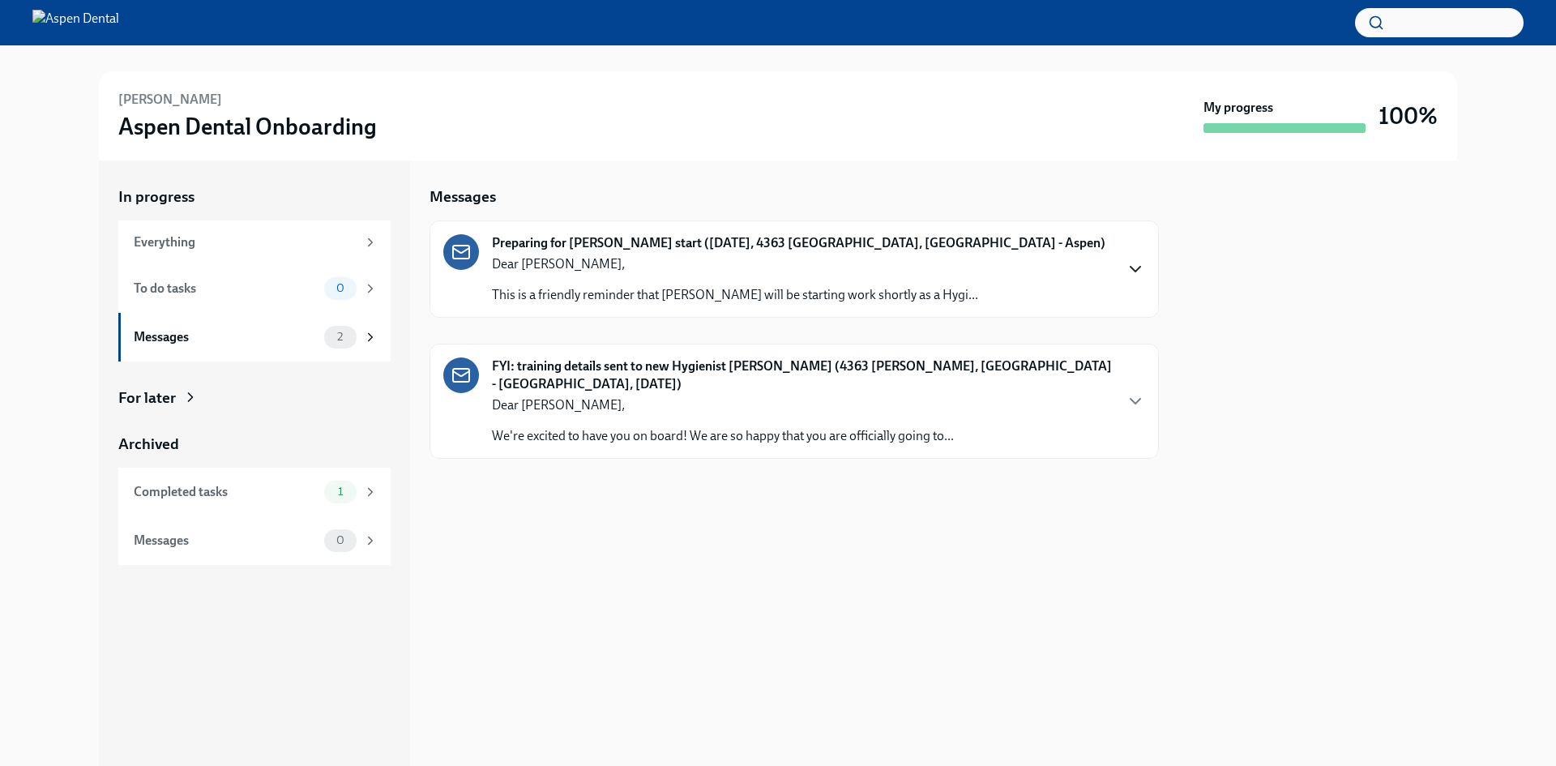
click at [568, 396] on p "Dear [PERSON_NAME]," at bounding box center [723, 405] width 462 height 18
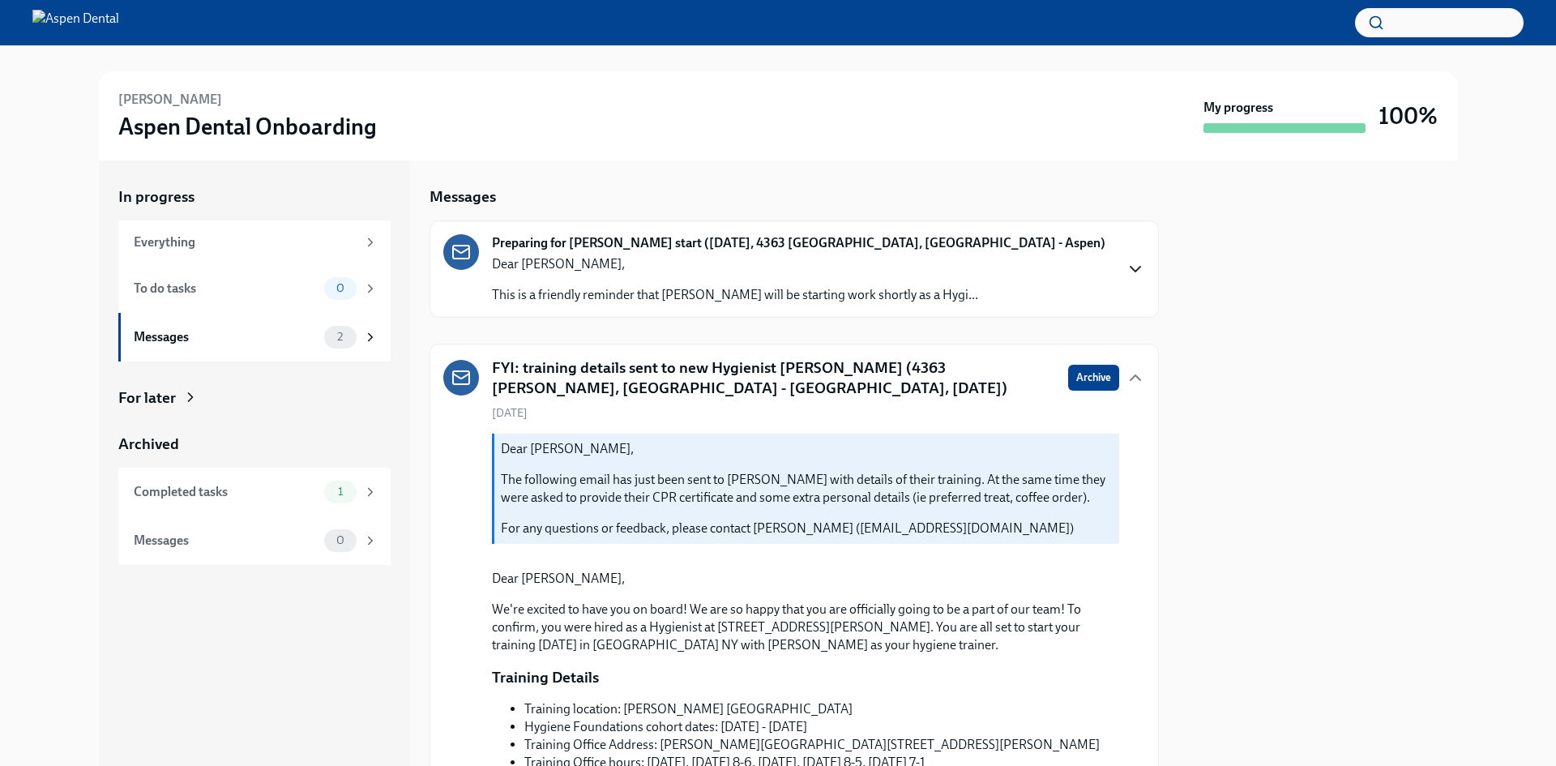
click at [1054, 374] on div "FYI: training details sent to new Hygienist [PERSON_NAME] (4363 [PERSON_NAME], …" at bounding box center [794, 377] width 702 height 41
click at [1068, 374] on button "Archive" at bounding box center [1093, 378] width 51 height 26
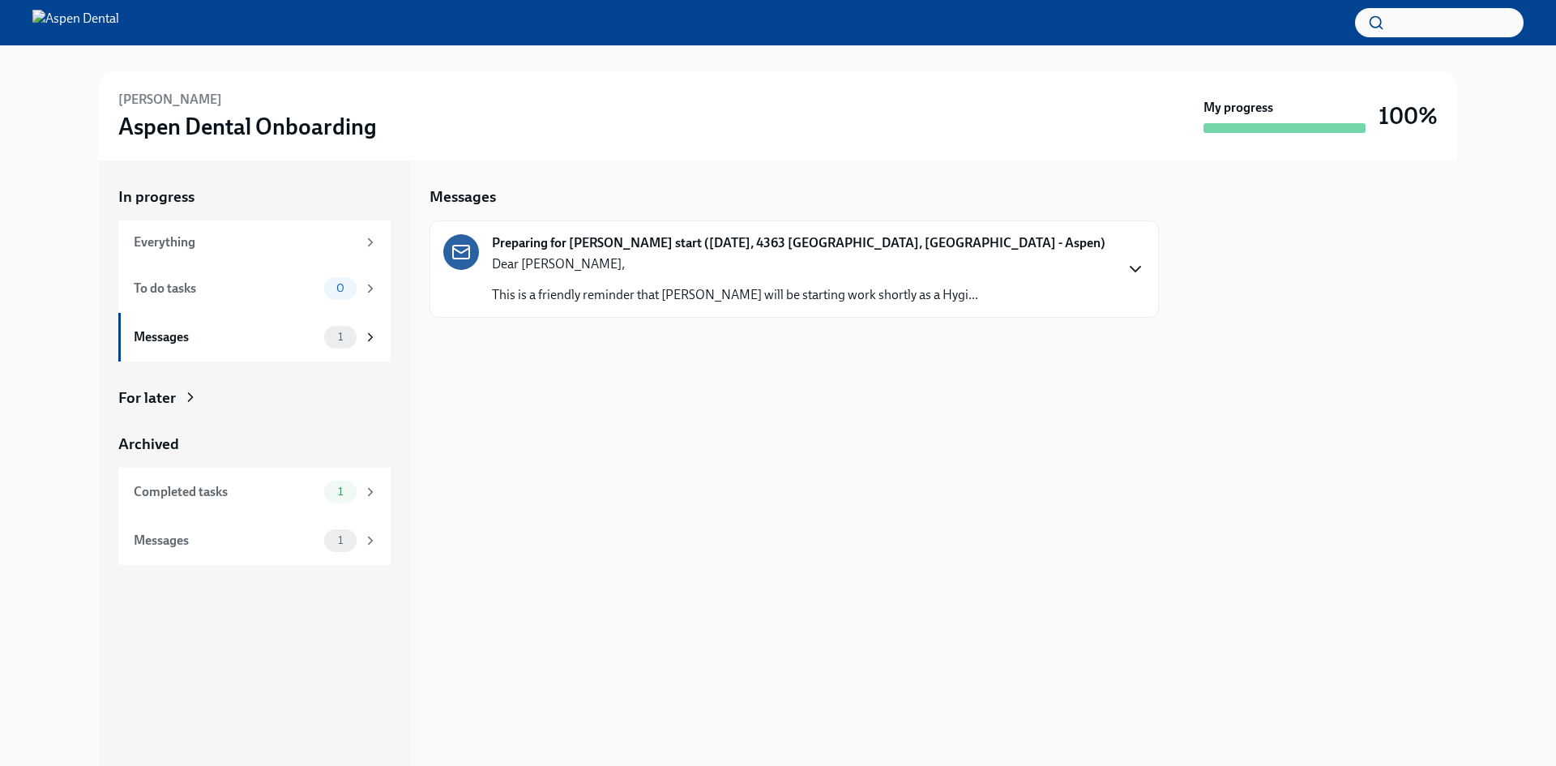
click at [1129, 267] on icon "button" at bounding box center [1135, 268] width 19 height 19
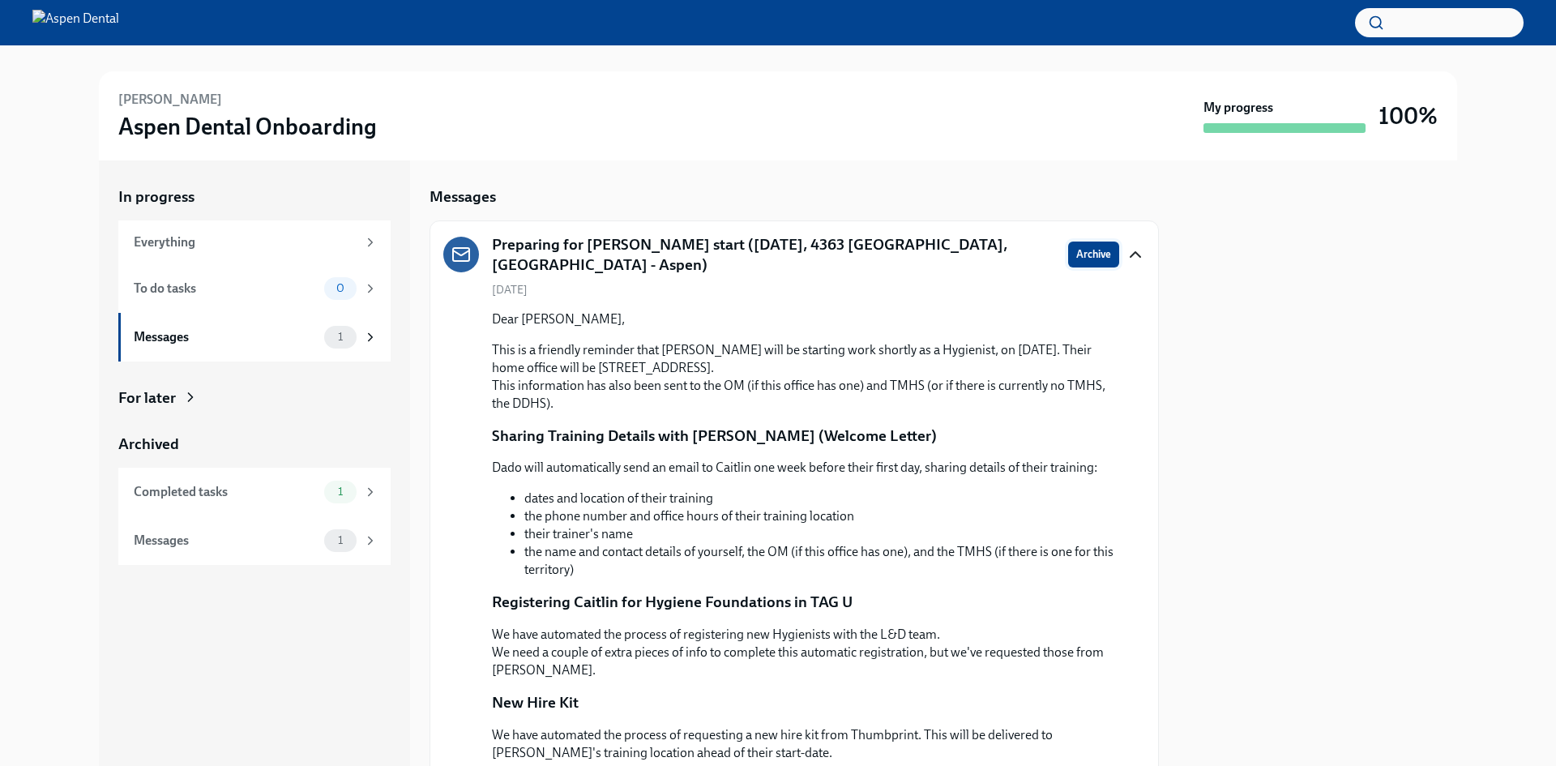
click at [1081, 255] on span "Archive" at bounding box center [1093, 254] width 35 height 16
